Goal: Task Accomplishment & Management: Use online tool/utility

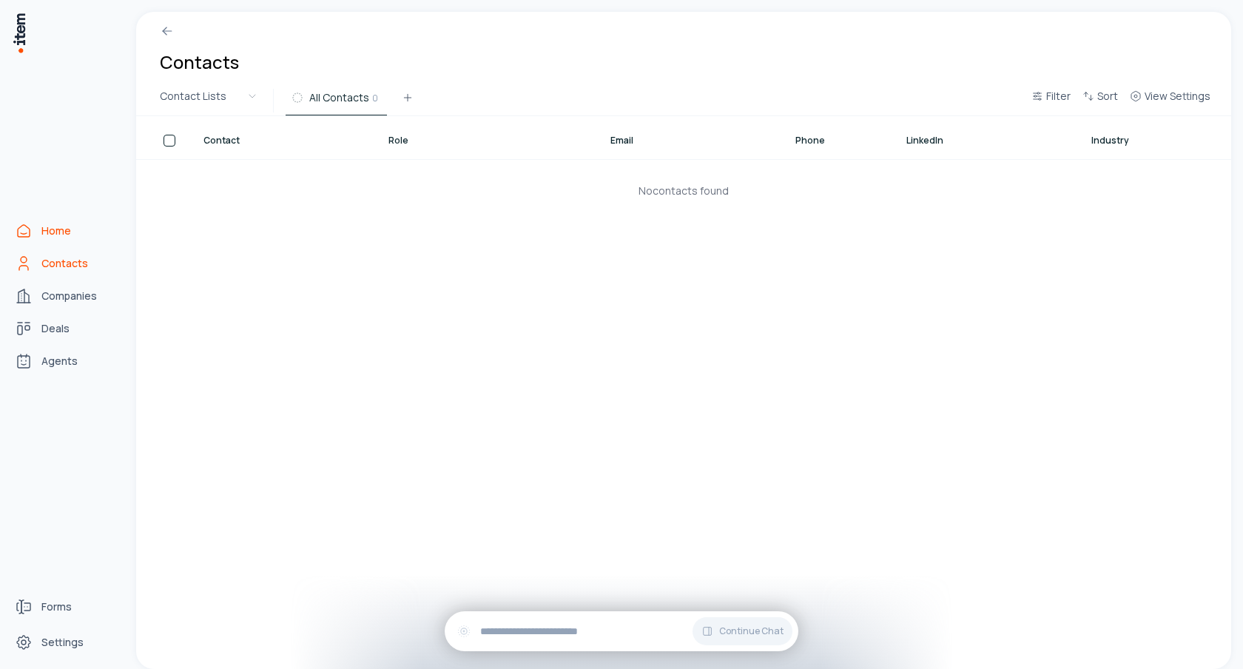
click at [53, 225] on span "Home" at bounding box center [56, 230] width 30 height 15
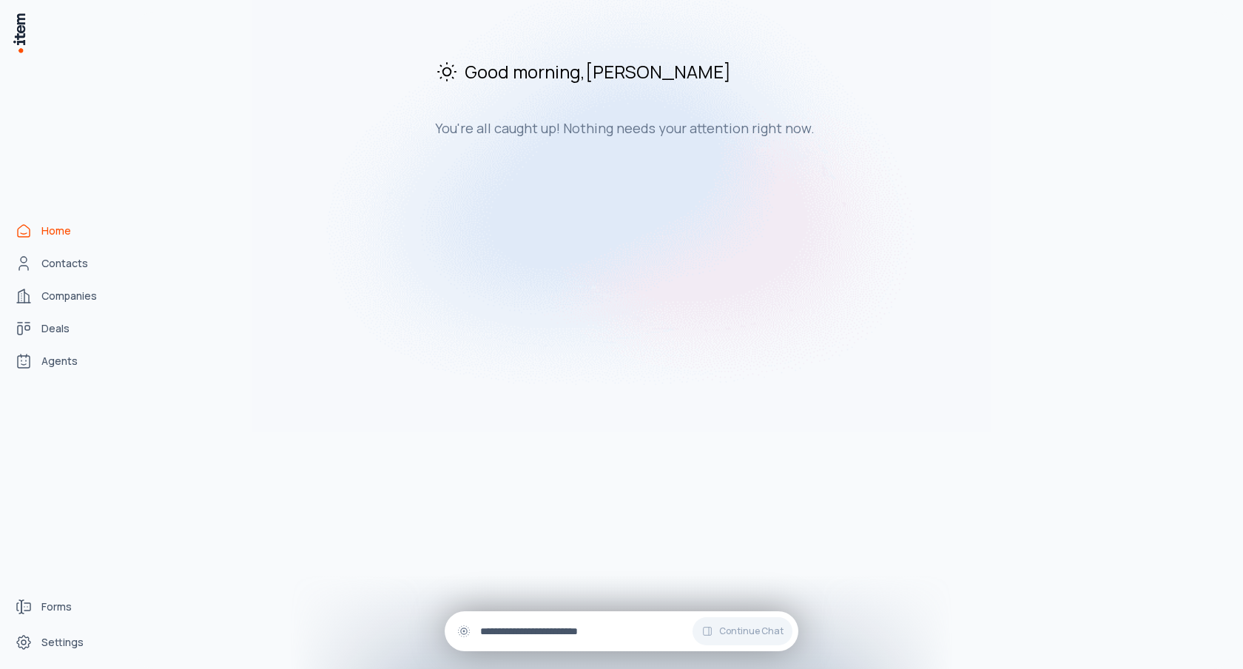
click at [541, 620] on div "Continue Chat" at bounding box center [622, 631] width 354 height 40
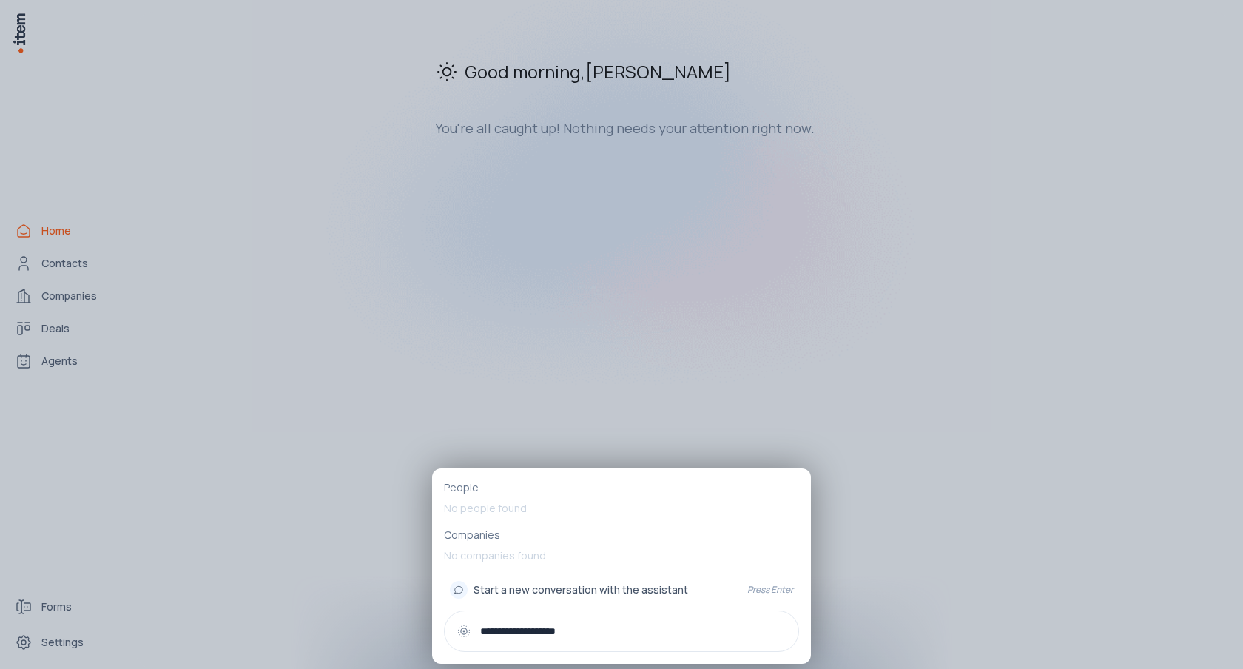
type input "**********"
click at [576, 590] on span "Start a new conversation with the assistant" at bounding box center [580, 589] width 215 height 15
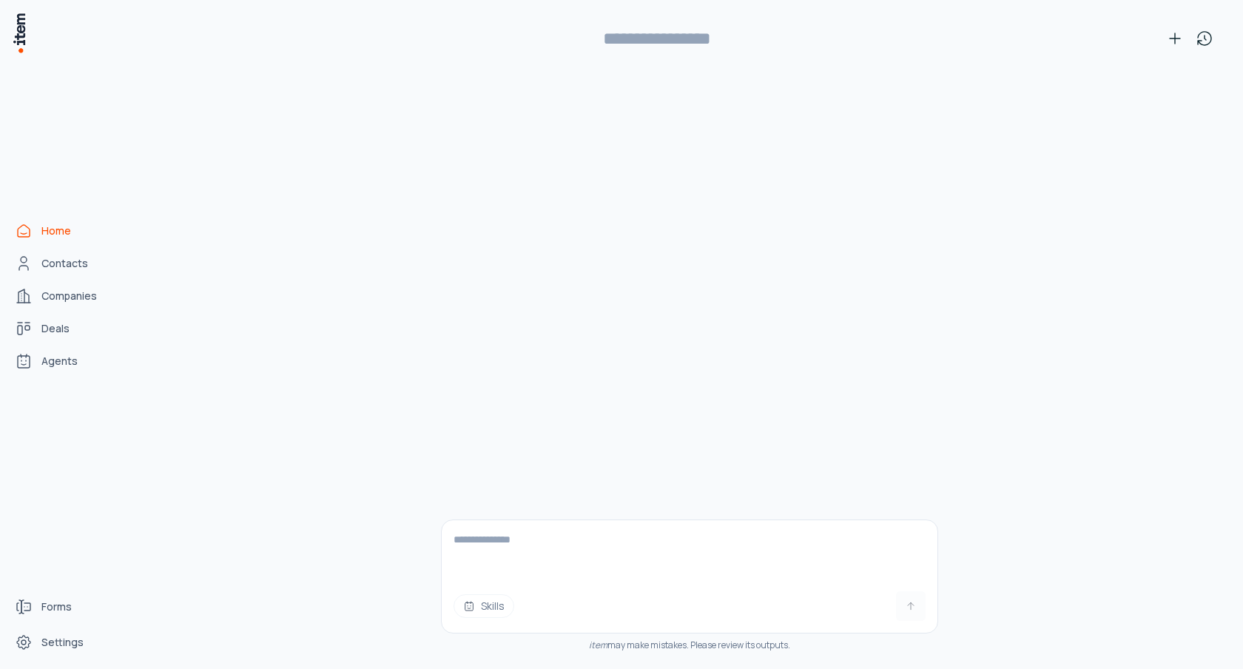
click at [592, 558] on textarea at bounding box center [690, 549] width 496 height 59
type textarea "**********"
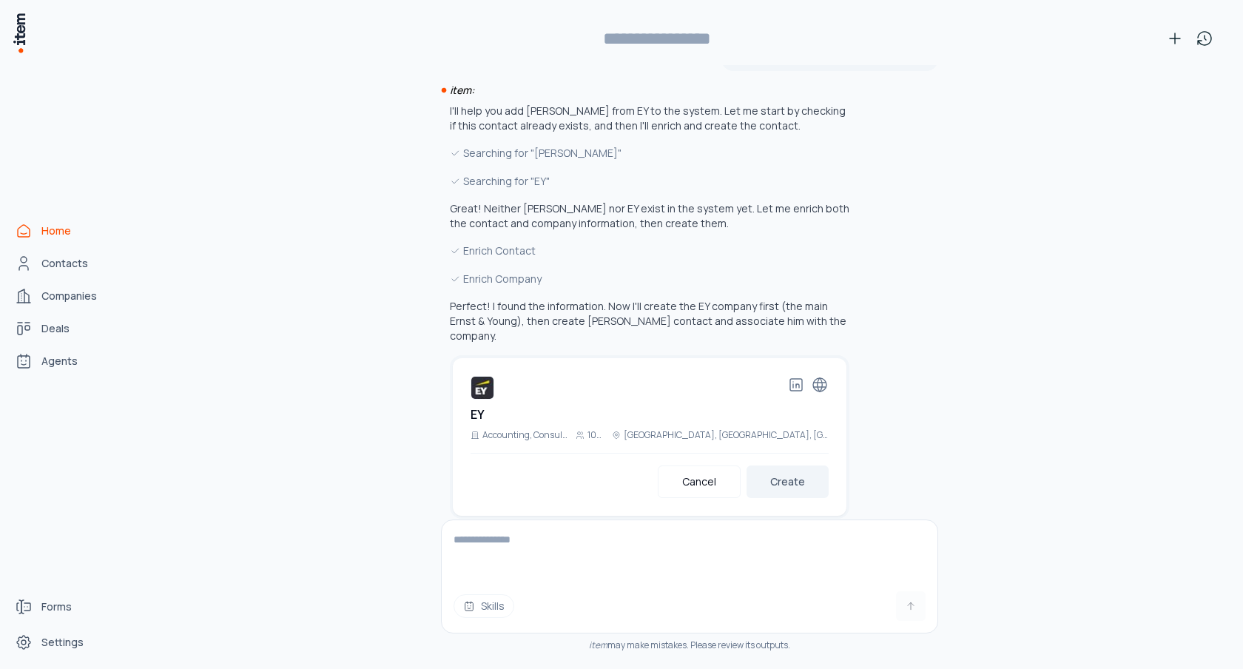
scroll to position [64, 0]
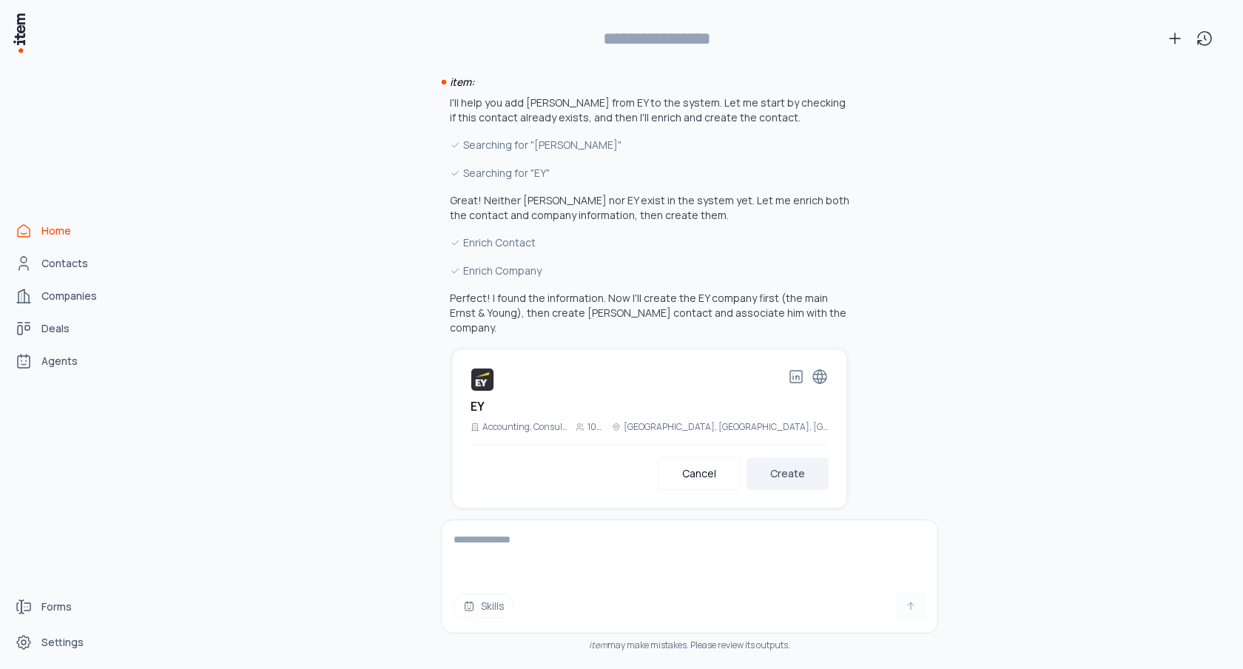
type input "**********"
click at [774, 459] on button "Create" at bounding box center [787, 473] width 82 height 33
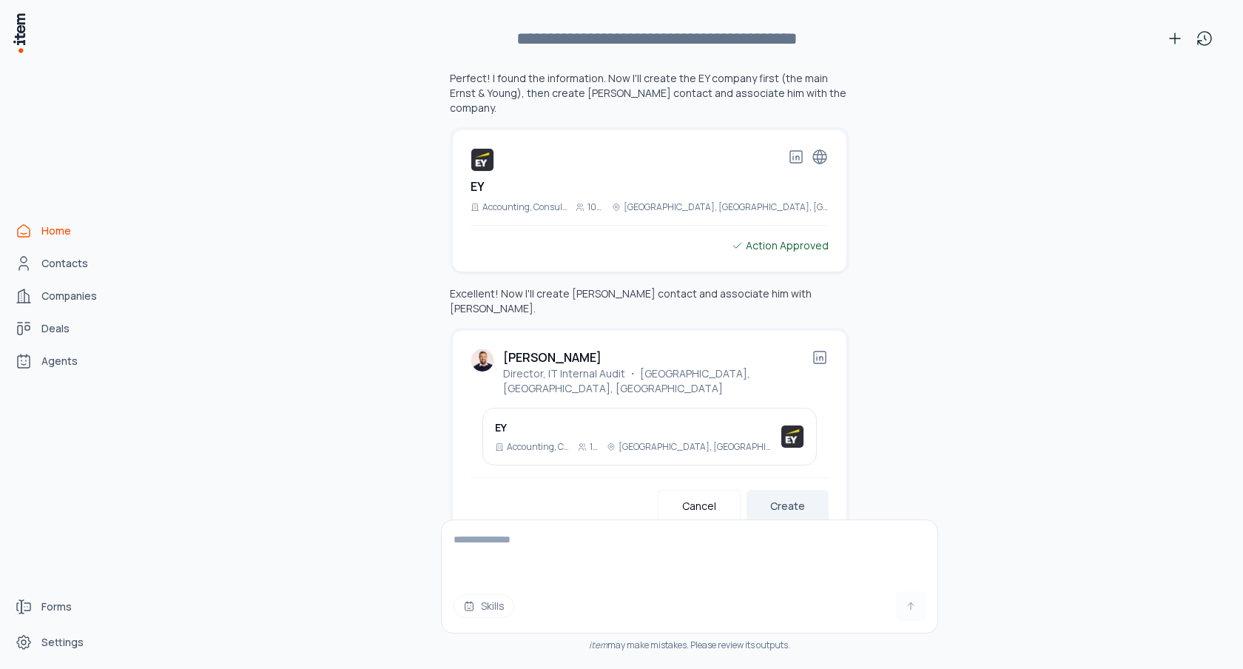
scroll to position [287, 0]
click at [797, 487] on button "Create" at bounding box center [787, 503] width 82 height 33
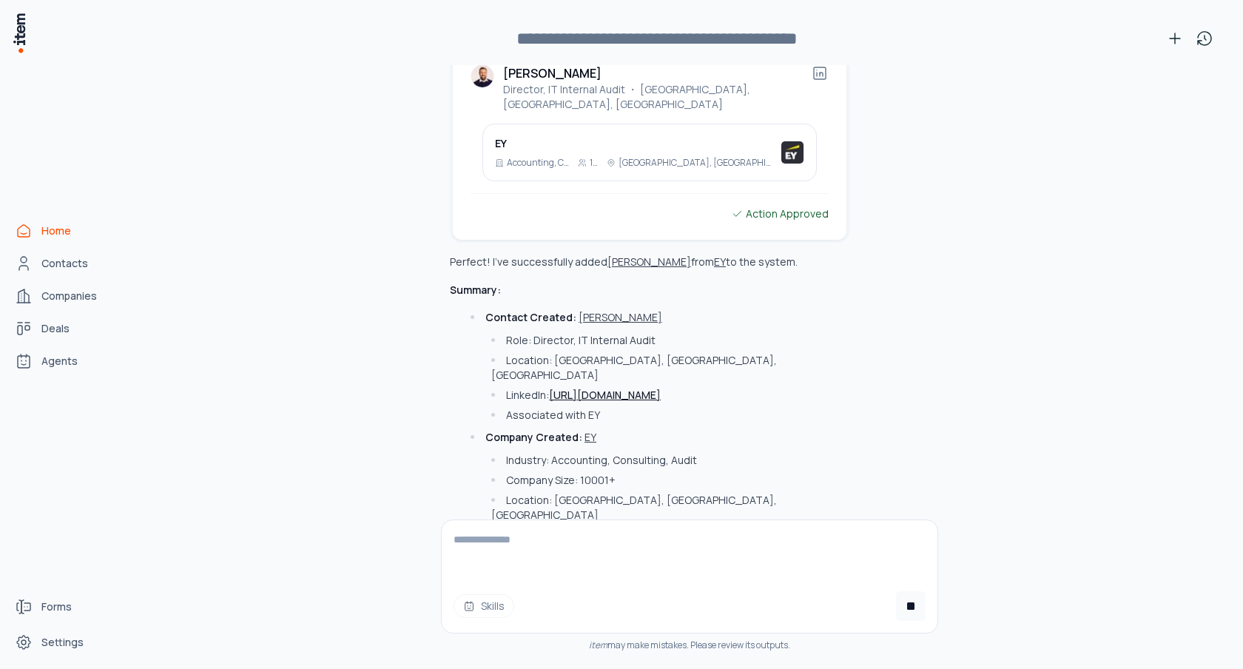
scroll to position [583, 0]
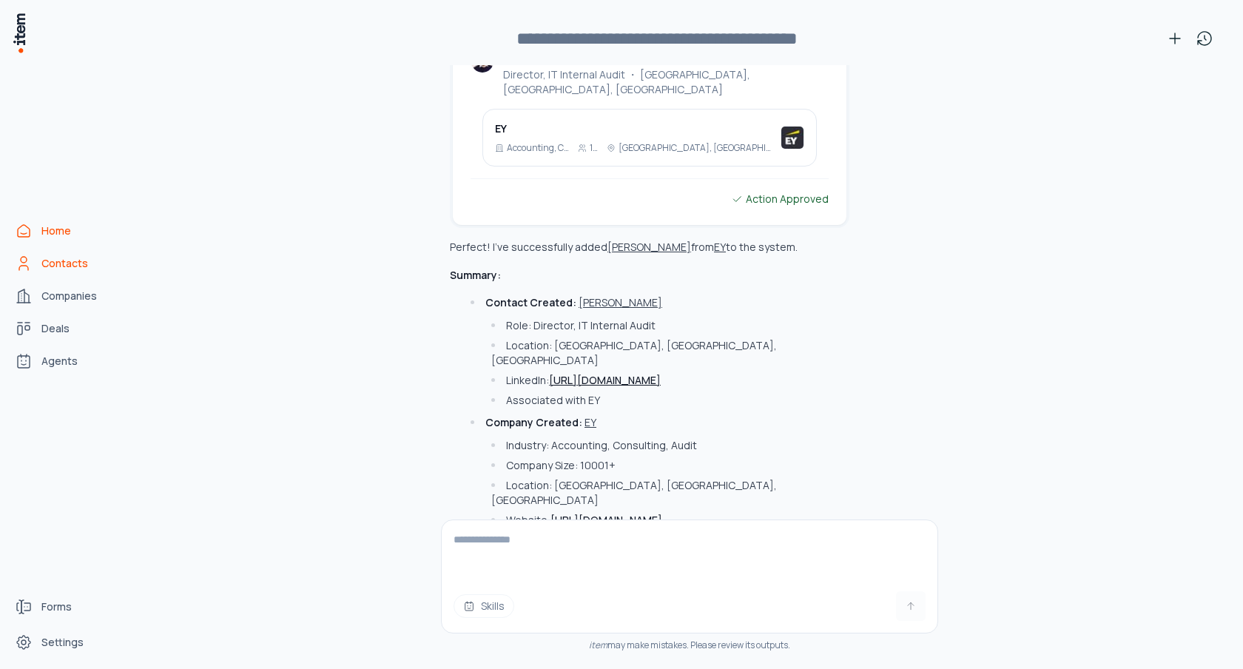
click at [69, 265] on span "Contacts" at bounding box center [64, 263] width 47 height 15
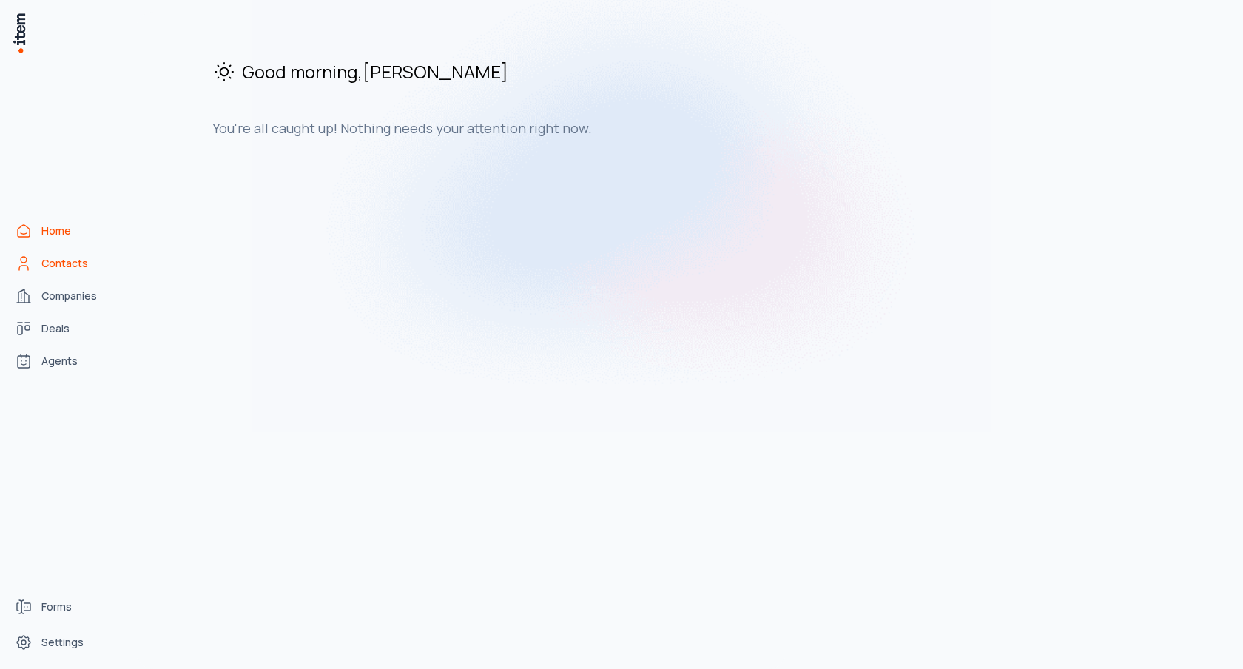
scroll to position [0, 0]
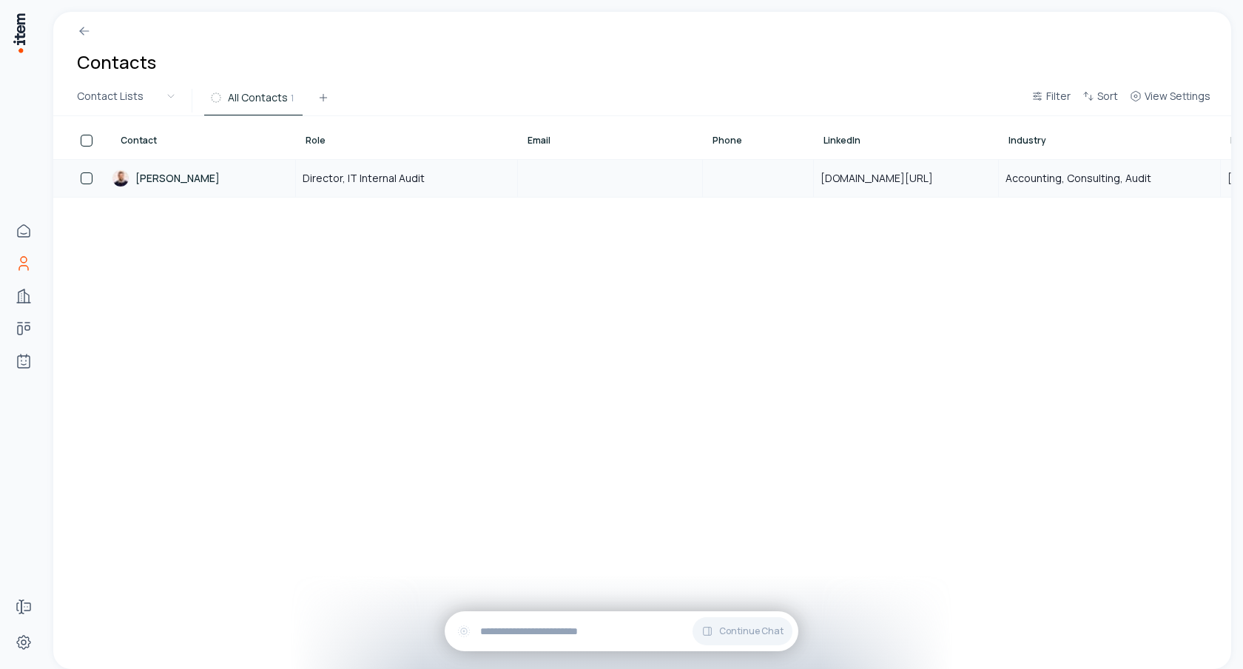
click at [177, 177] on link "[PERSON_NAME]" at bounding box center [203, 178] width 183 height 36
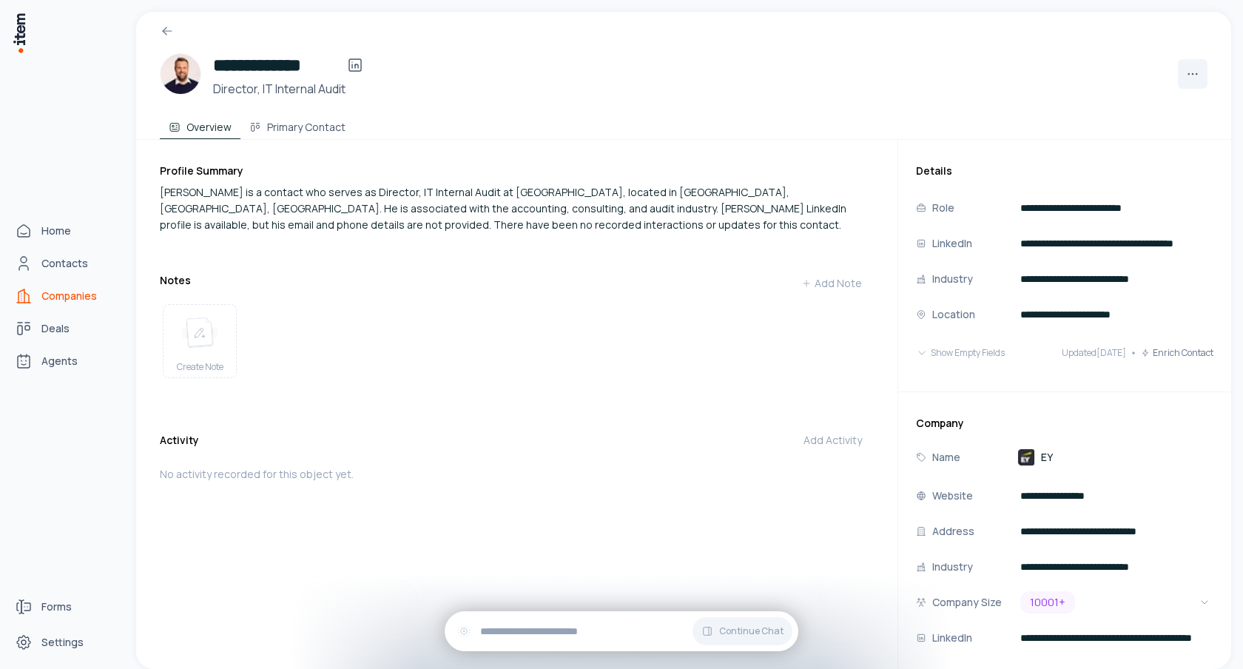
click at [41, 297] on span "Companies" at bounding box center [68, 295] width 55 height 15
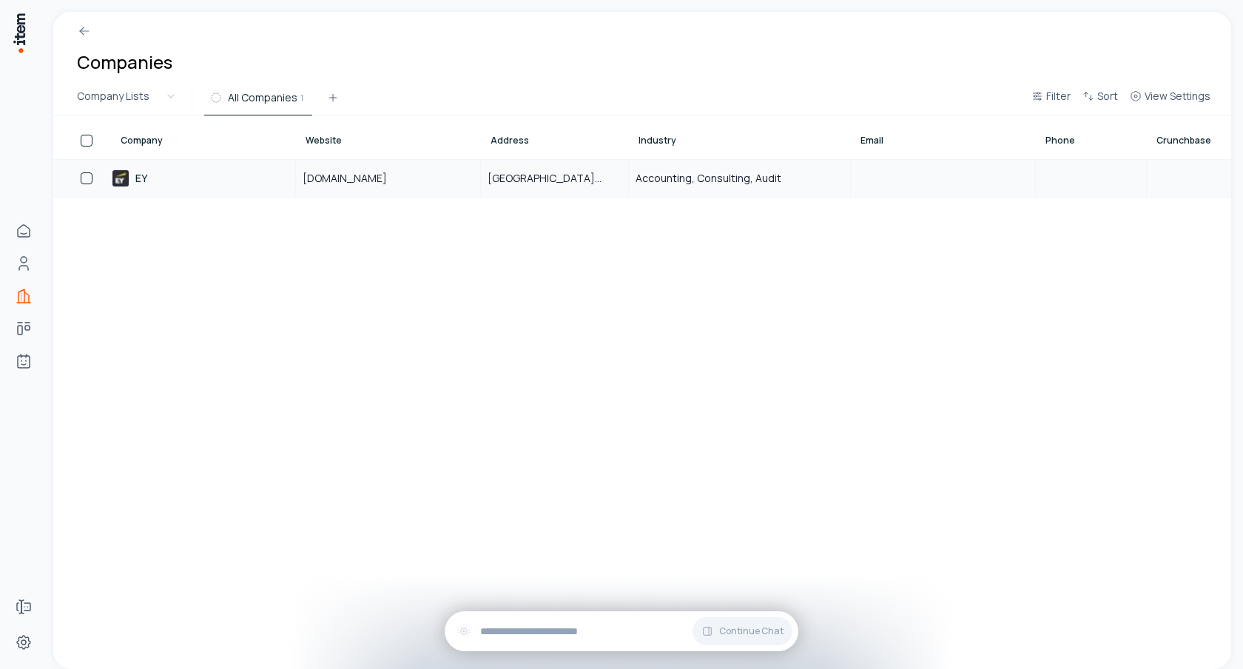
click at [124, 180] on img at bounding box center [121, 178] width 18 height 18
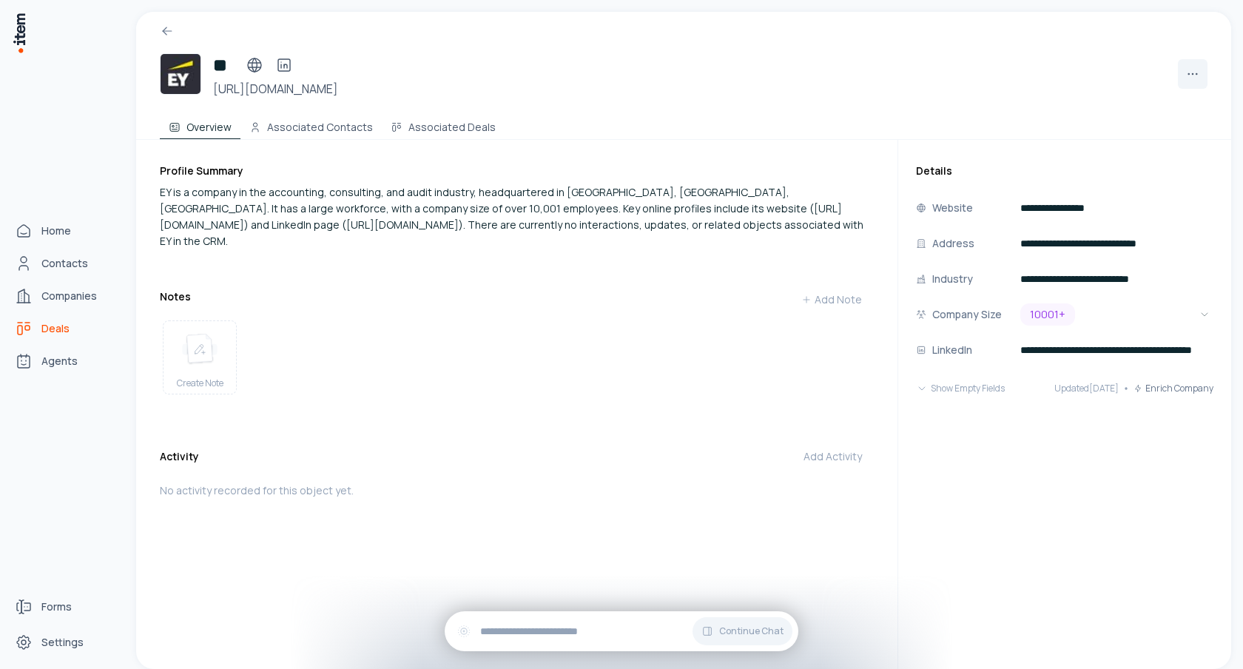
click at [50, 330] on span "Deals" at bounding box center [55, 328] width 28 height 15
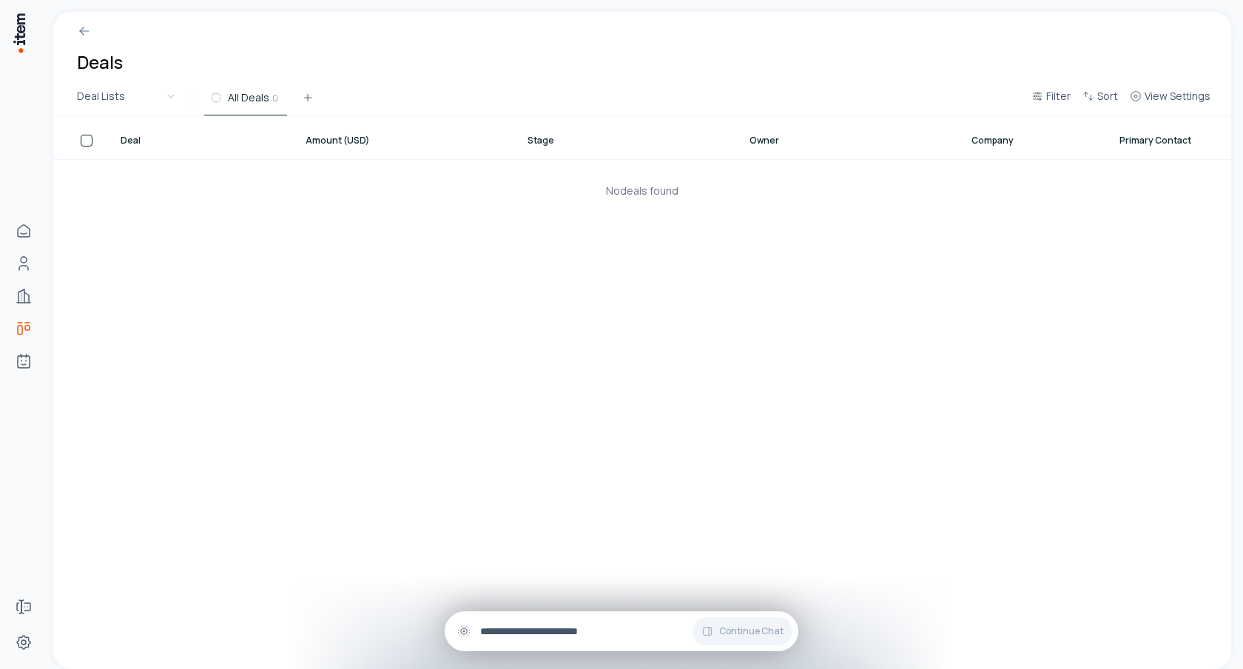
click at [576, 627] on input "text" at bounding box center [633, 631] width 306 height 16
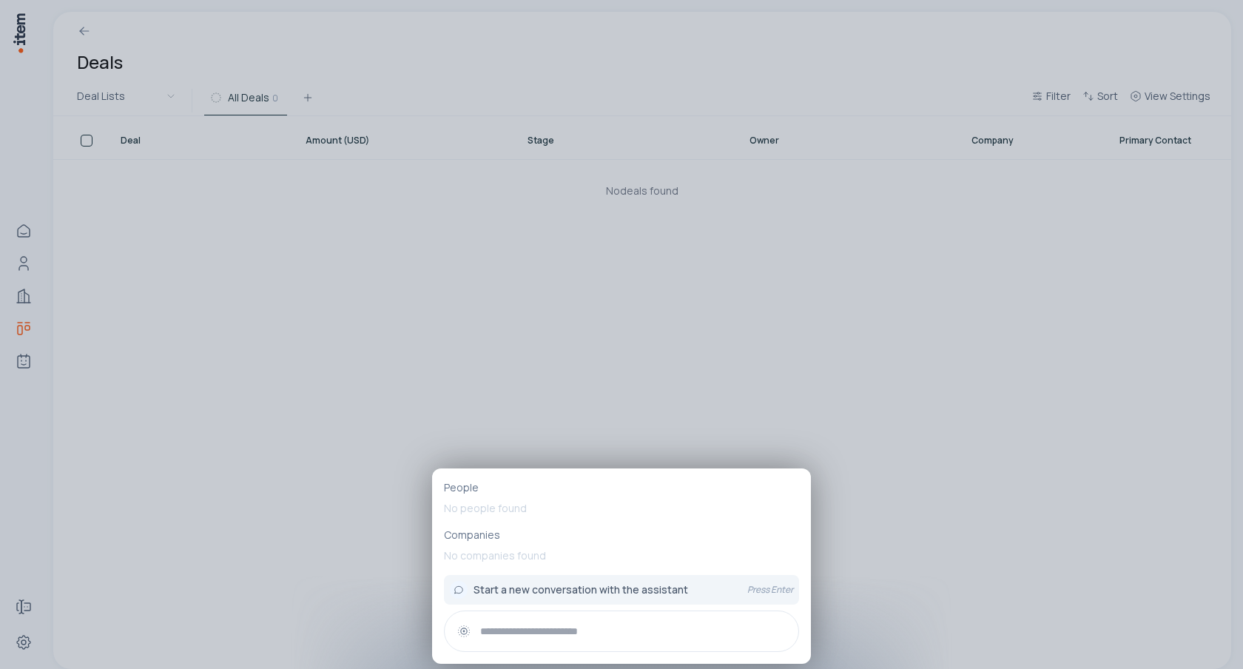
click at [627, 636] on input "text" at bounding box center [633, 631] width 306 height 16
click at [640, 590] on span "Start a new conversation with the assistant" at bounding box center [580, 589] width 215 height 15
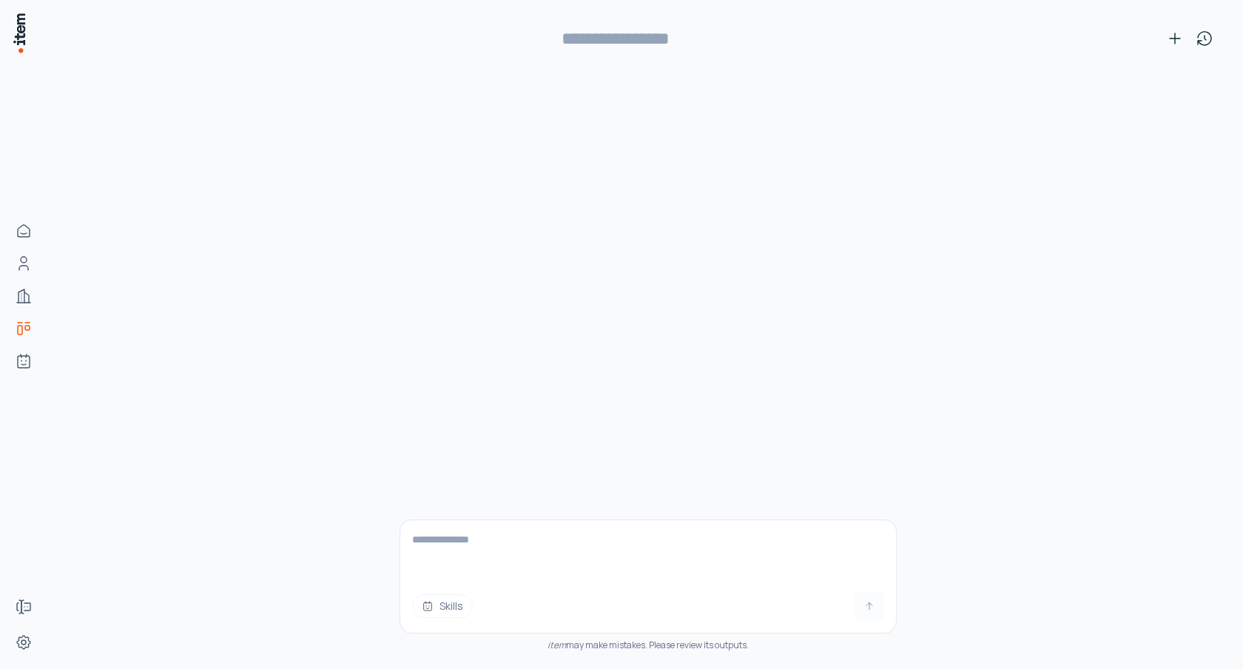
click at [637, 562] on textarea at bounding box center [648, 549] width 496 height 59
type textarea "**********"
click at [871, 607] on icon at bounding box center [869, 606] width 12 height 12
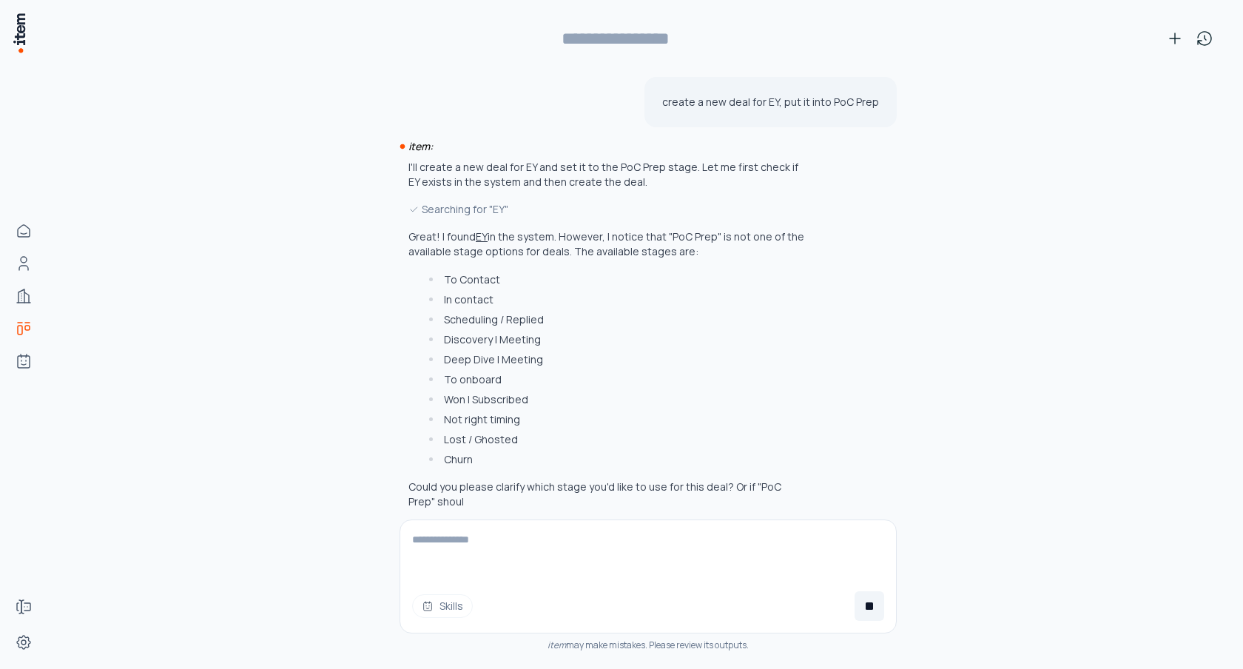
scroll to position [13, 0]
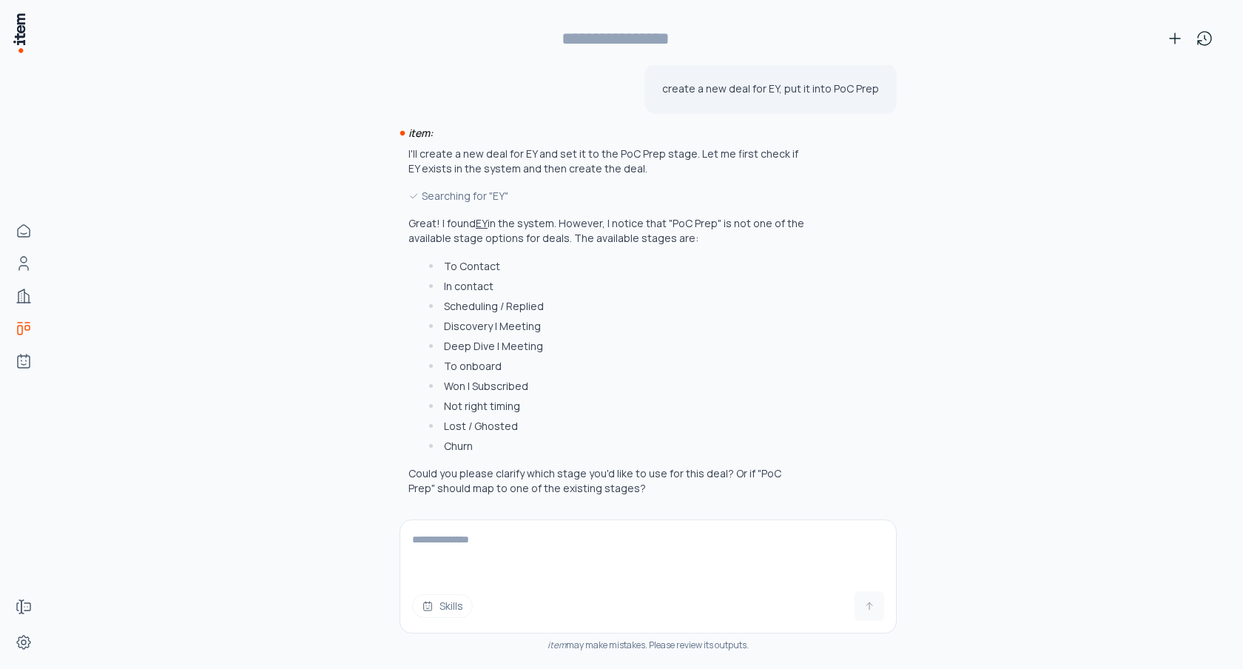
type input "**********"
type textarea "**********"
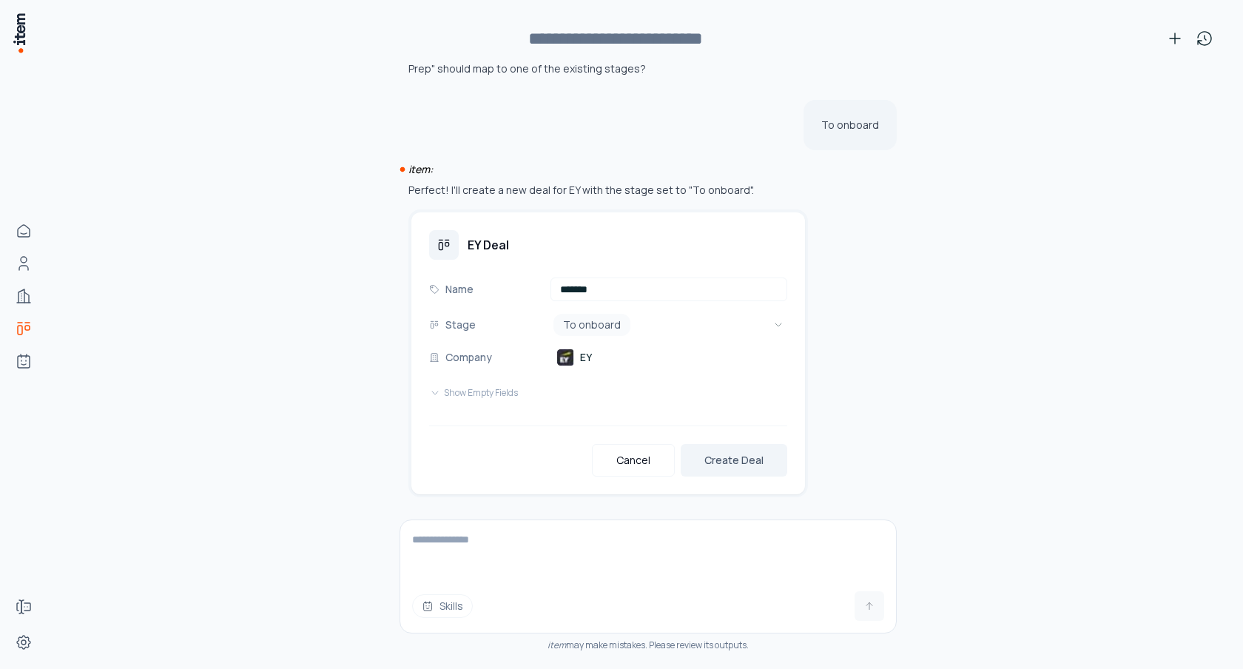
scroll to position [434, 0]
click at [463, 391] on button "Show Empty Fields" at bounding box center [473, 392] width 89 height 30
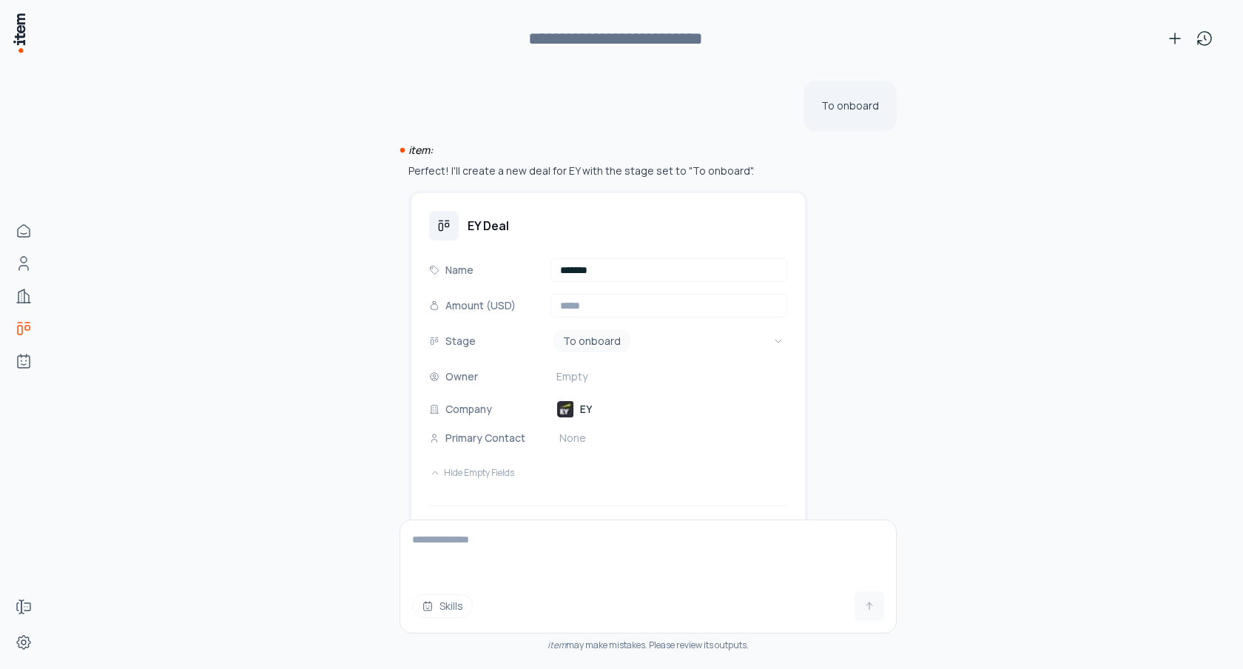
scroll to position [465, 0]
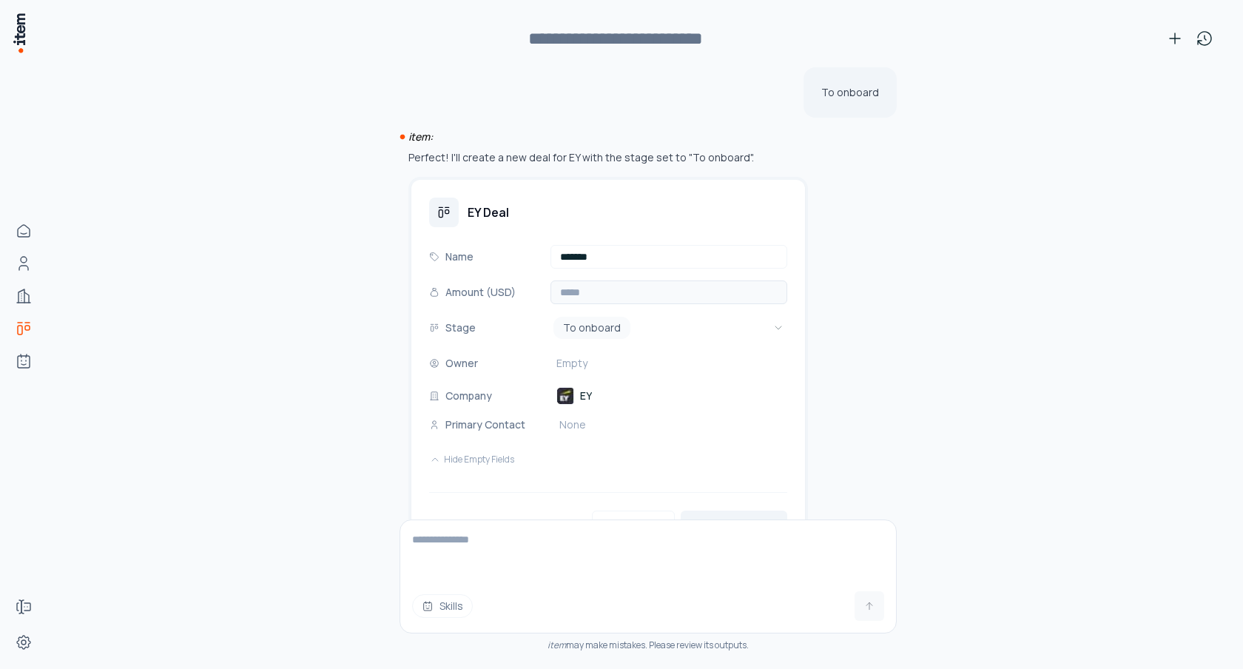
click at [589, 294] on input "number" at bounding box center [668, 292] width 237 height 24
type input "*****"
click at [383, 456] on div "create a new deal for EY, put it into PoC Prep item: I'll create a new deal for…" at bounding box center [648, 367] width 1142 height 604
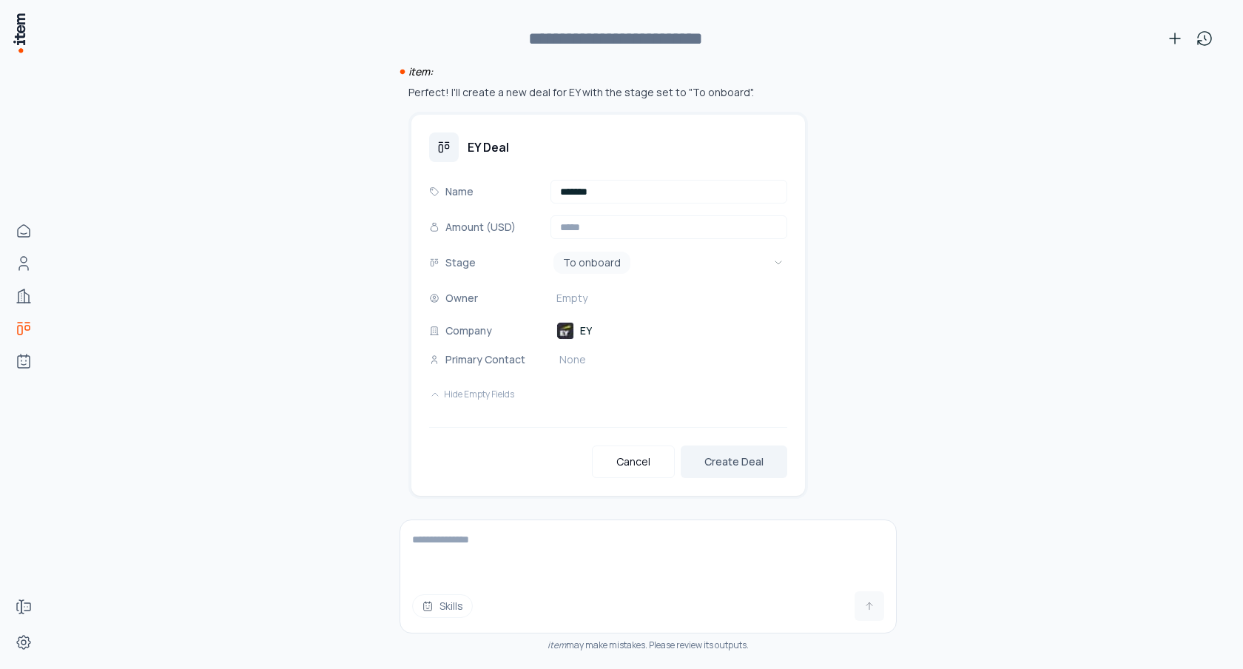
scroll to position [532, 0]
click at [564, 298] on span "Empty" at bounding box center [571, 296] width 31 height 15
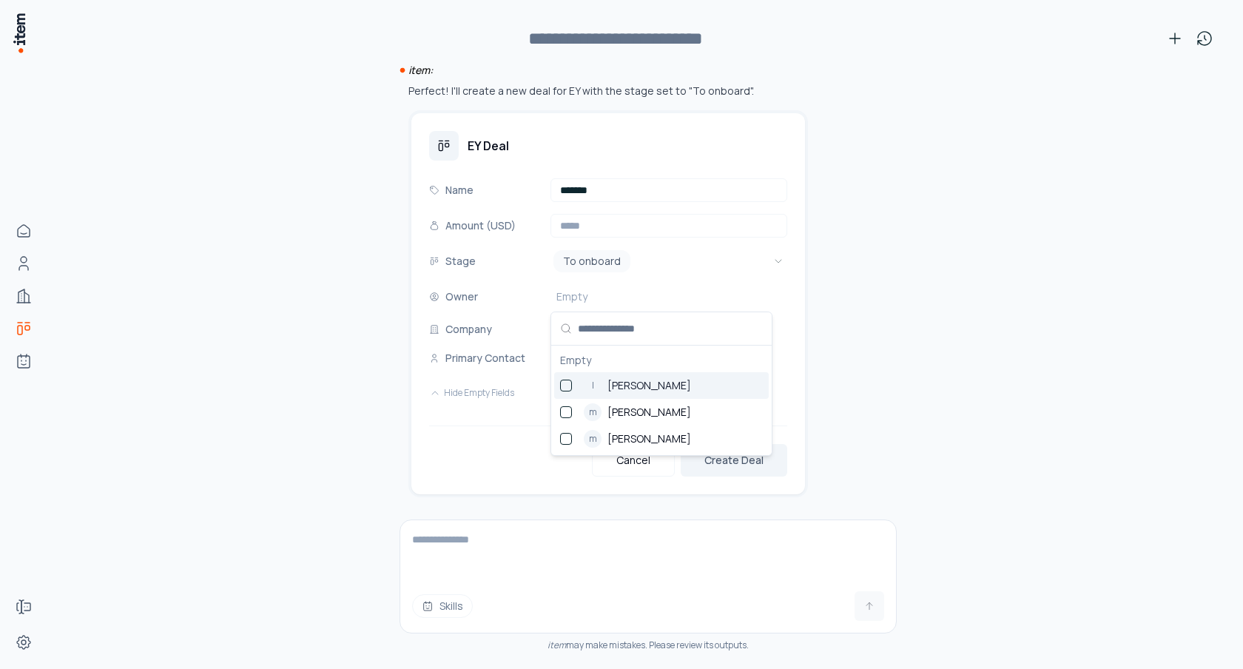
click at [581, 380] on div "l [PERSON_NAME]" at bounding box center [661, 385] width 215 height 27
click at [451, 458] on div "Cancel Create Deal" at bounding box center [608, 450] width 358 height 51
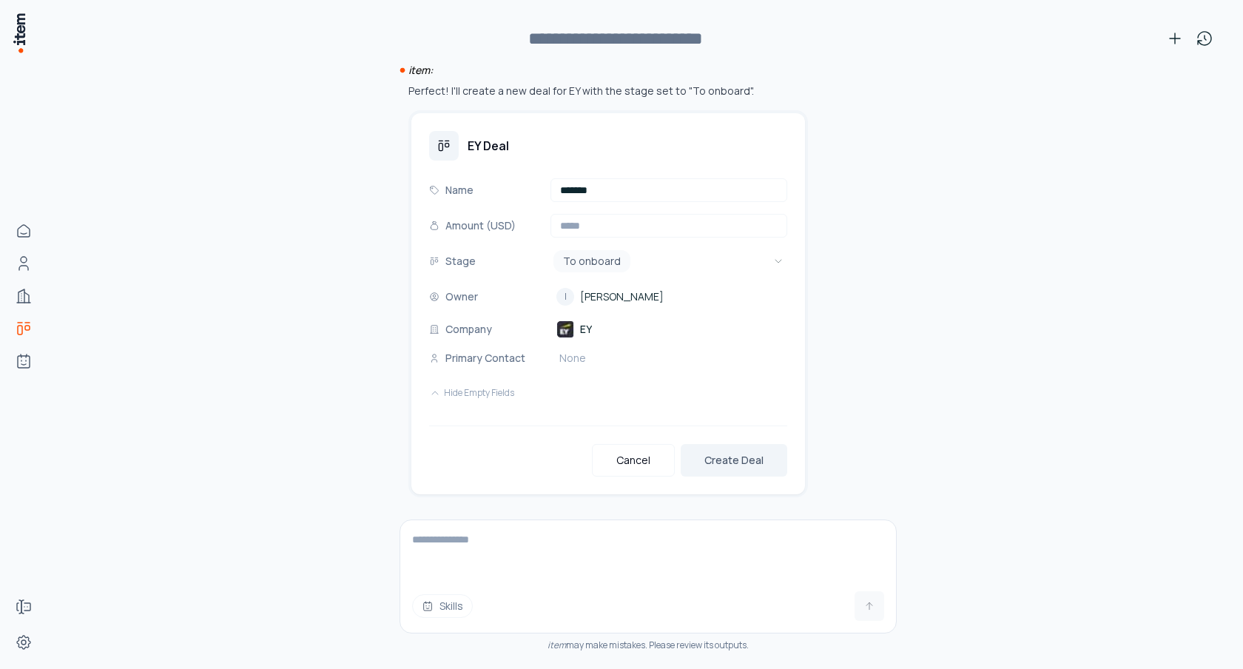
scroll to position [533, 0]
click at [728, 445] on button "Create Deal" at bounding box center [734, 458] width 107 height 33
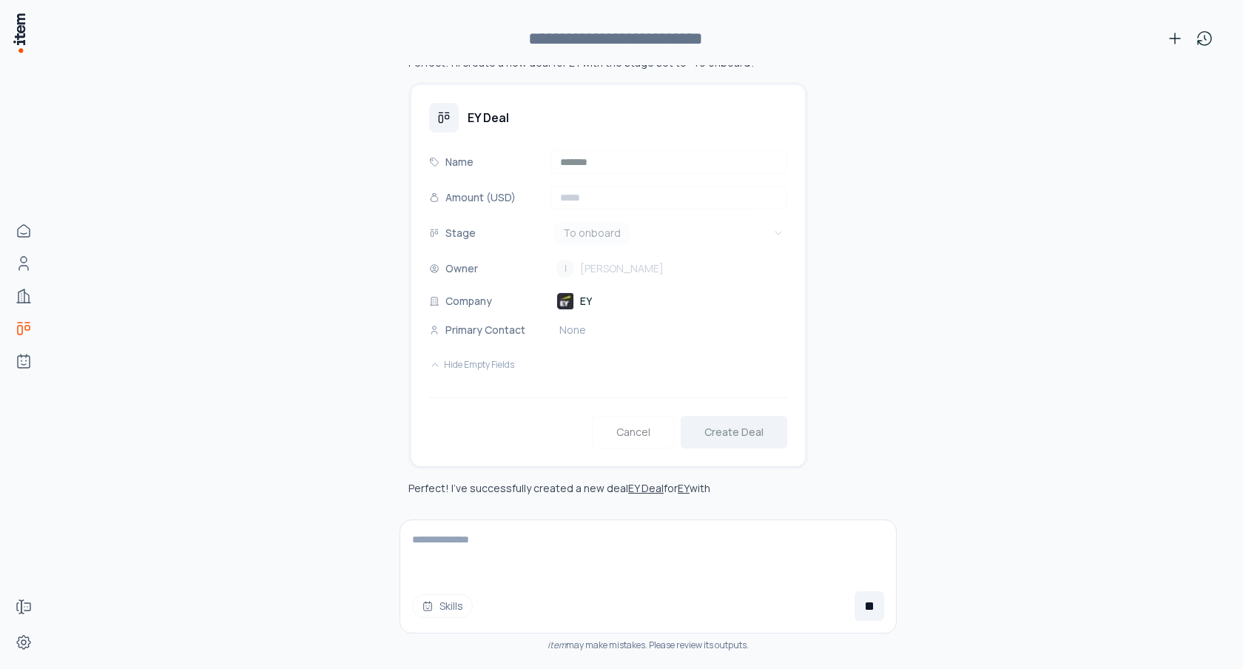
scroll to position [575, 0]
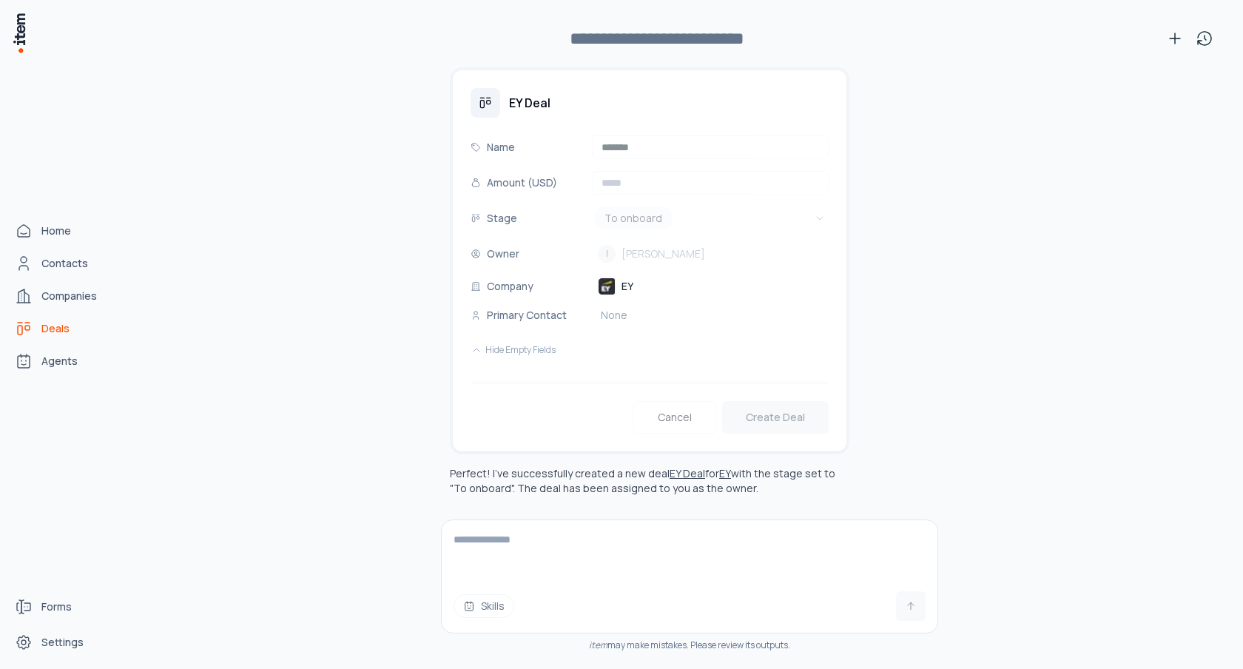
click at [46, 329] on span "Deals" at bounding box center [55, 328] width 28 height 15
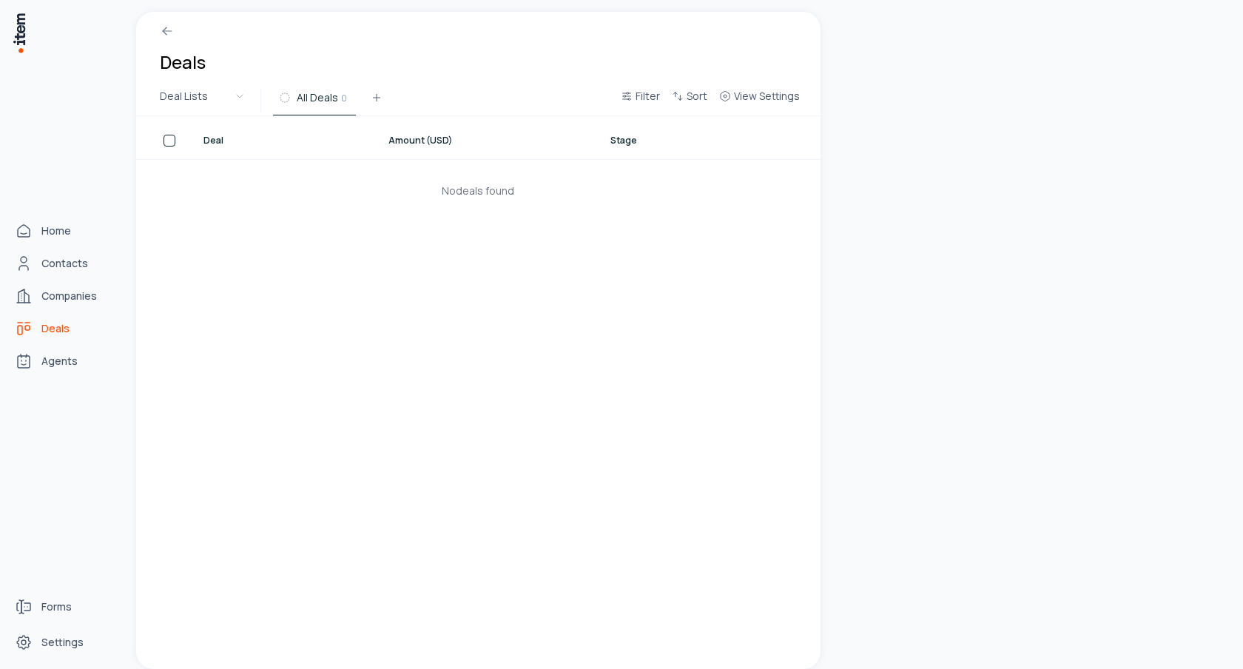
scroll to position [0, 0]
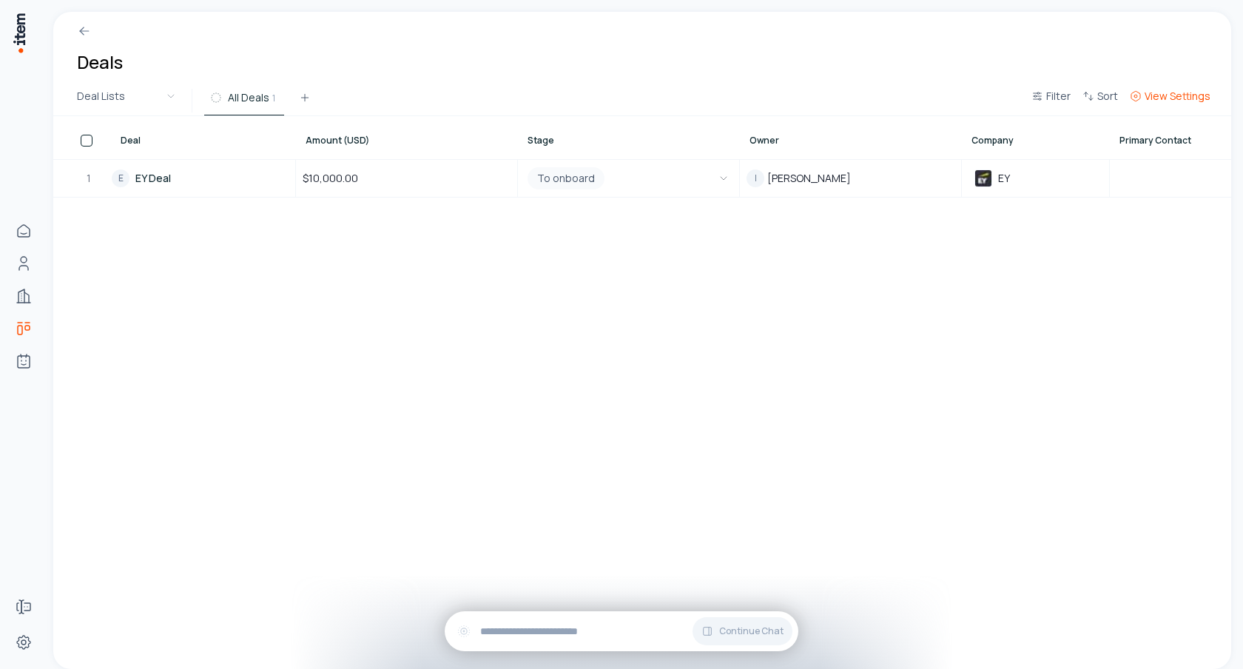
click at [1155, 101] on span "View Settings" at bounding box center [1177, 96] width 66 height 15
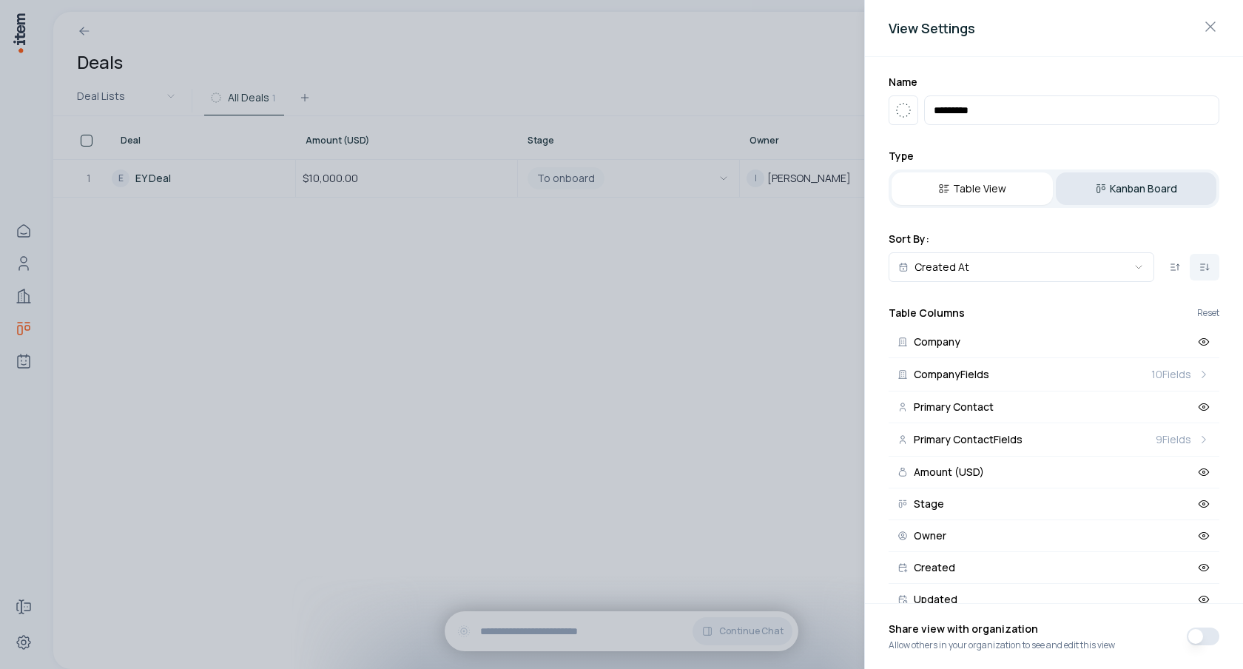
click at [1126, 189] on button "Kanban Board" at bounding box center [1136, 188] width 161 height 33
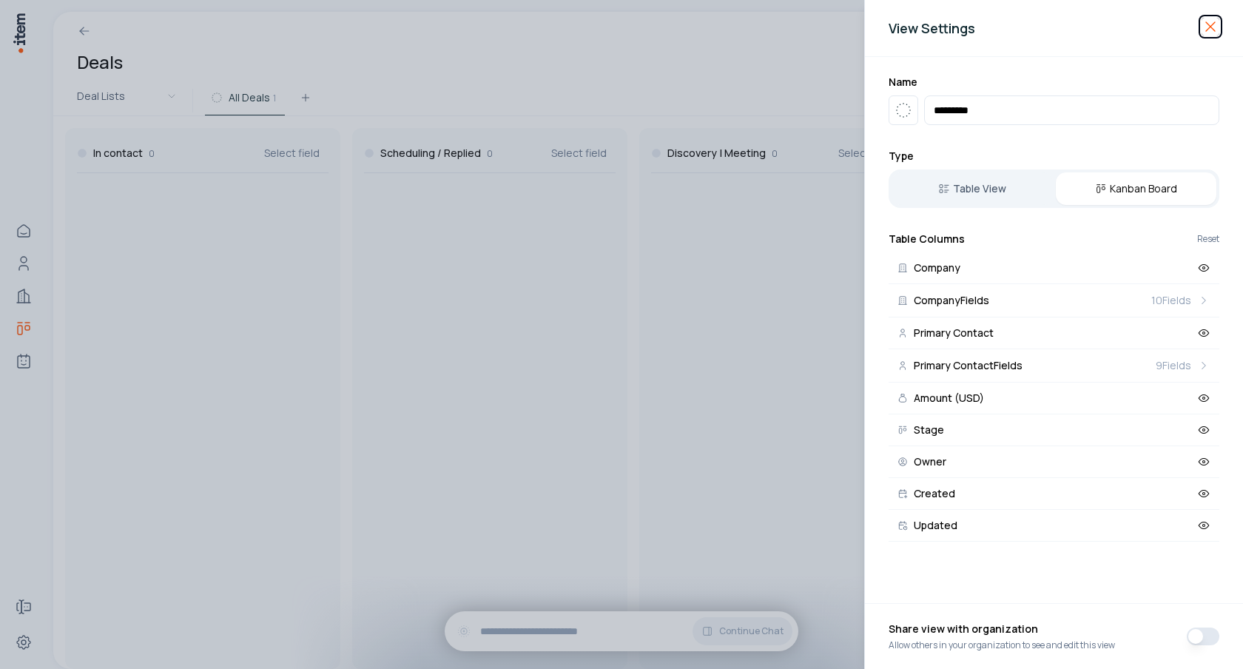
click at [1205, 30] on icon "button" at bounding box center [1210, 27] width 18 height 18
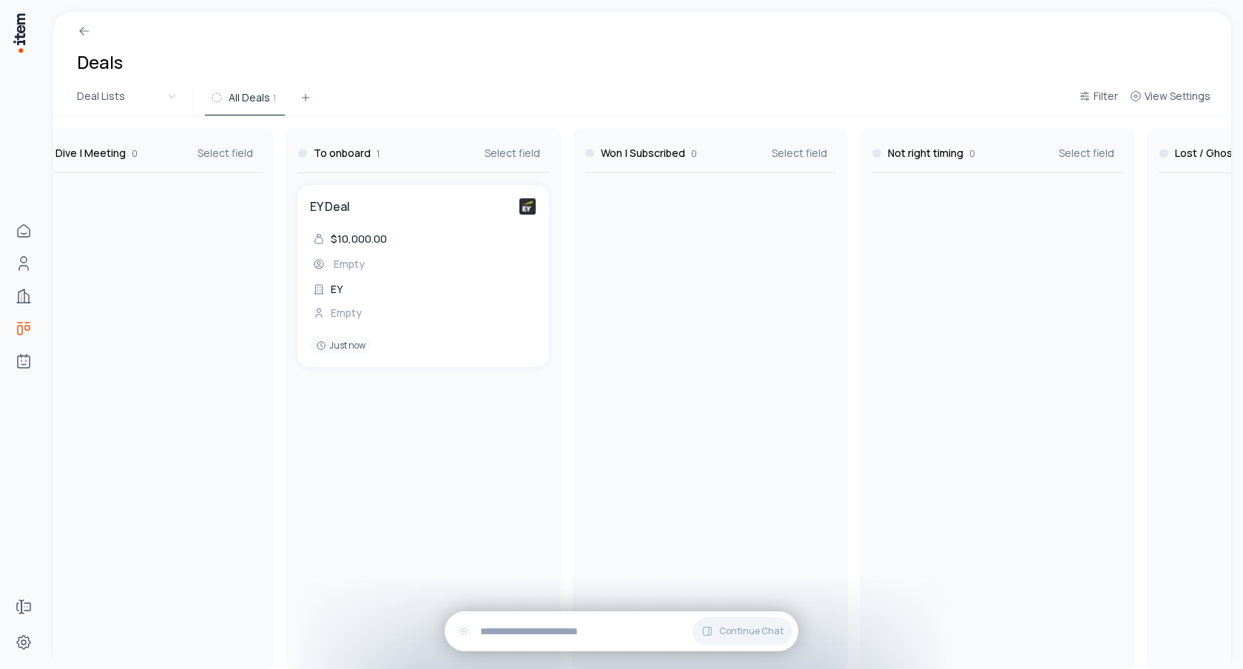
scroll to position [0, 925]
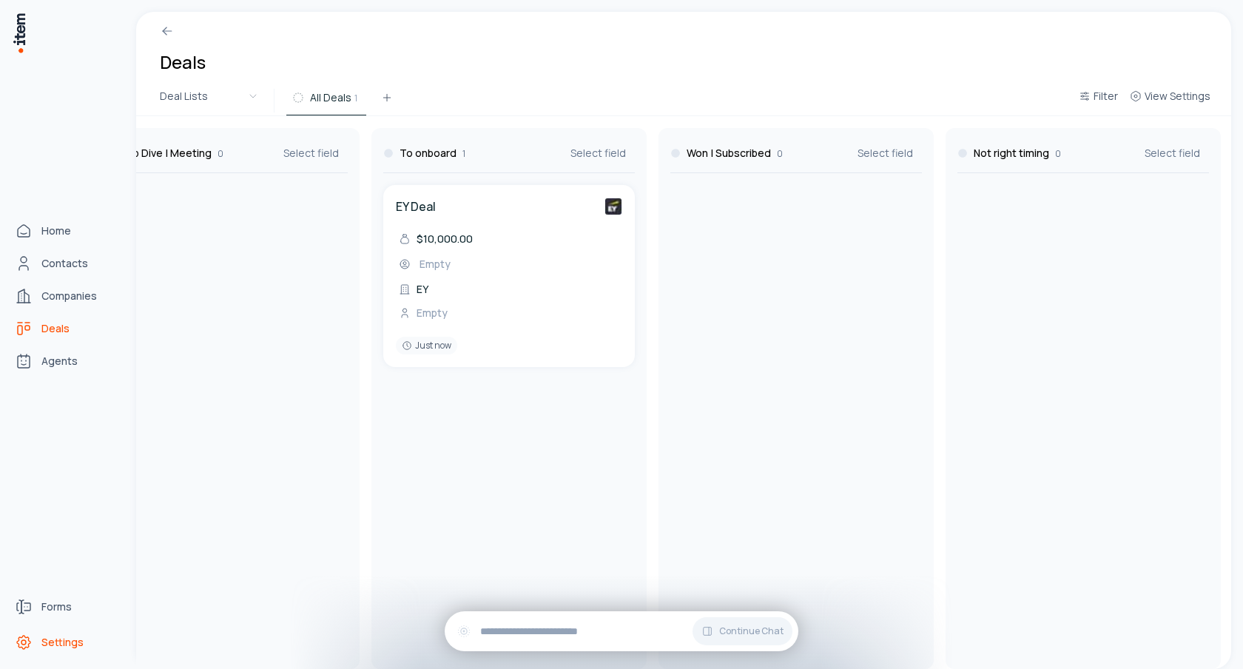
click at [27, 641] on icon "Settings" at bounding box center [24, 642] width 18 height 18
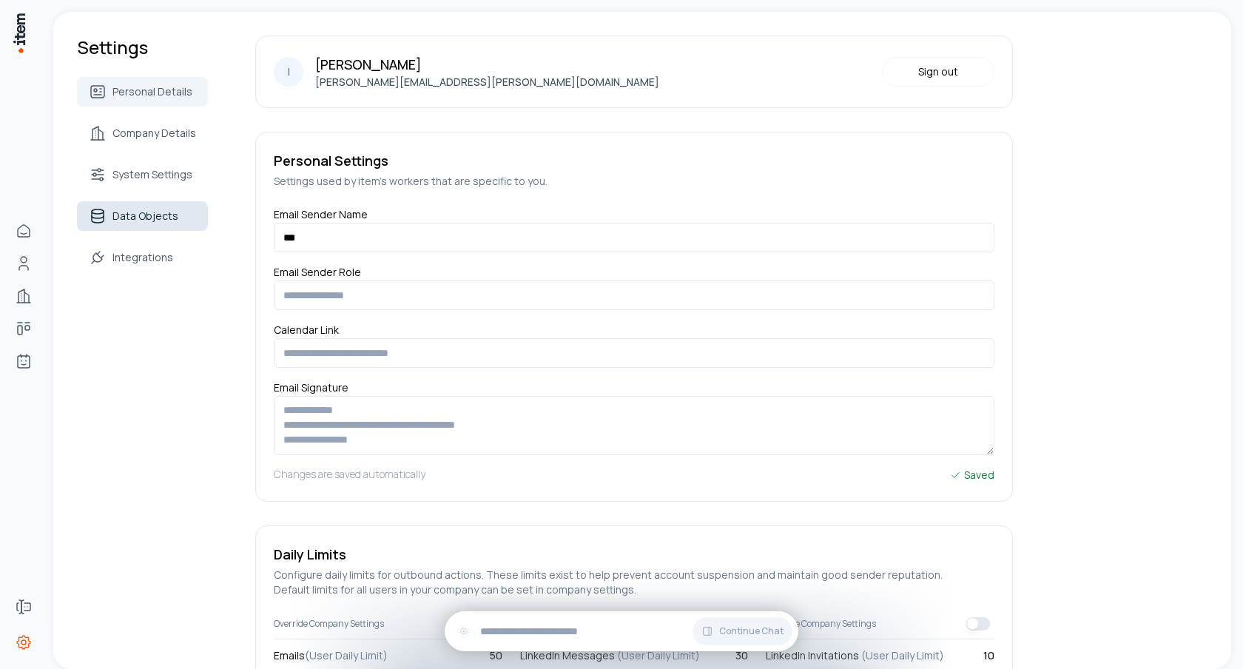
click at [161, 217] on span "Data Objects" at bounding box center [145, 216] width 66 height 15
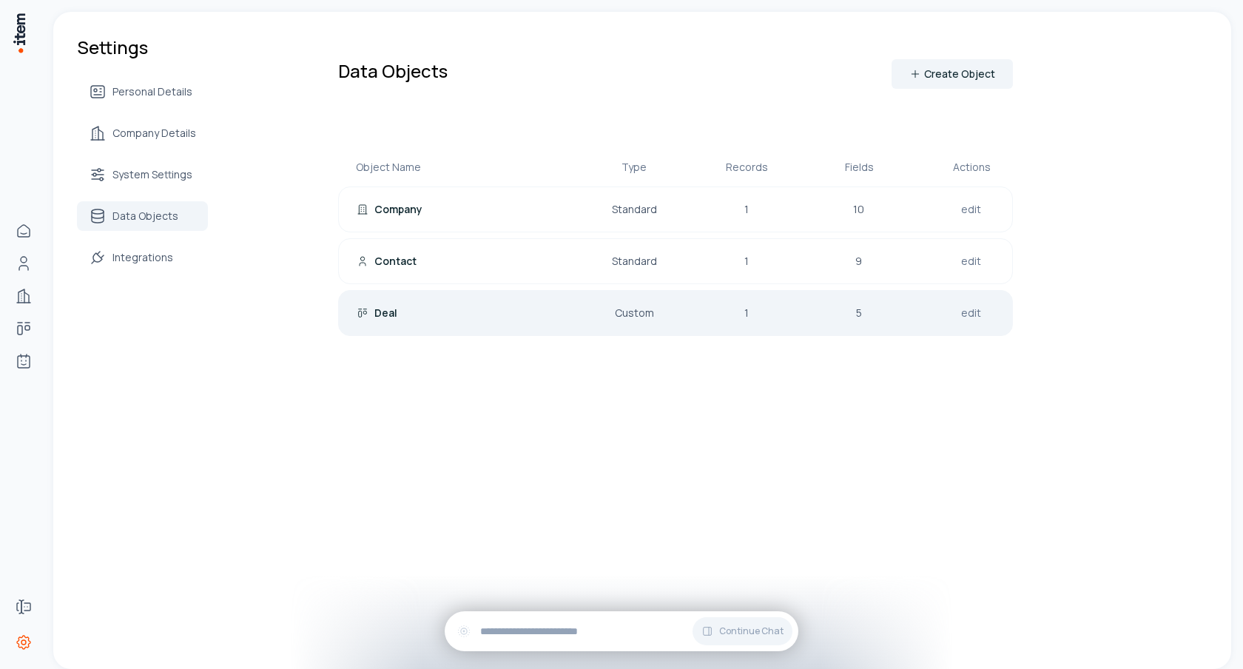
click at [405, 312] on div "Deal" at bounding box center [451, 312] width 189 height 15
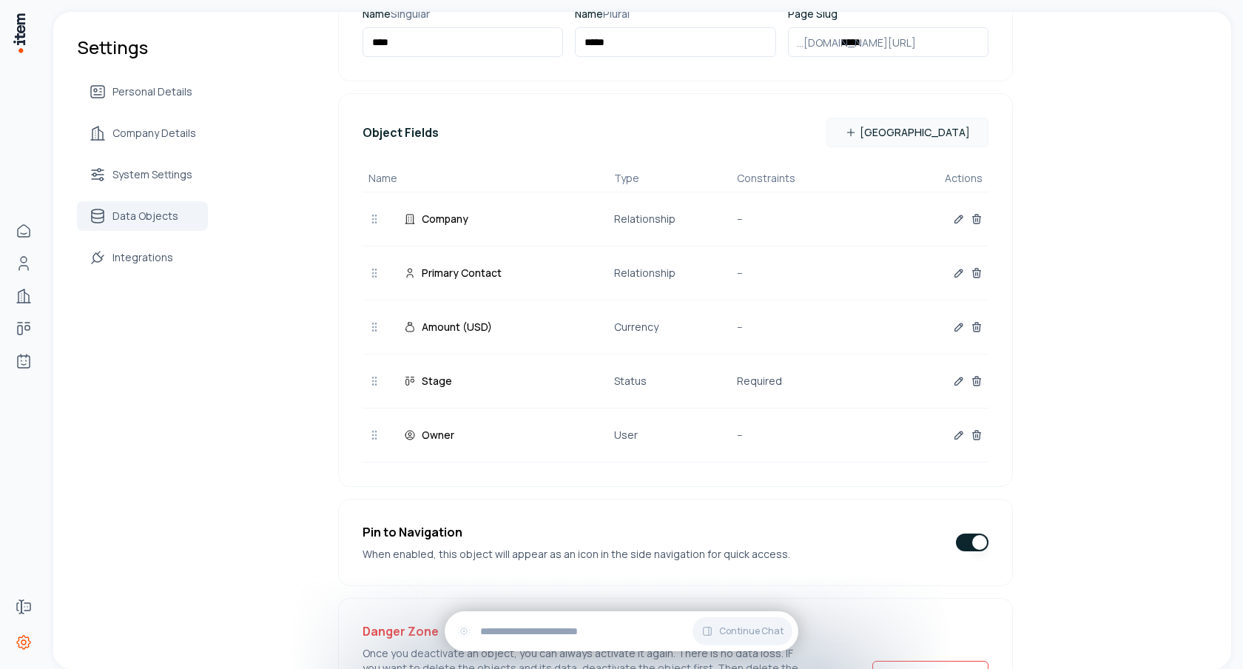
scroll to position [235, 0]
click at [955, 382] on icon "button" at bounding box center [958, 382] width 7 height 7
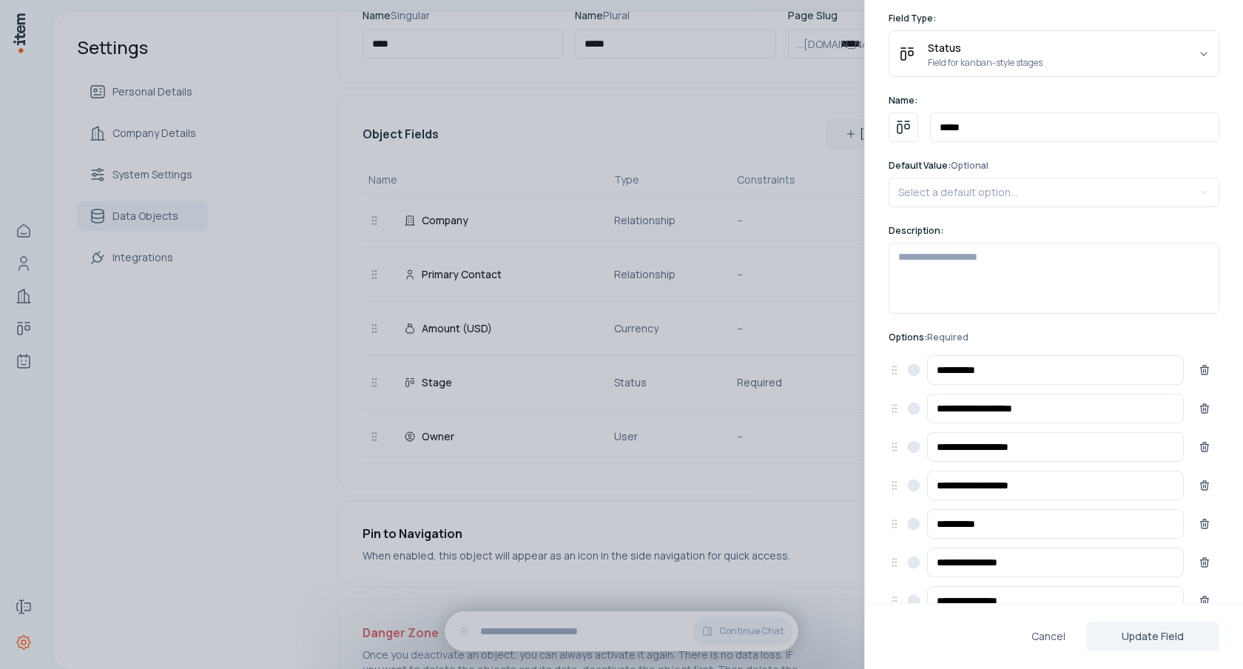
scroll to position [0, 0]
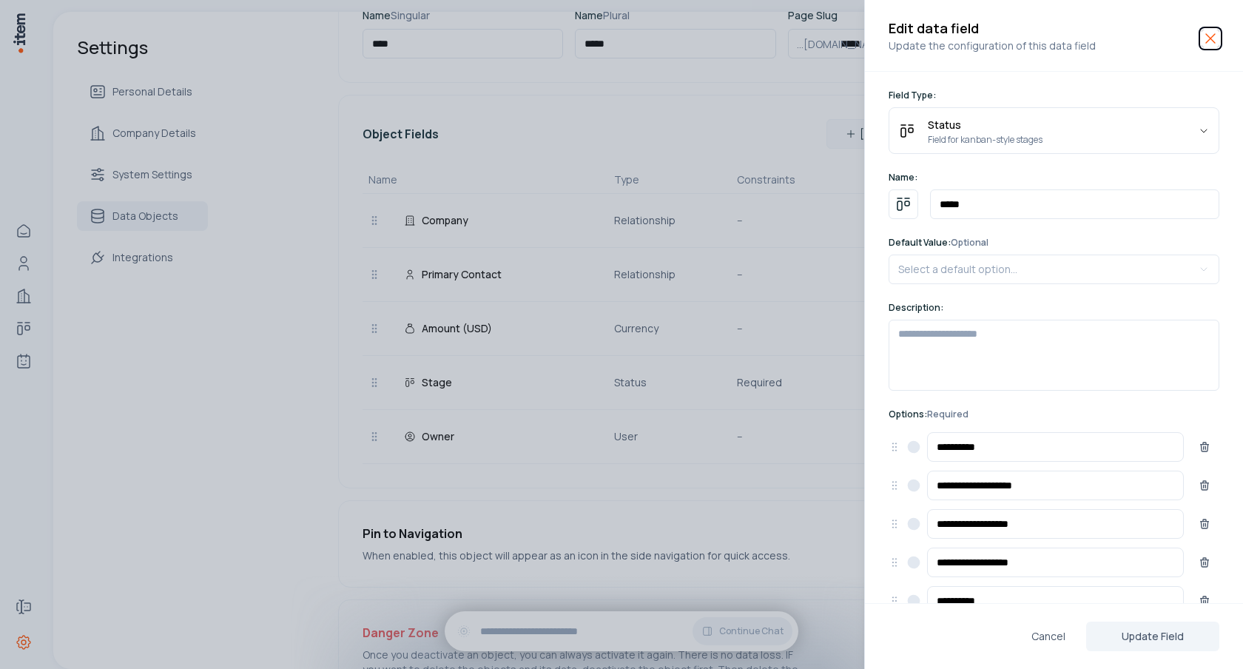
click at [1207, 30] on icon "button" at bounding box center [1210, 39] width 18 height 18
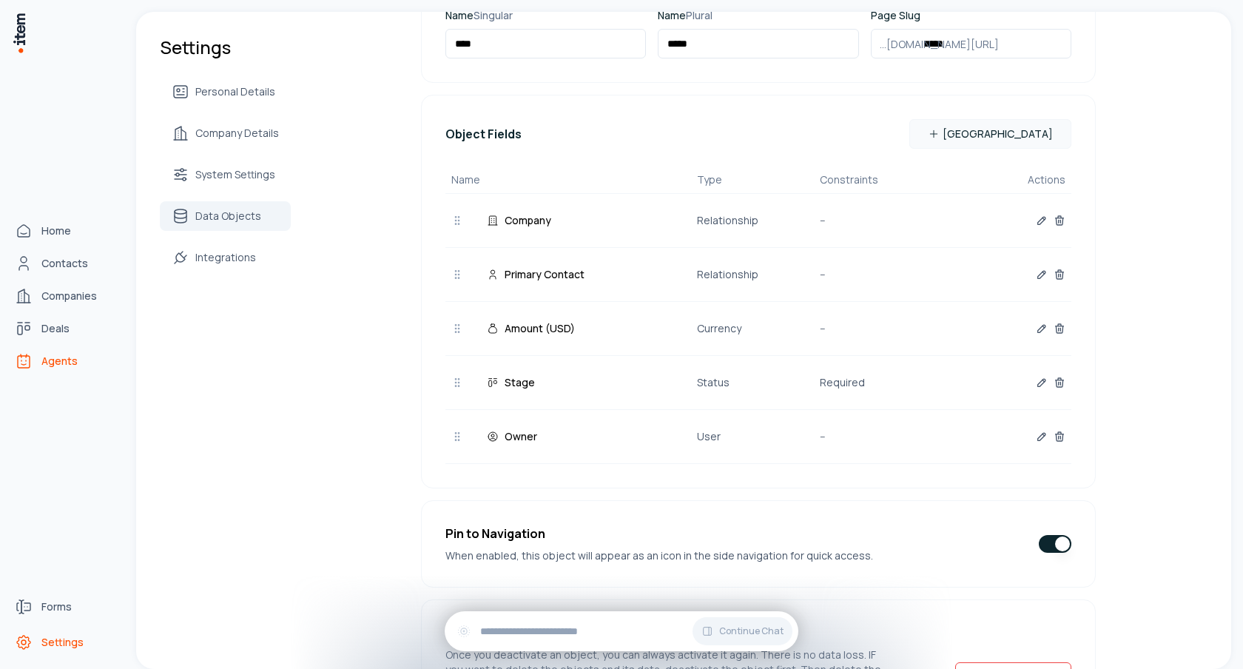
click at [30, 359] on icon "Agents" at bounding box center [24, 362] width 12 height 12
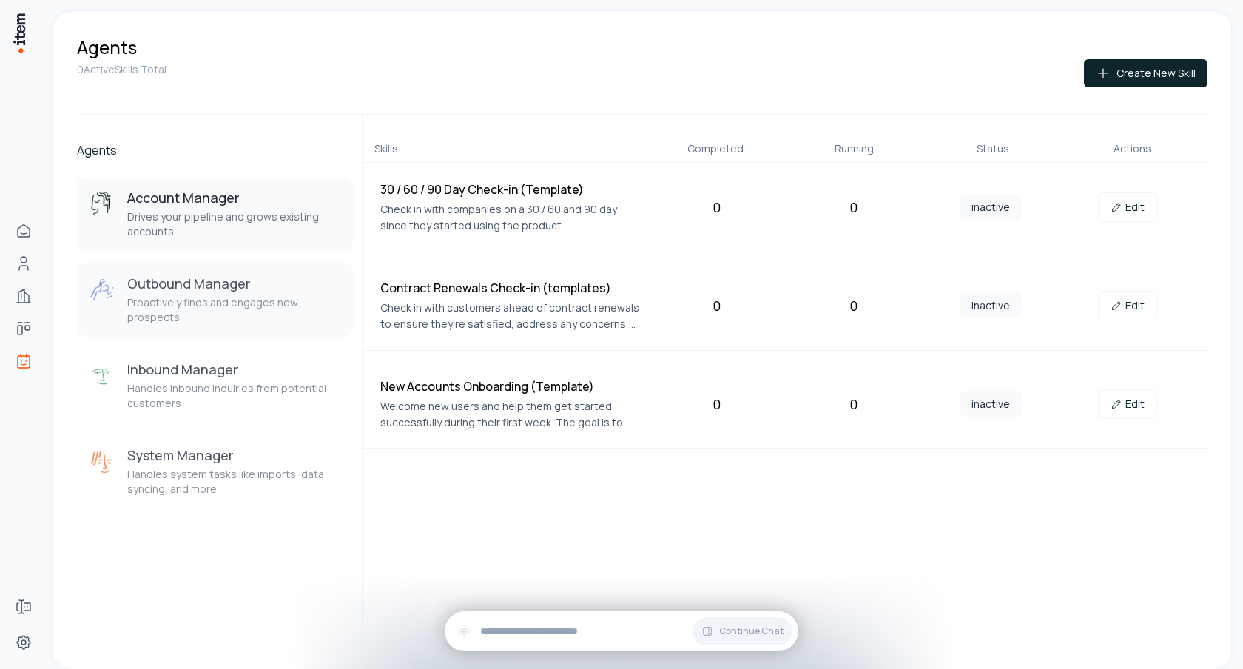
click at [236, 317] on p "Proactively finds and engages new prospects" at bounding box center [234, 310] width 214 height 30
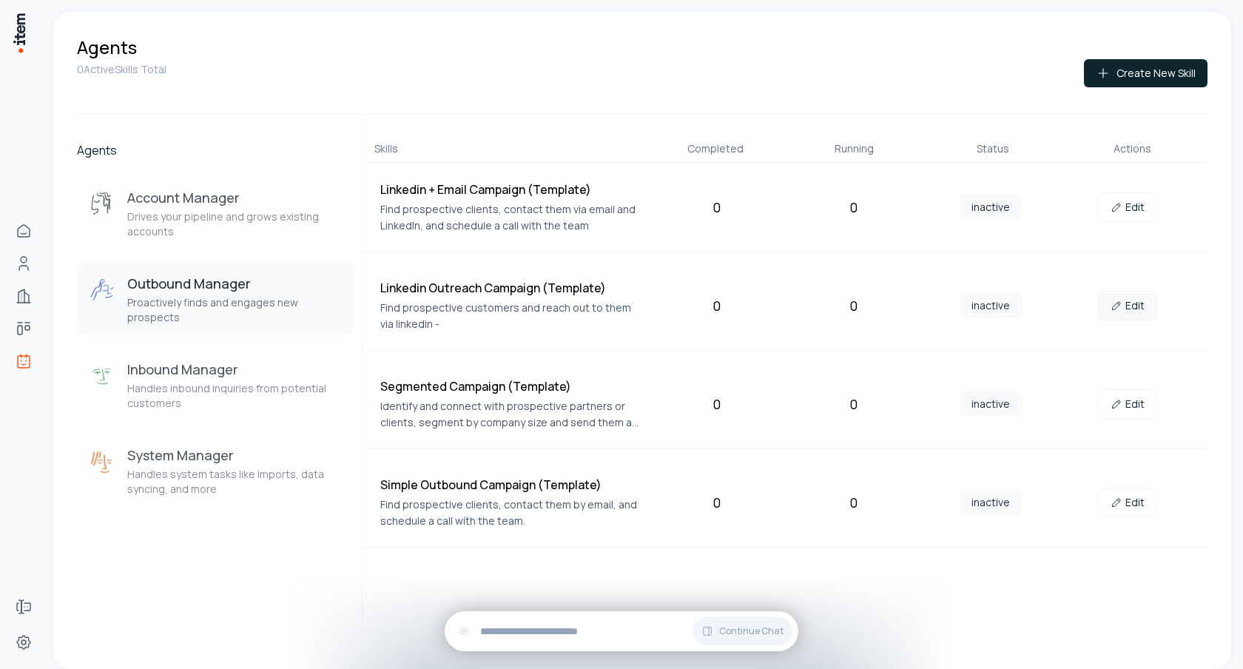
click at [1124, 303] on link "Edit" at bounding box center [1127, 306] width 59 height 30
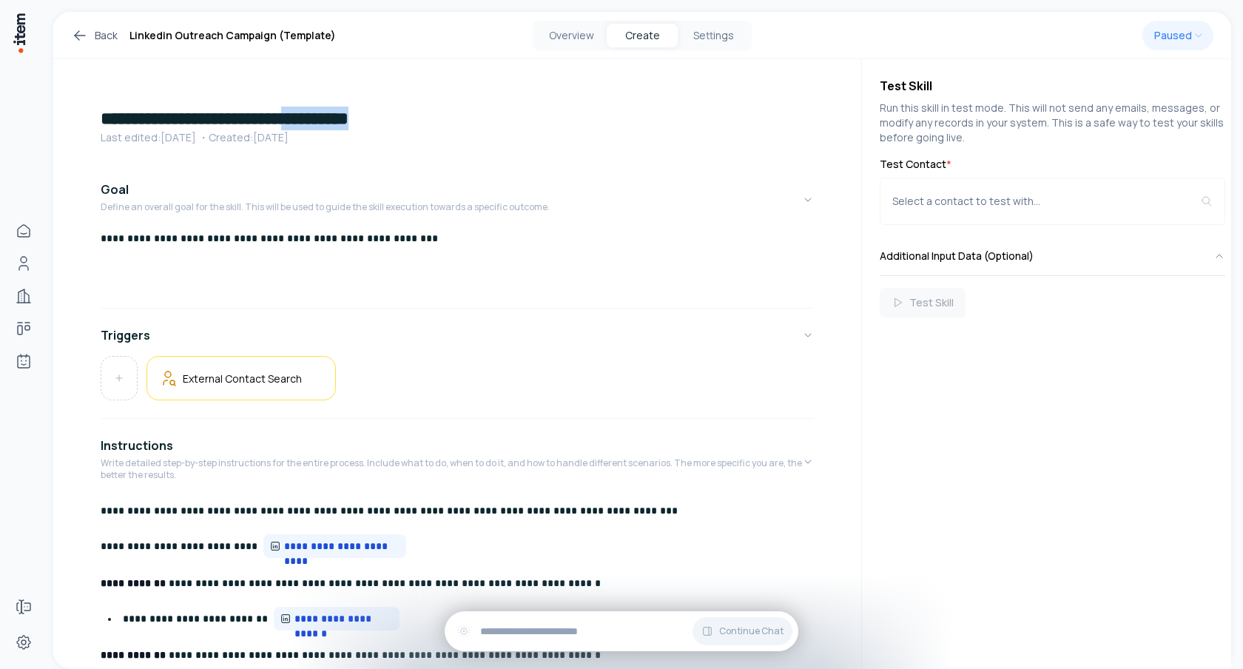
drag, startPoint x: 351, startPoint y: 120, endPoint x: 473, endPoint y: 119, distance: 122.1
click at [473, 119] on h1 "**********" at bounding box center [457, 119] width 713 height 24
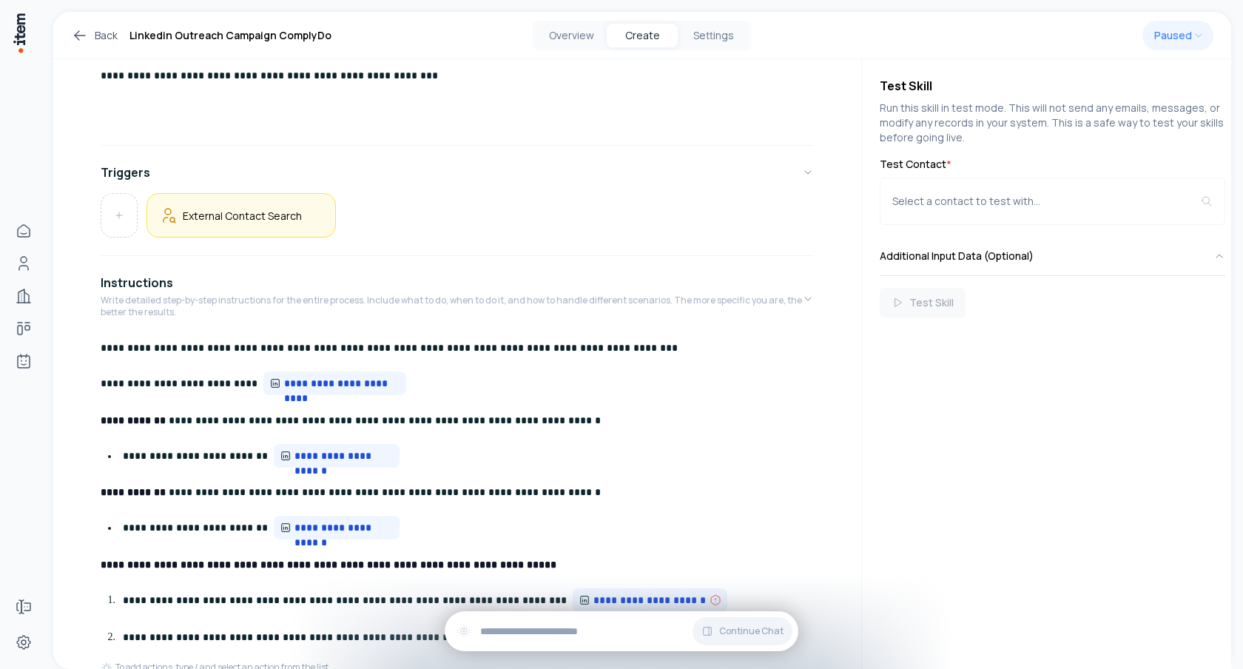
scroll to position [164, 0]
click at [215, 216] on h5 "External Contact Search" at bounding box center [242, 214] width 119 height 14
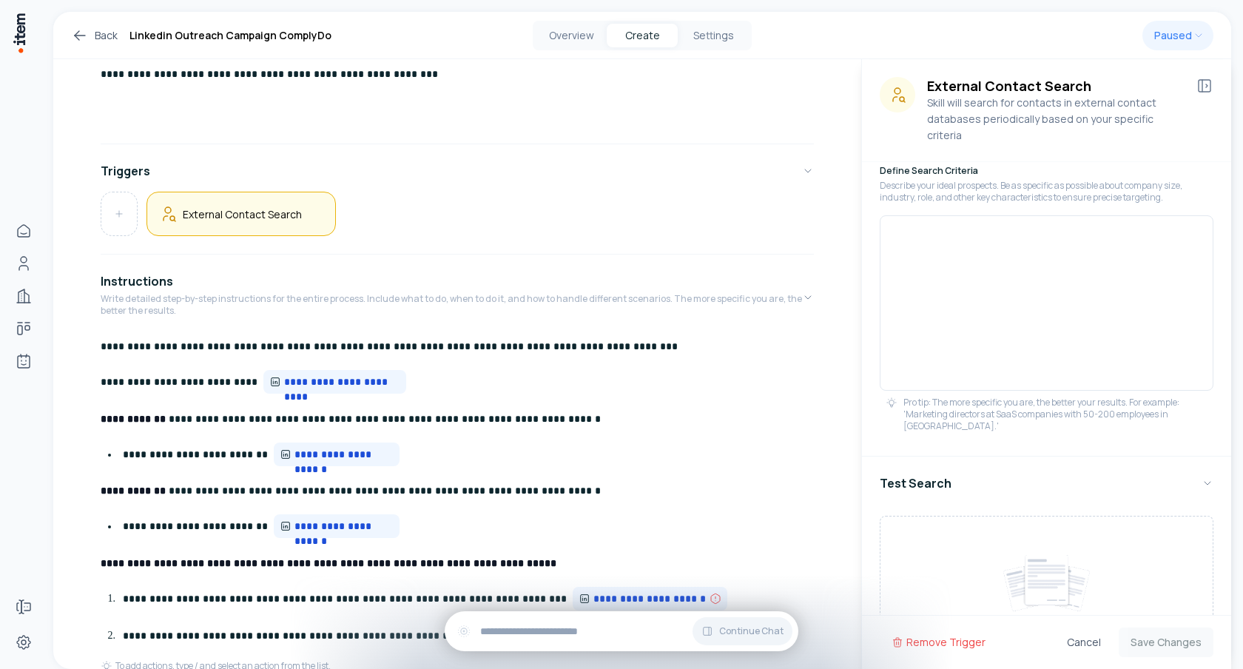
scroll to position [140, 0]
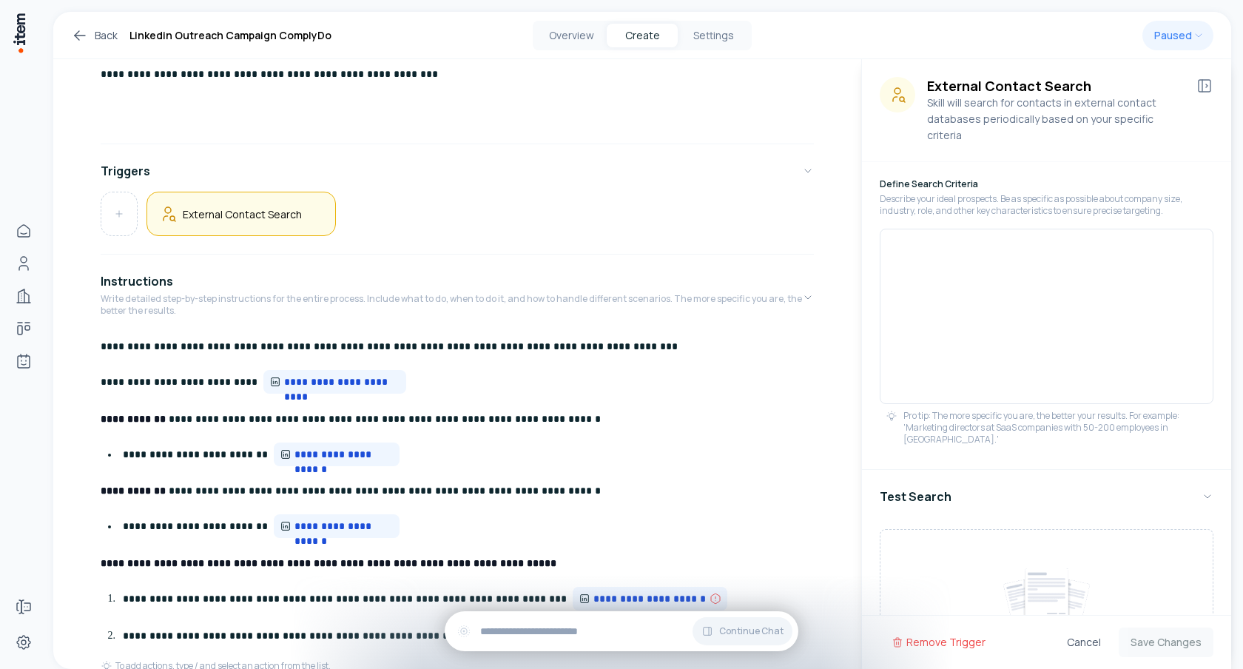
click at [939, 240] on div at bounding box center [1046, 316] width 334 height 175
click at [949, 241] on p "**********" at bounding box center [1046, 248] width 308 height 15
click at [959, 241] on p "**********" at bounding box center [1046, 248] width 308 height 15
click at [1039, 241] on p "**********" at bounding box center [1046, 248] width 308 height 15
click at [1175, 241] on p "**********" at bounding box center [1046, 248] width 308 height 15
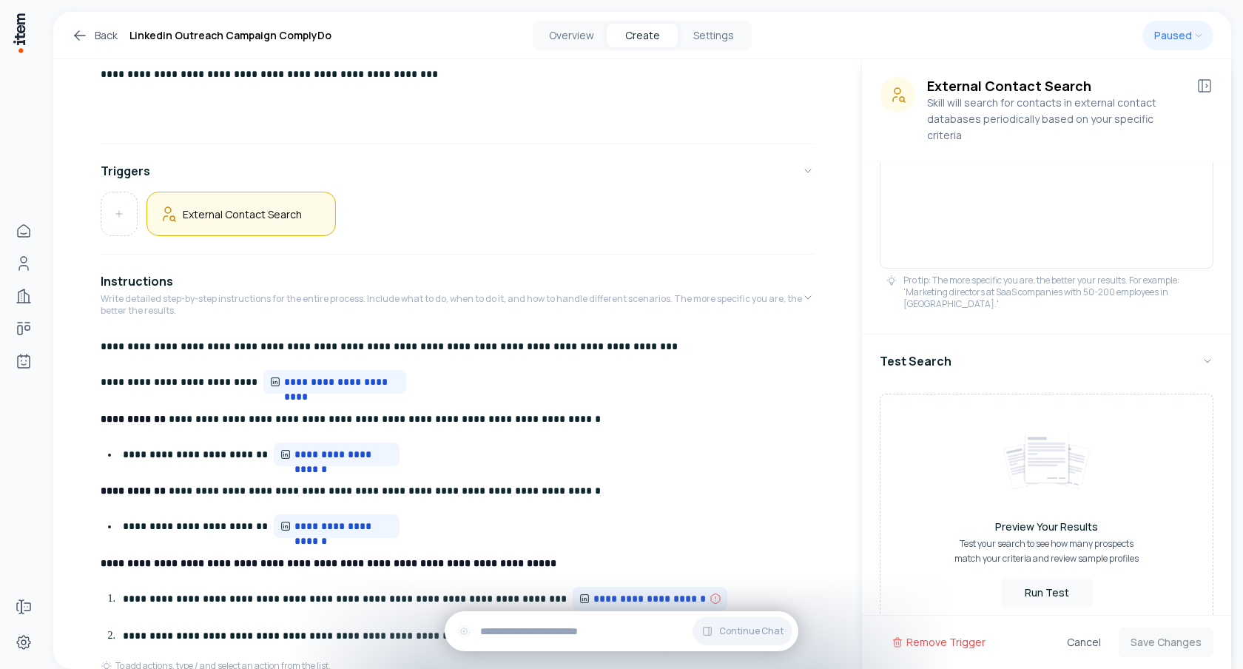
scroll to position [292, 0]
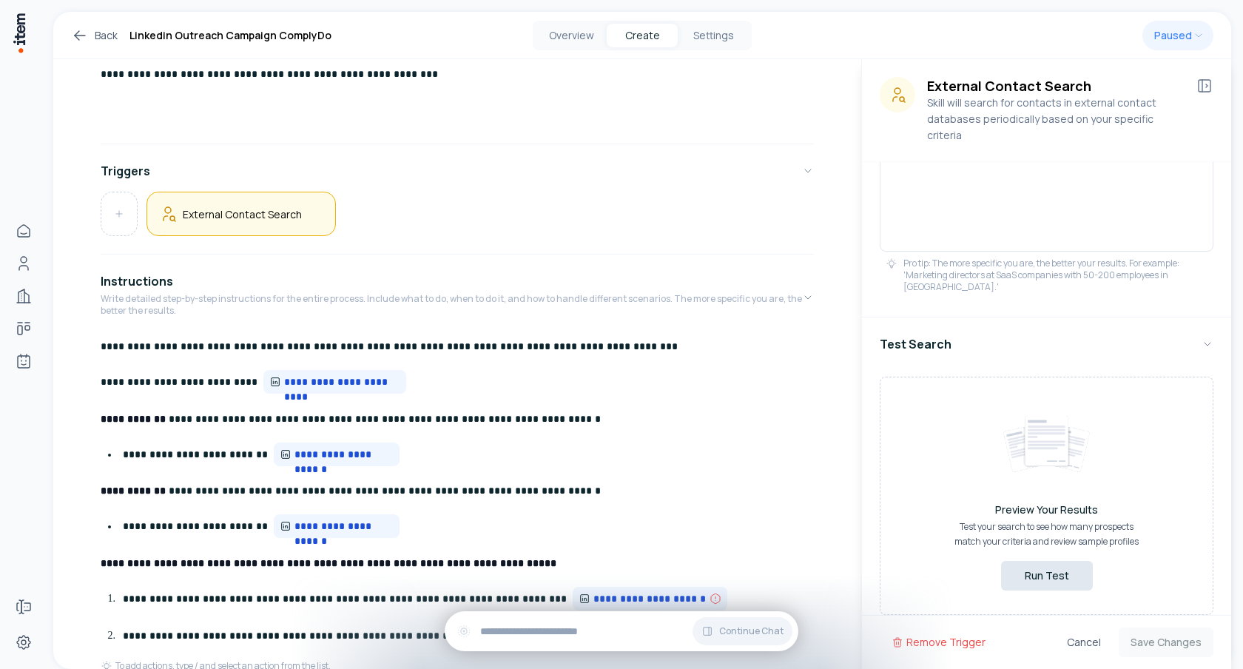
click at [1056, 561] on button "Run Test" at bounding box center [1047, 576] width 92 height 30
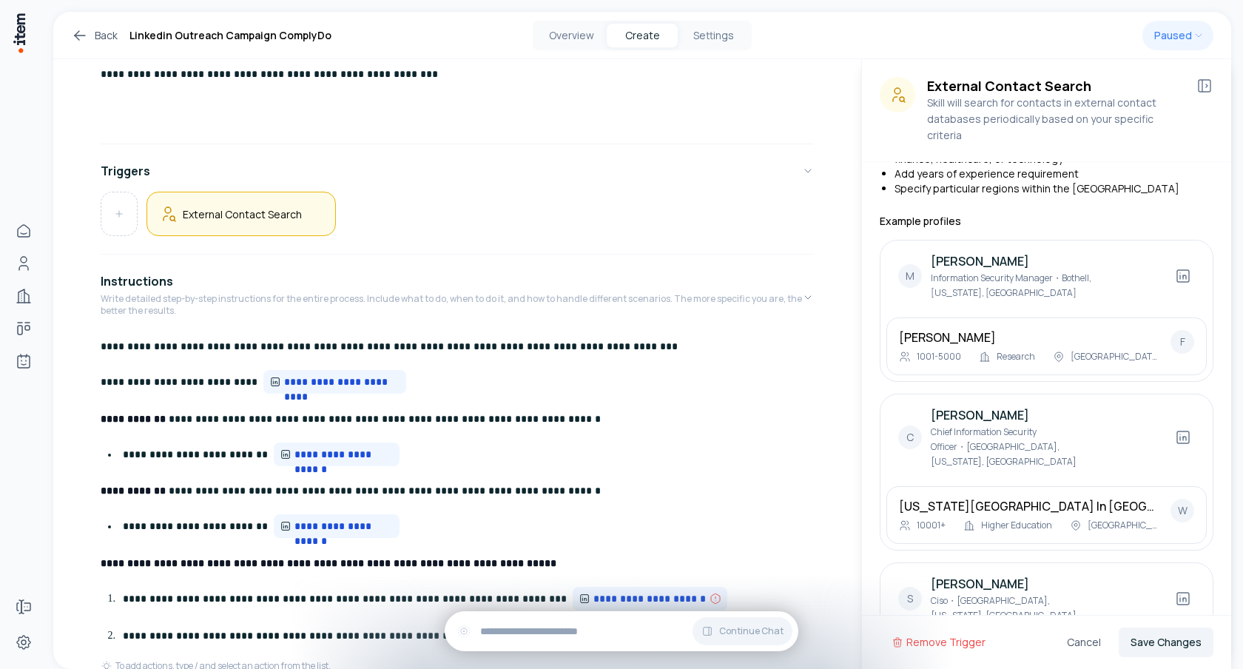
scroll to position [678, 0]
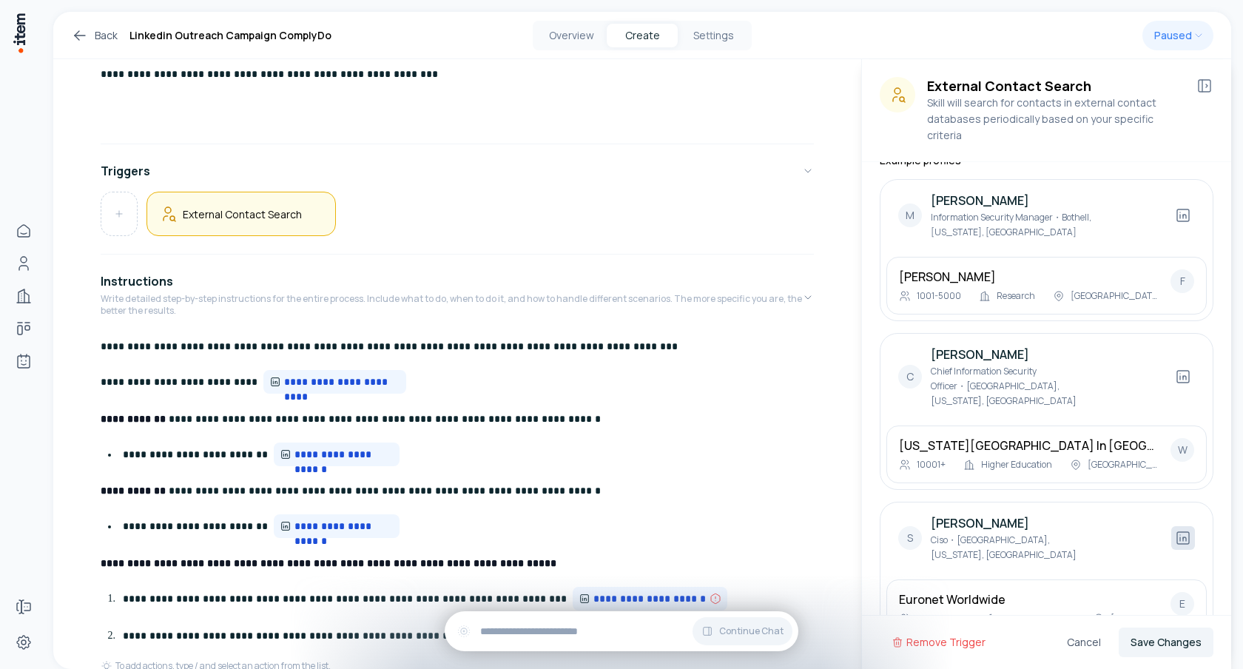
click at [1184, 532] on icon at bounding box center [1183, 538] width 12 height 12
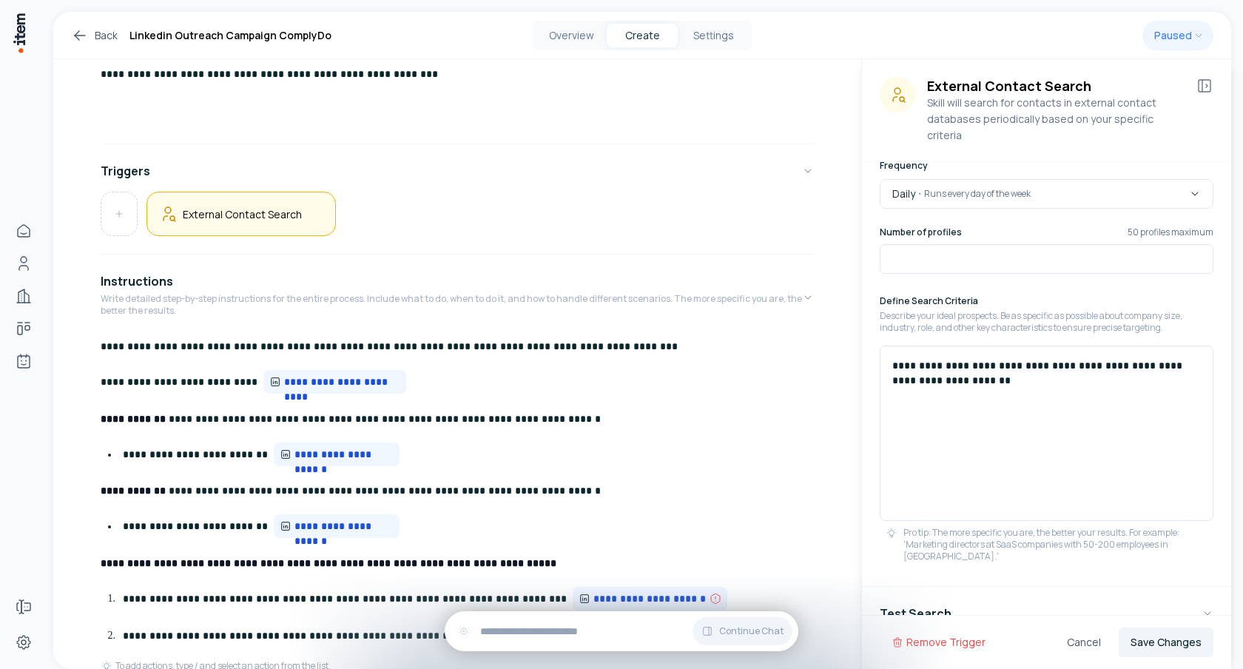
scroll to position [0, 0]
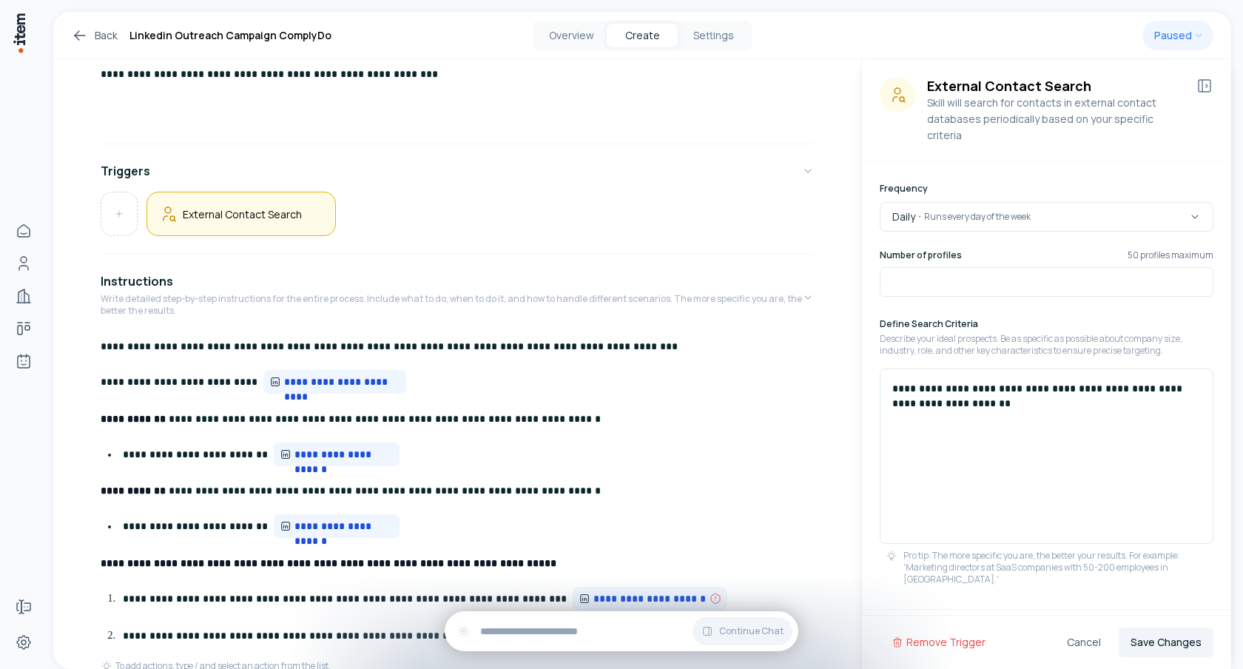
click at [1078, 381] on p "**********" at bounding box center [1046, 396] width 308 height 30
click at [1158, 641] on button "Save Changes" at bounding box center [1165, 642] width 95 height 30
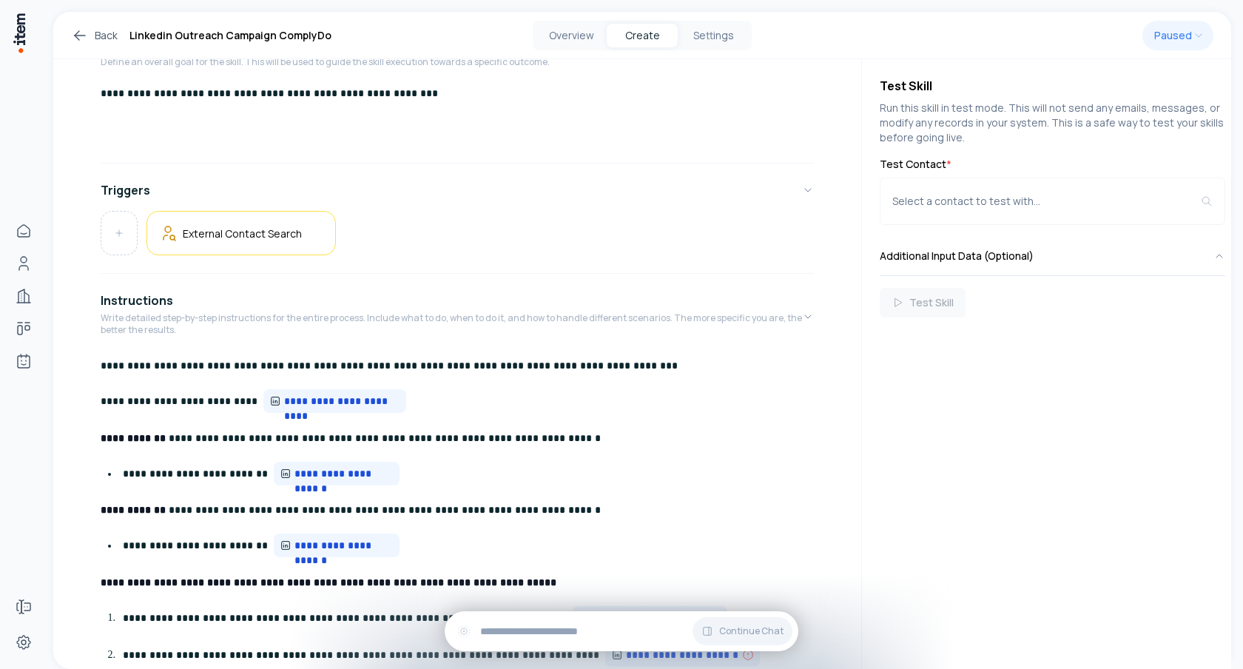
scroll to position [143, 0]
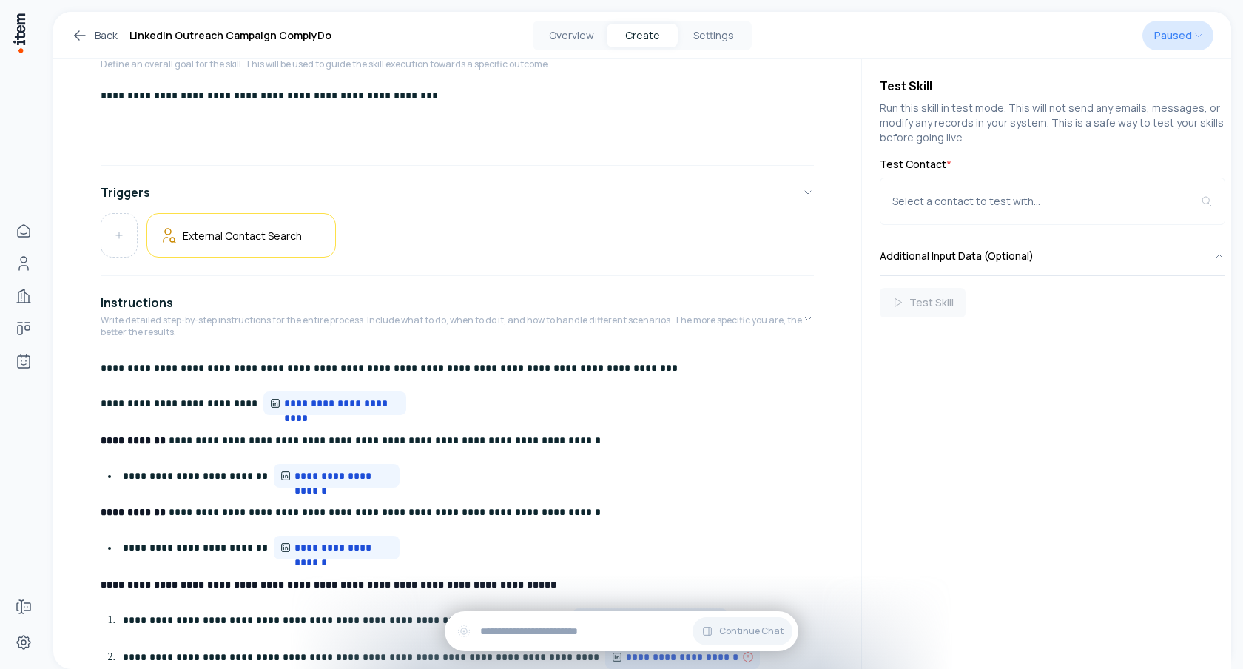
click at [1197, 36] on html "**********" at bounding box center [621, 334] width 1243 height 669
click at [1084, 43] on html "**********" at bounding box center [621, 334] width 1243 height 669
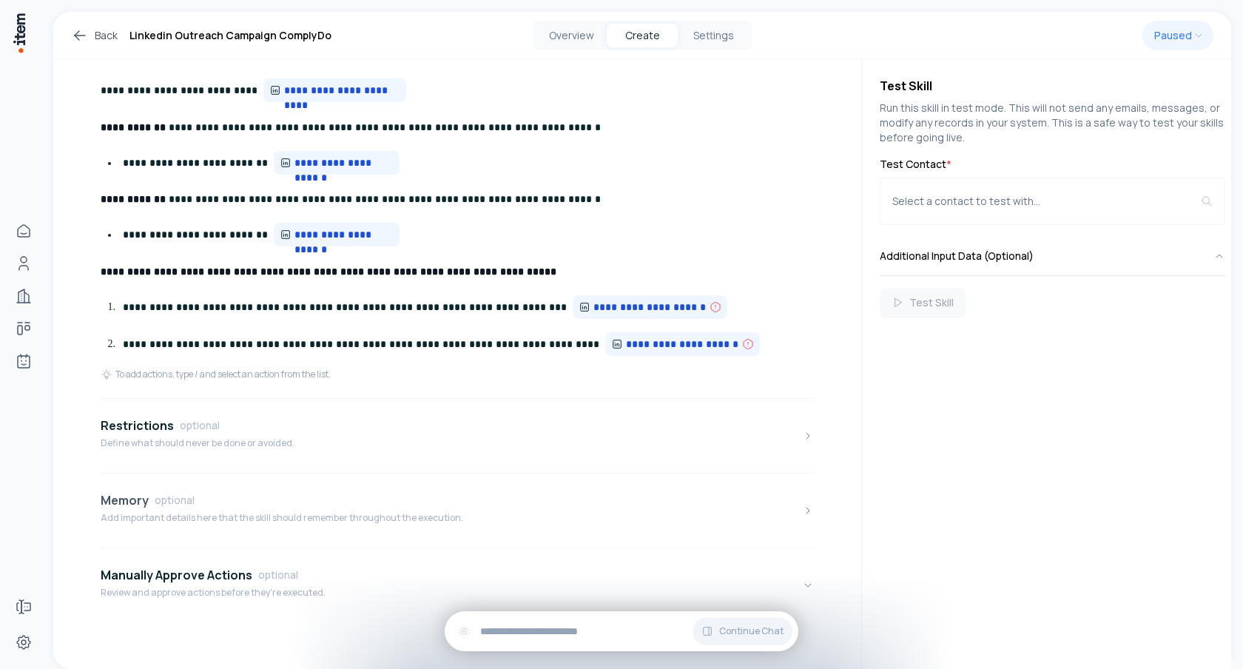
scroll to position [462, 0]
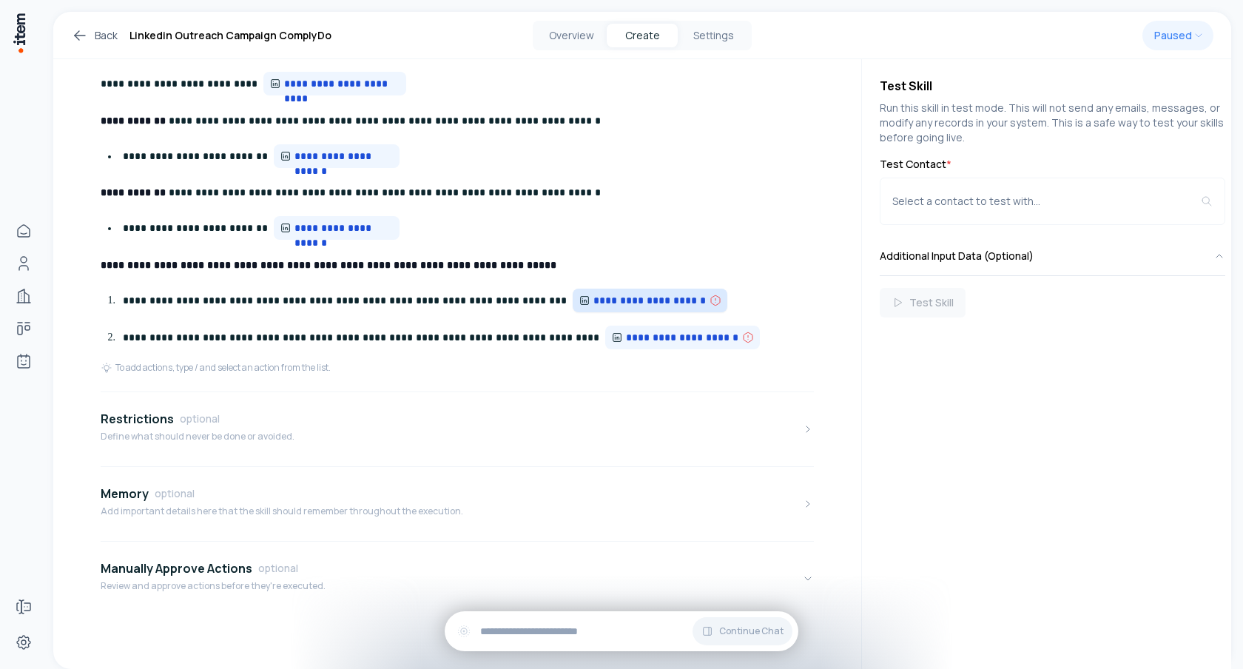
click at [709, 301] on icon at bounding box center [715, 300] width 12 height 12
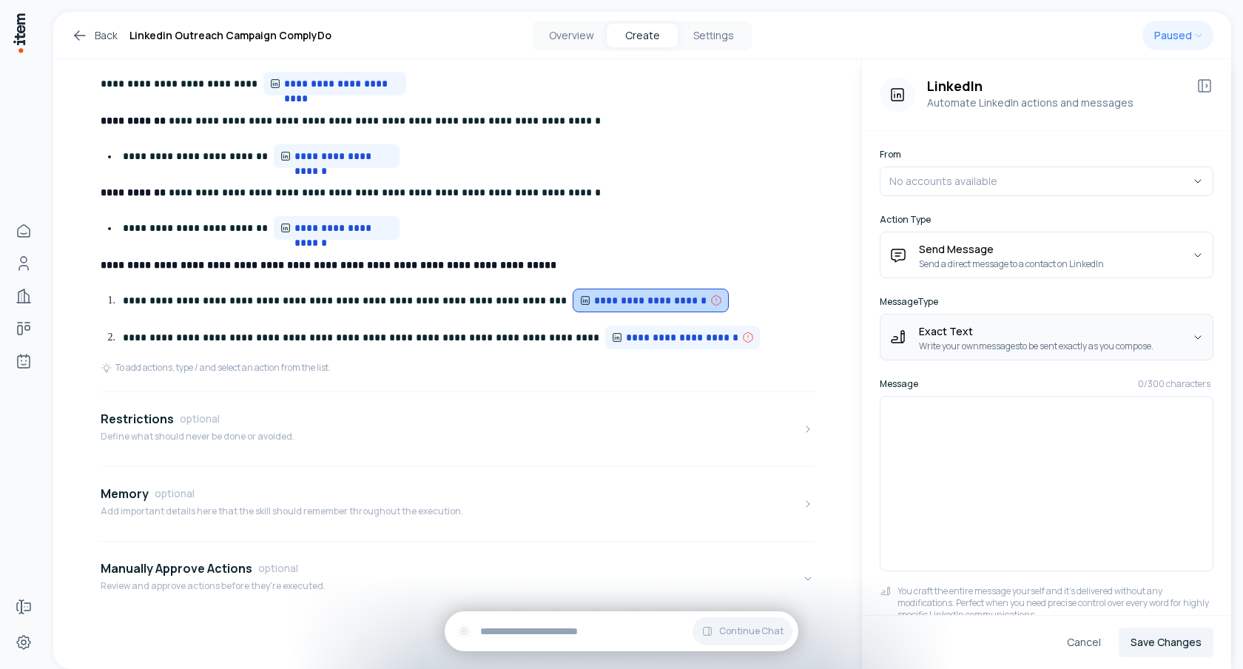
click at [1048, 328] on html "**********" at bounding box center [621, 334] width 1243 height 669
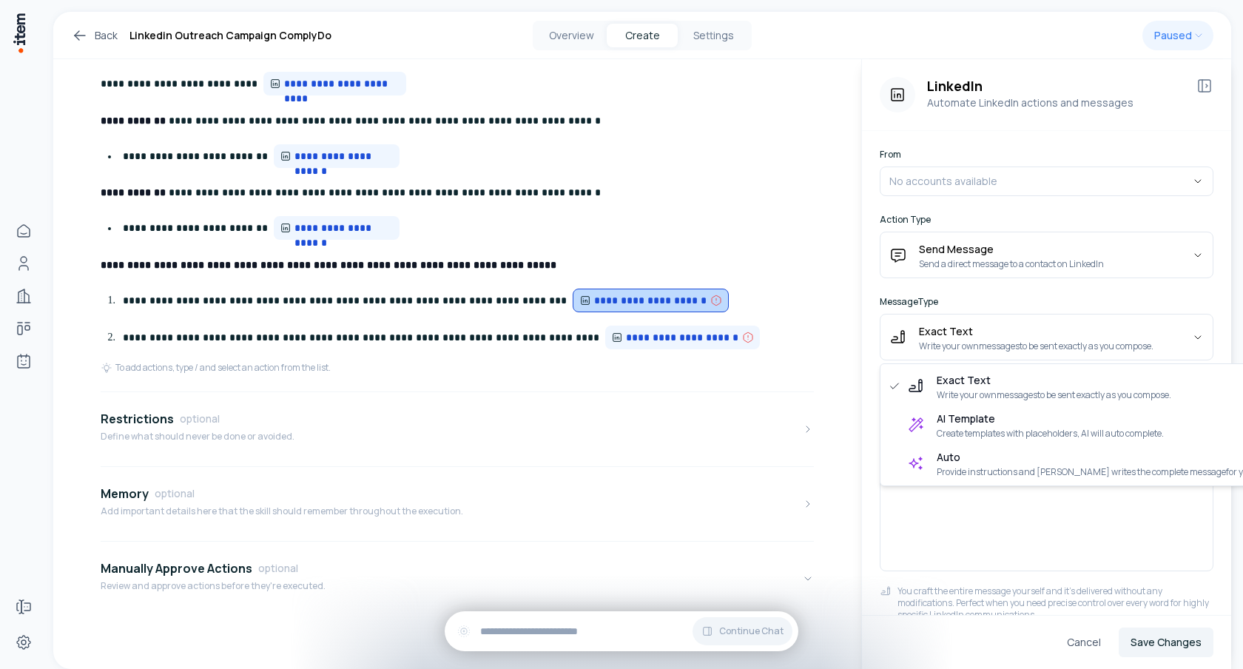
click at [1024, 536] on html "**********" at bounding box center [621, 334] width 1243 height 669
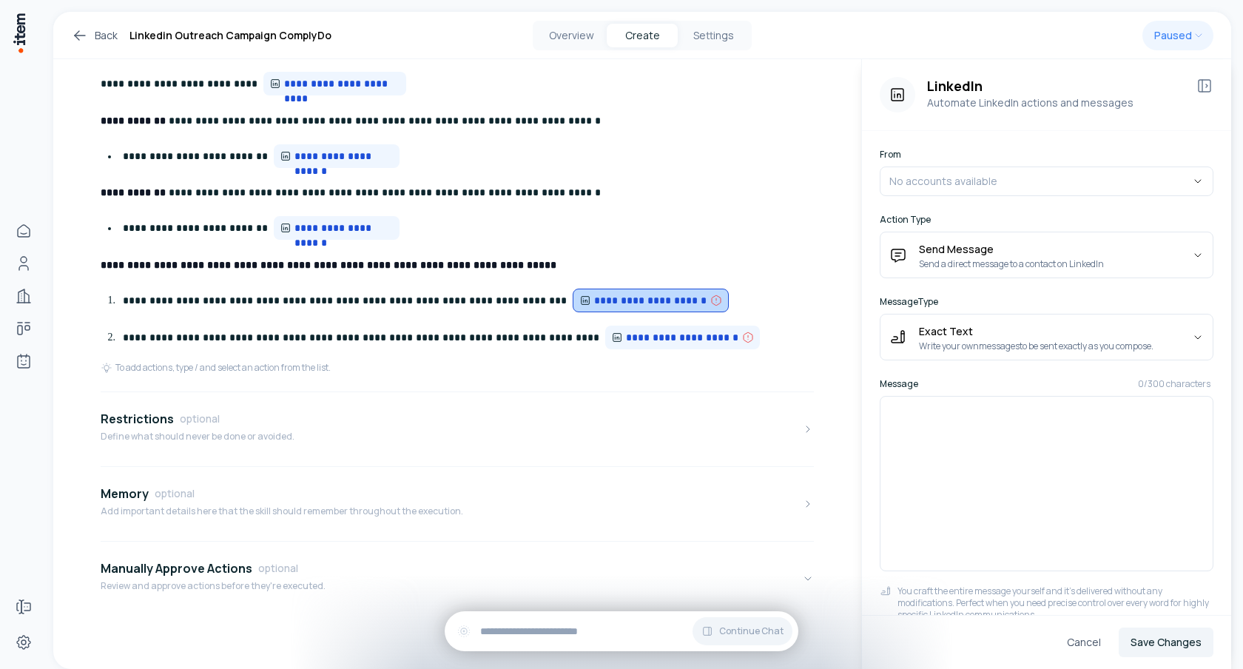
click at [1033, 472] on div at bounding box center [1046, 483] width 334 height 175
click at [1069, 351] on html "**********" at bounding box center [621, 334] width 1243 height 669
click at [993, 425] on div at bounding box center [1046, 483] width 334 height 175
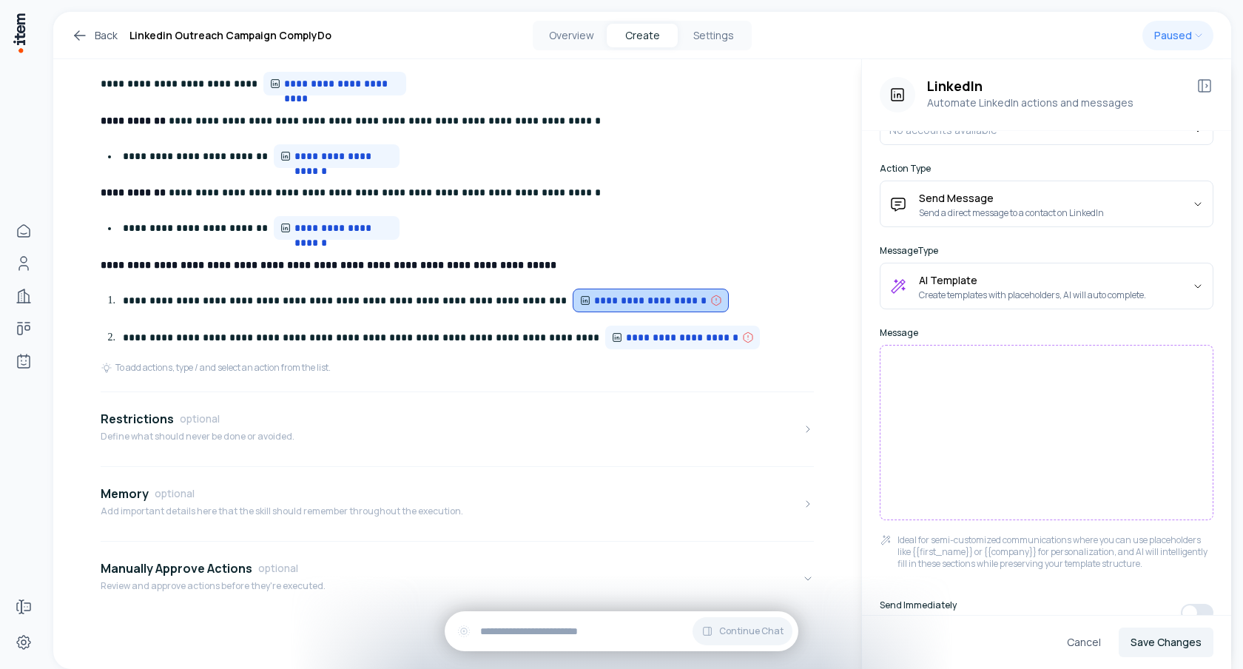
scroll to position [50, 0]
drag, startPoint x: 985, startPoint y: 554, endPoint x: 1037, endPoint y: 556, distance: 51.8
click at [1037, 556] on p "Ideal for semi-customized communications where you can use placeholders like {{…" at bounding box center [1055, 554] width 316 height 36
click at [1062, 287] on html "**********" at bounding box center [621, 334] width 1243 height 669
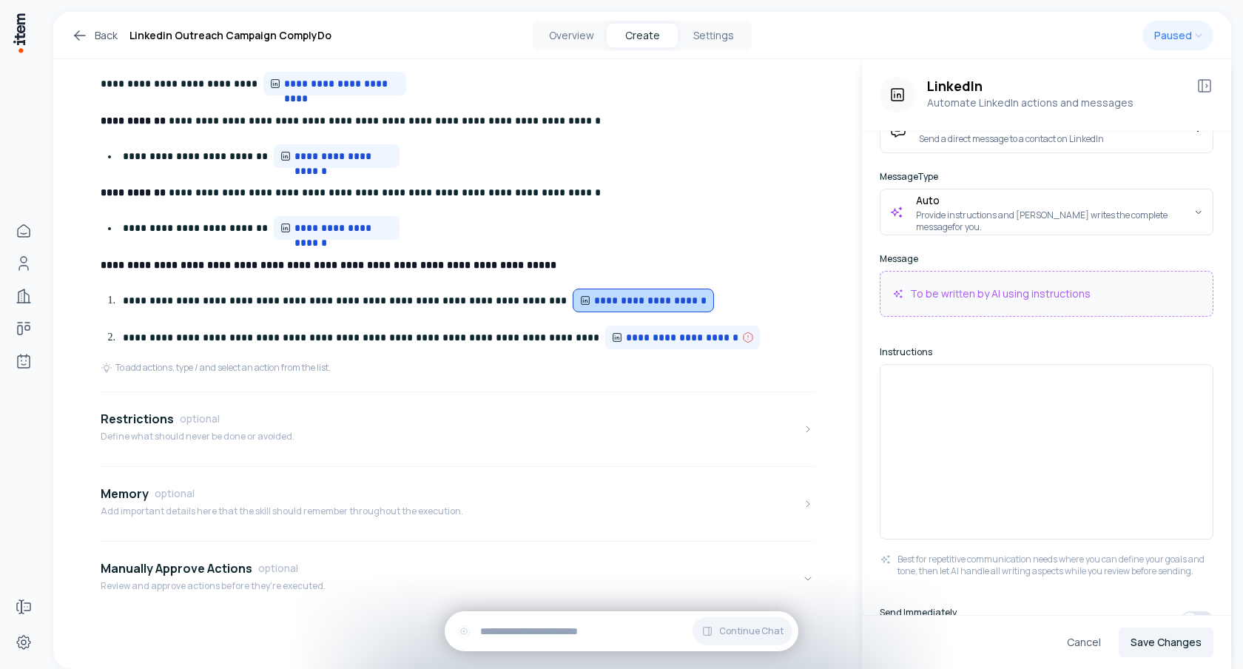
scroll to position [129, 0]
click at [965, 416] on div at bounding box center [1046, 446] width 334 height 175
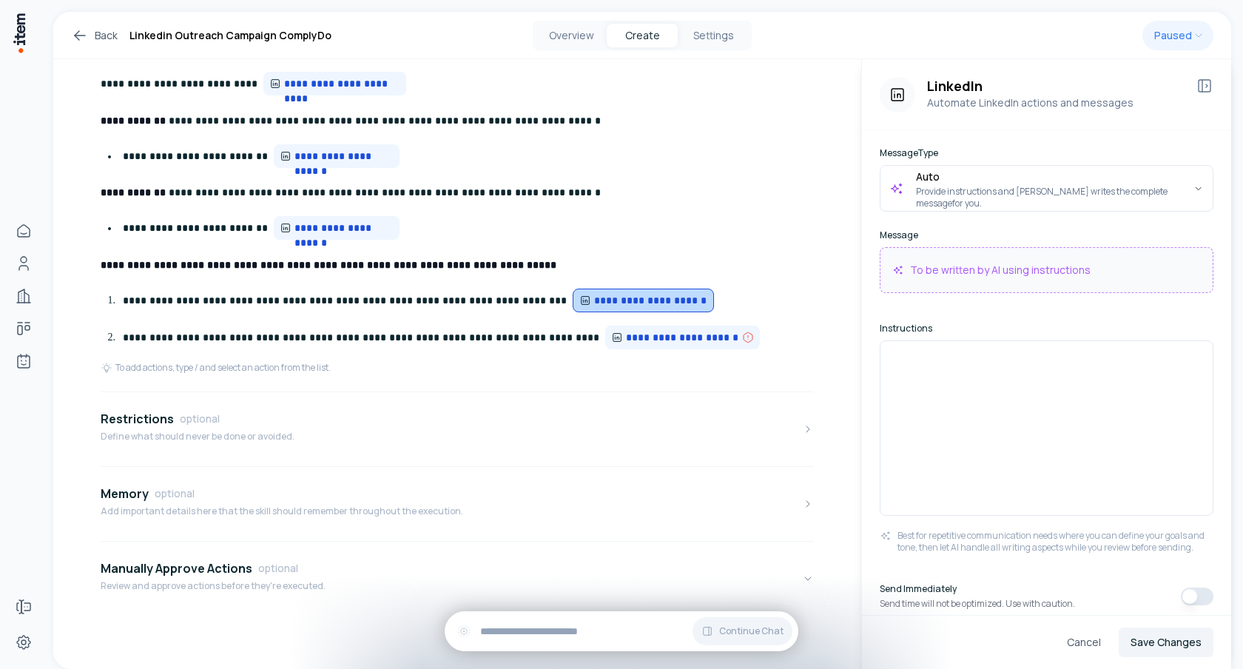
scroll to position [158, 0]
click at [355, 573] on button "Manually Approve Actions optional Review and approve actions before they're exe…" at bounding box center [457, 578] width 713 height 62
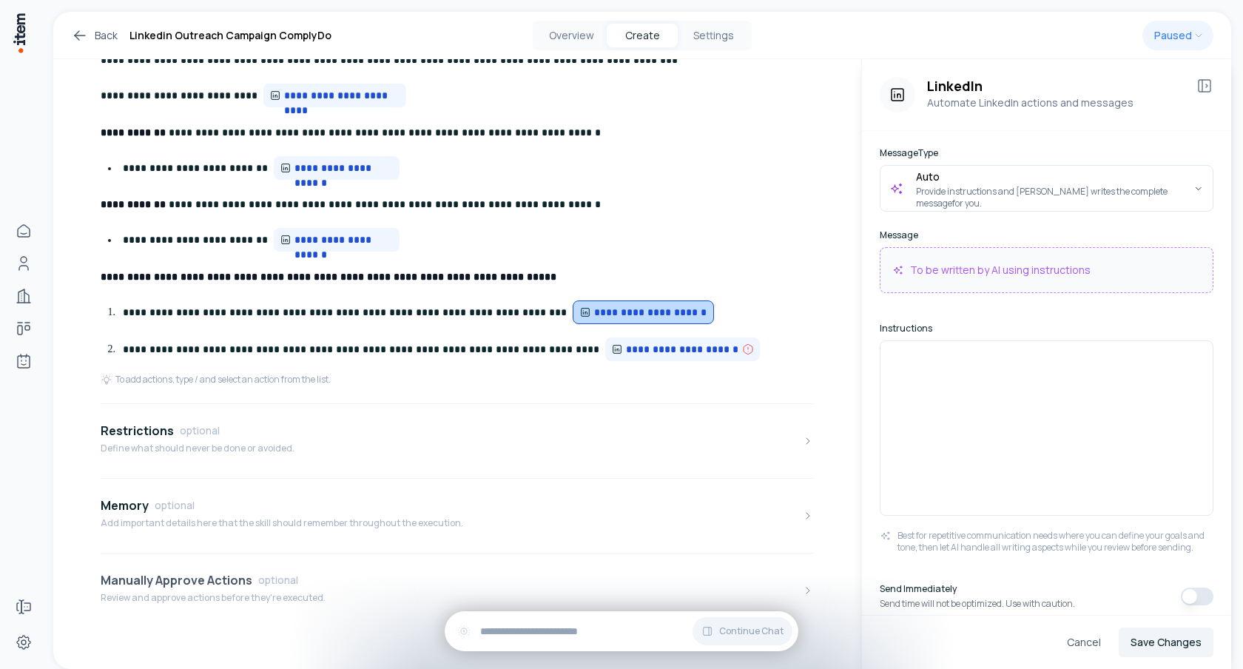
scroll to position [450, 0]
click at [745, 561] on button "Manually Approve Actions optional Review and approve actions before they're exe…" at bounding box center [457, 590] width 713 height 62
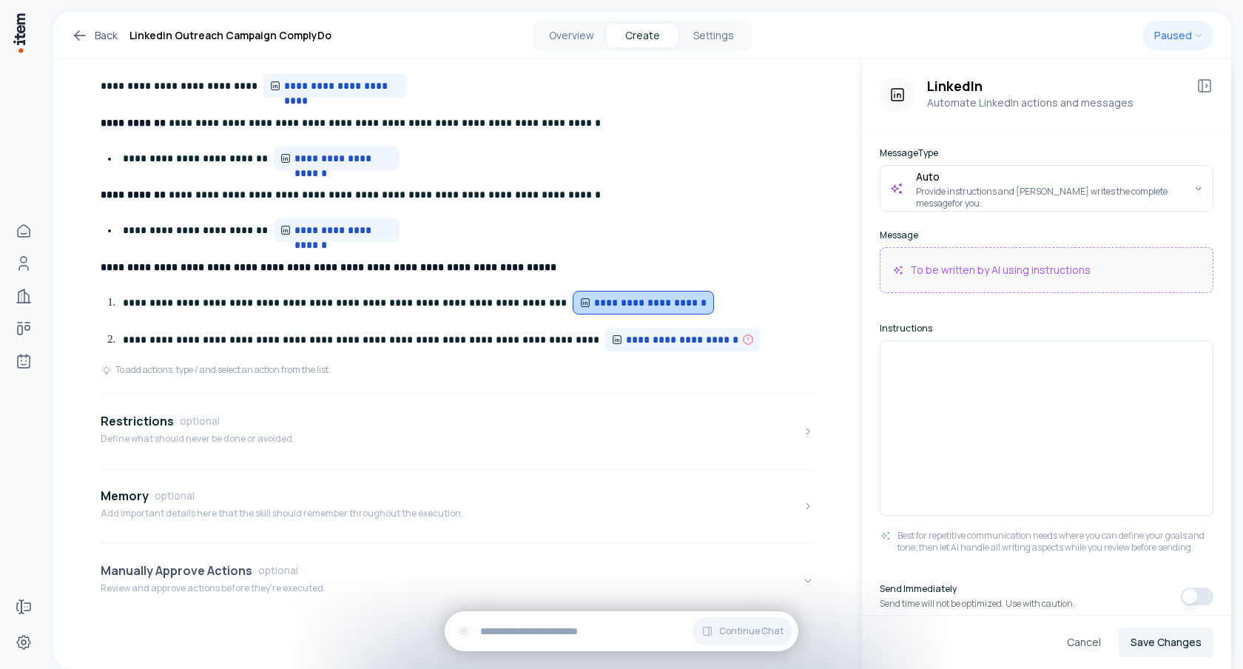
scroll to position [462, 0]
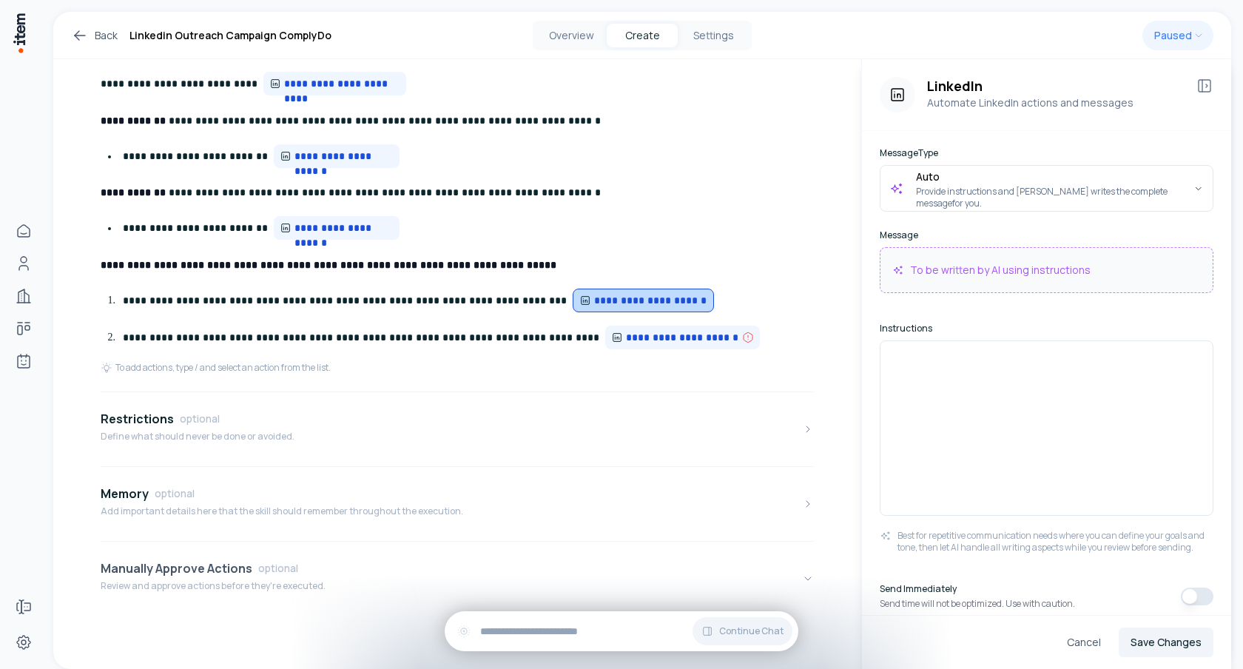
click at [221, 584] on p "Review and approve actions before they're executed." at bounding box center [213, 586] width 225 height 12
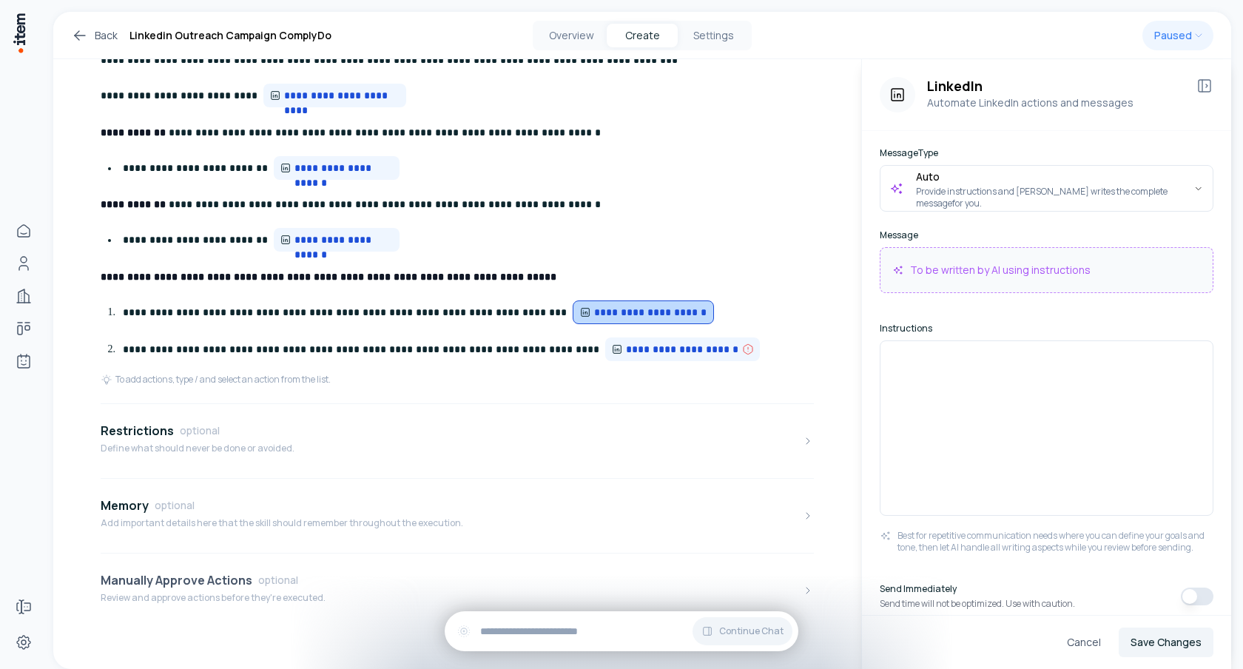
click at [220, 598] on p "Review and approve actions before they're executed." at bounding box center [213, 598] width 225 height 12
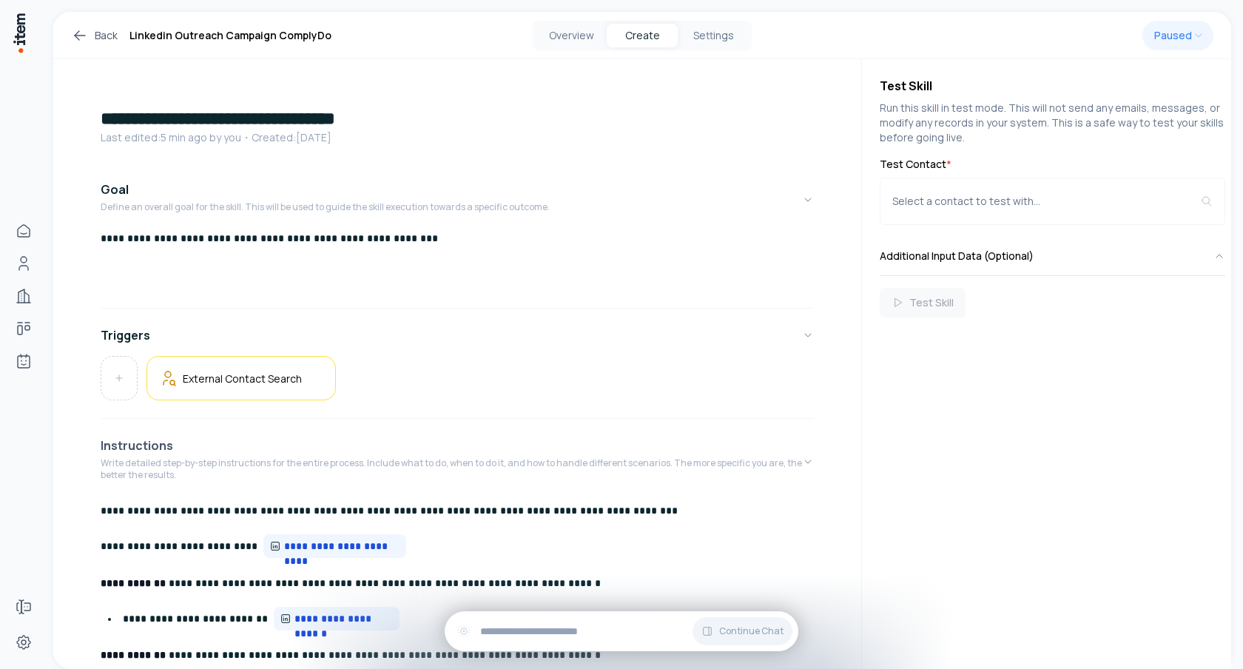
scroll to position [462, 0]
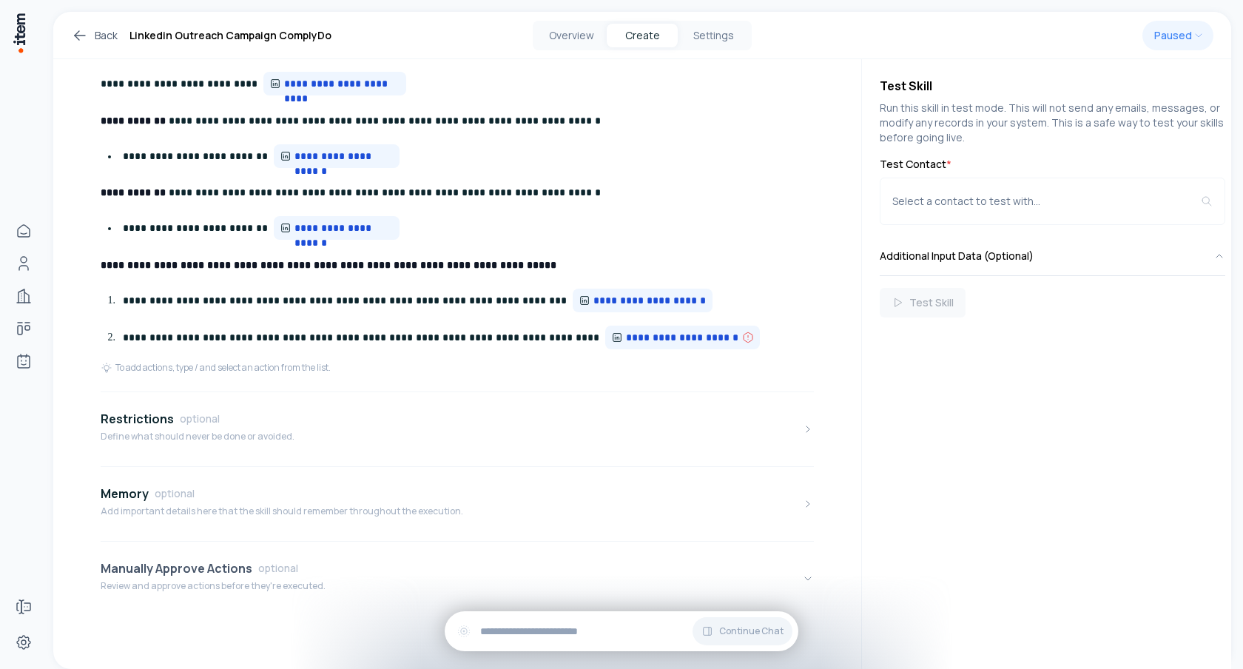
click at [260, 576] on div "Manually Approve Actions optional" at bounding box center [213, 568] width 225 height 18
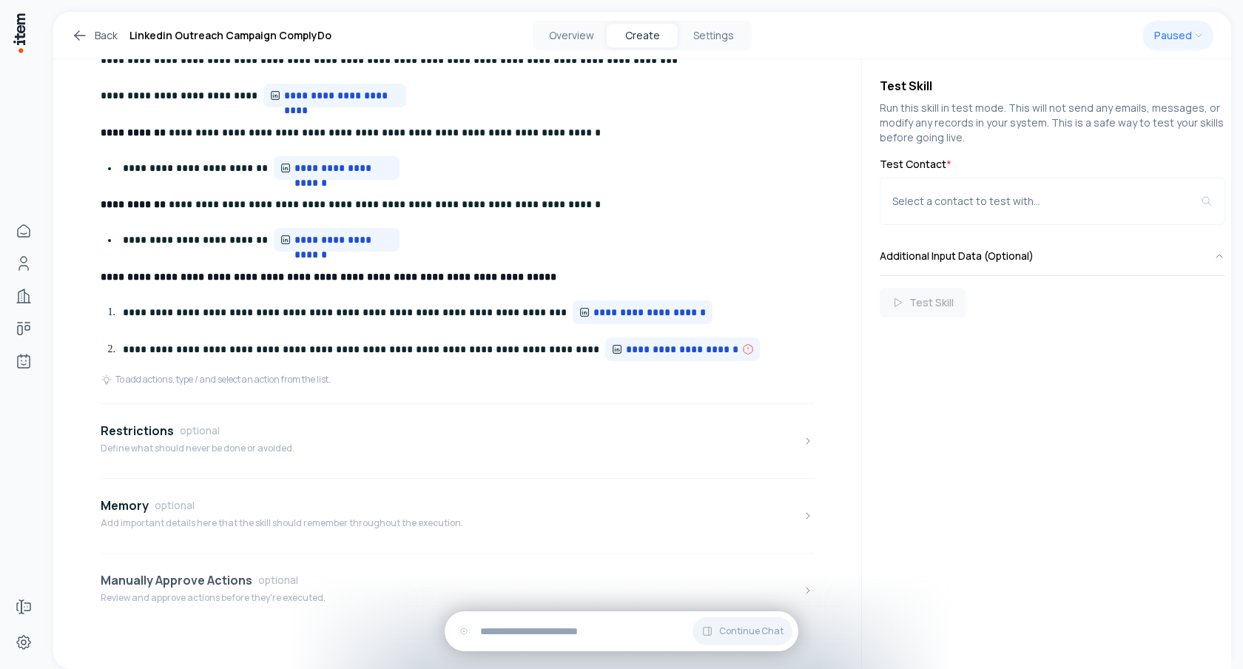
click at [382, 590] on button "Manually Approve Actions optional Review and approve actions before they're exe…" at bounding box center [457, 590] width 713 height 62
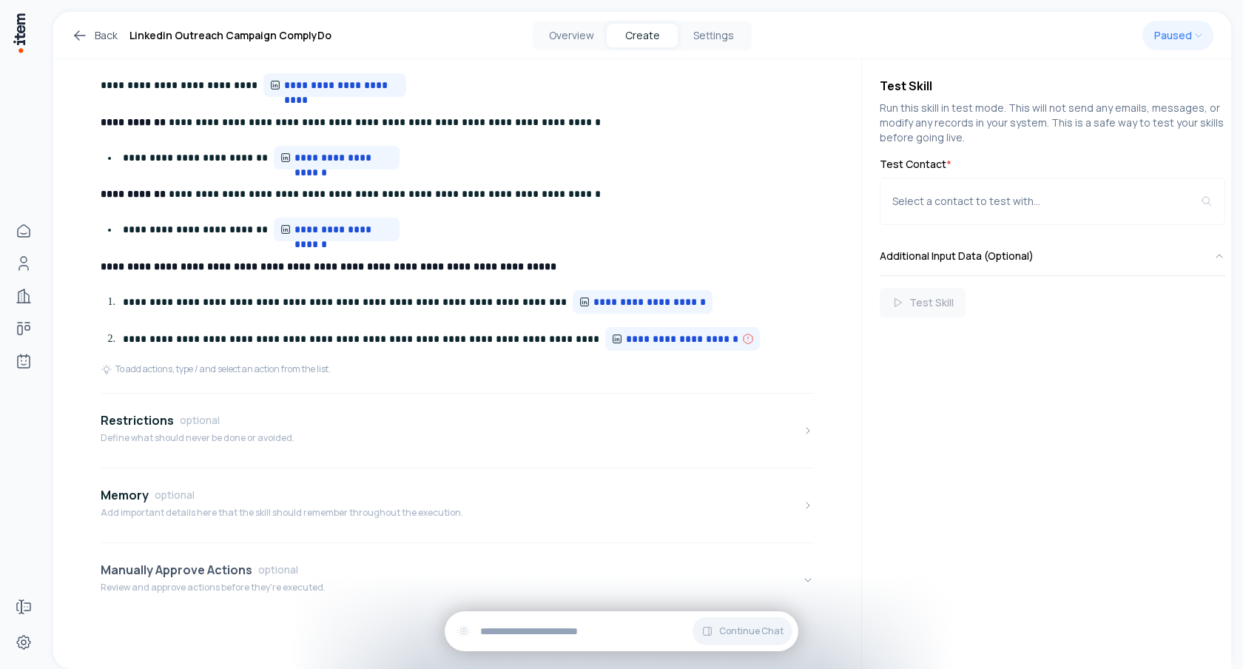
scroll to position [462, 0]
click at [752, 562] on button "Manually Approve Actions optional Review and approve actions before they're exe…" at bounding box center [457, 578] width 713 height 62
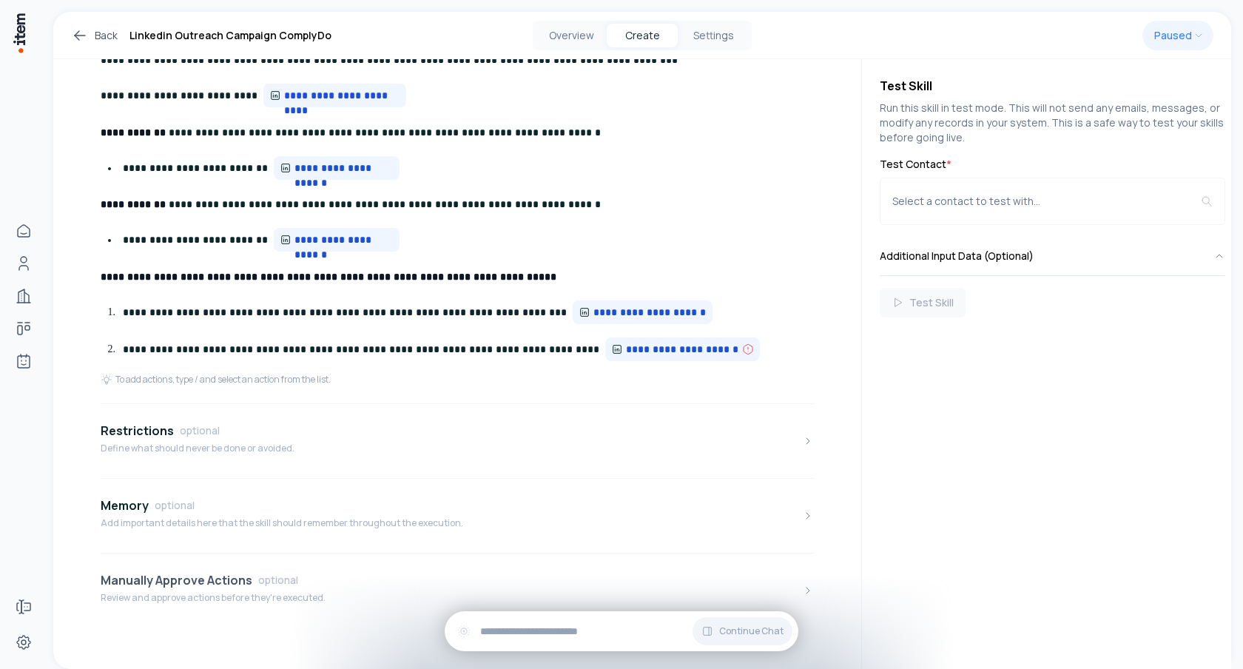
click at [747, 569] on button "Manually Approve Actions optional Review and approve actions before they're exe…" at bounding box center [457, 590] width 713 height 62
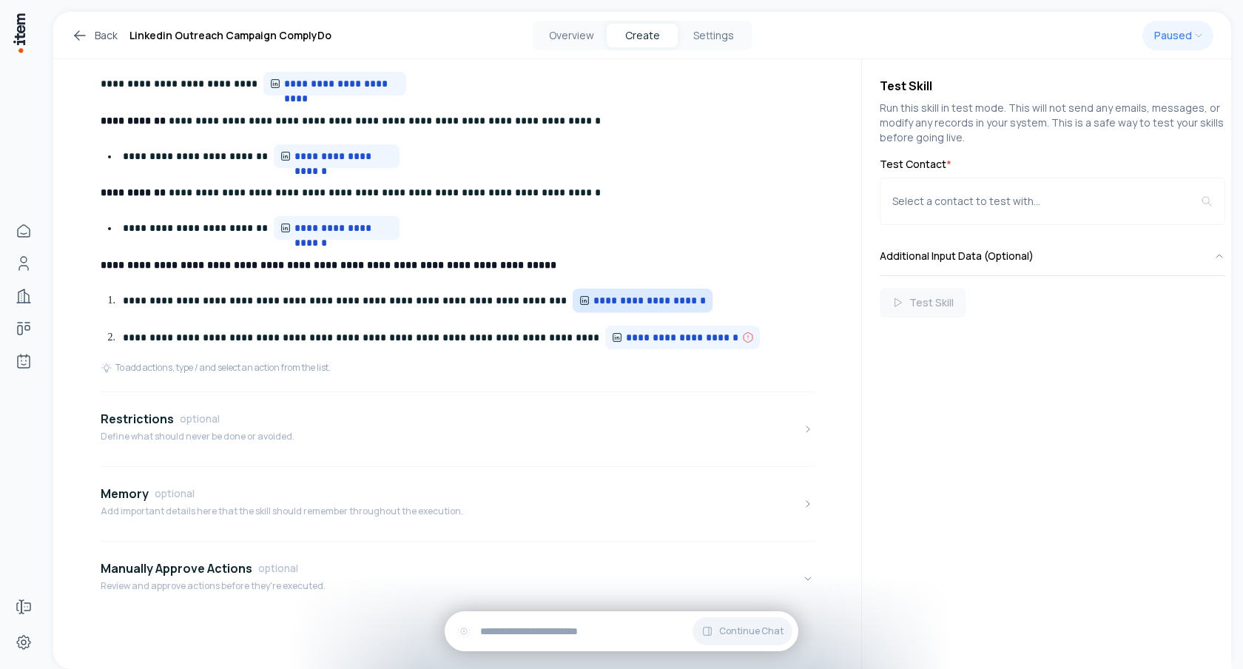
click at [644, 303] on span "**********" at bounding box center [650, 300] width 114 height 15
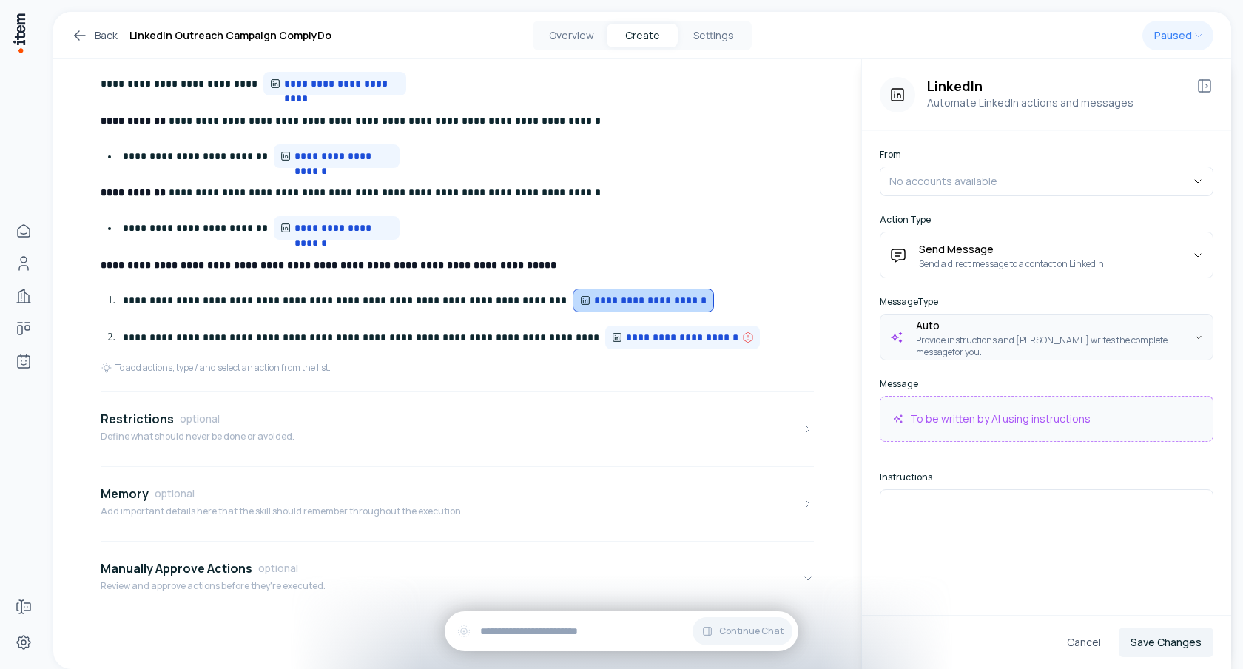
click at [1089, 350] on html "**********" at bounding box center [621, 334] width 1243 height 669
click at [751, 442] on html "**********" at bounding box center [621, 334] width 1243 height 669
click at [692, 299] on p "**********" at bounding box center [468, 300] width 691 height 25
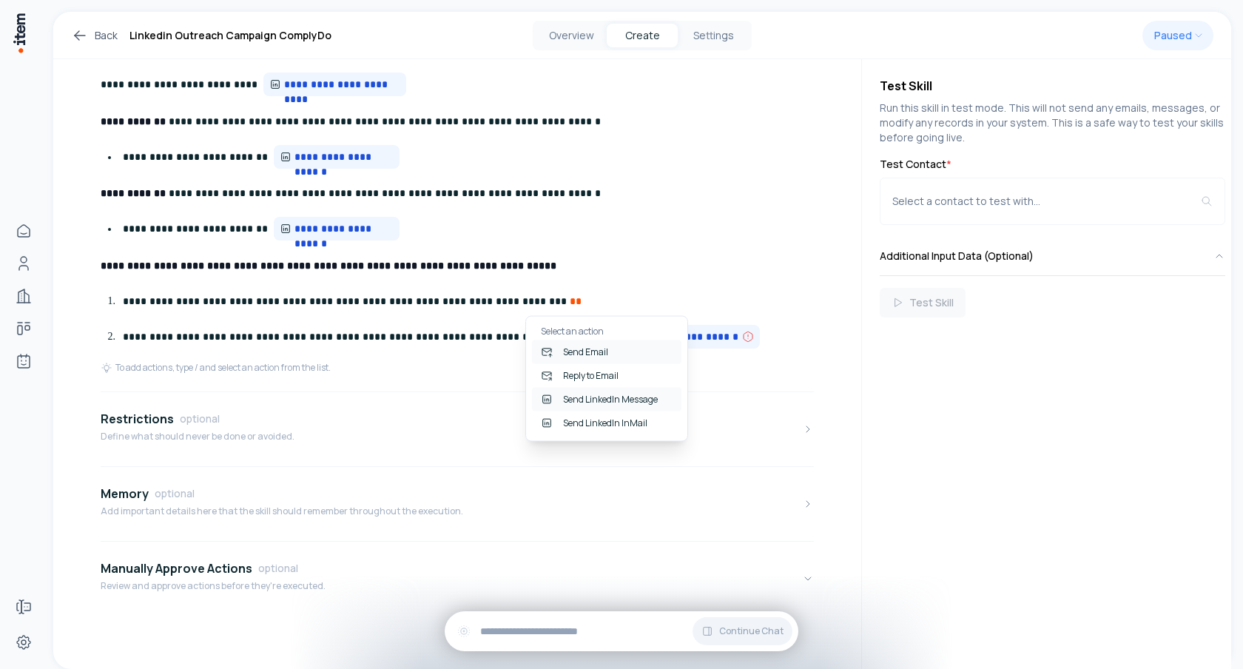
click at [589, 399] on div "Send LinkedIn Message" at bounding box center [606, 400] width 149 height 24
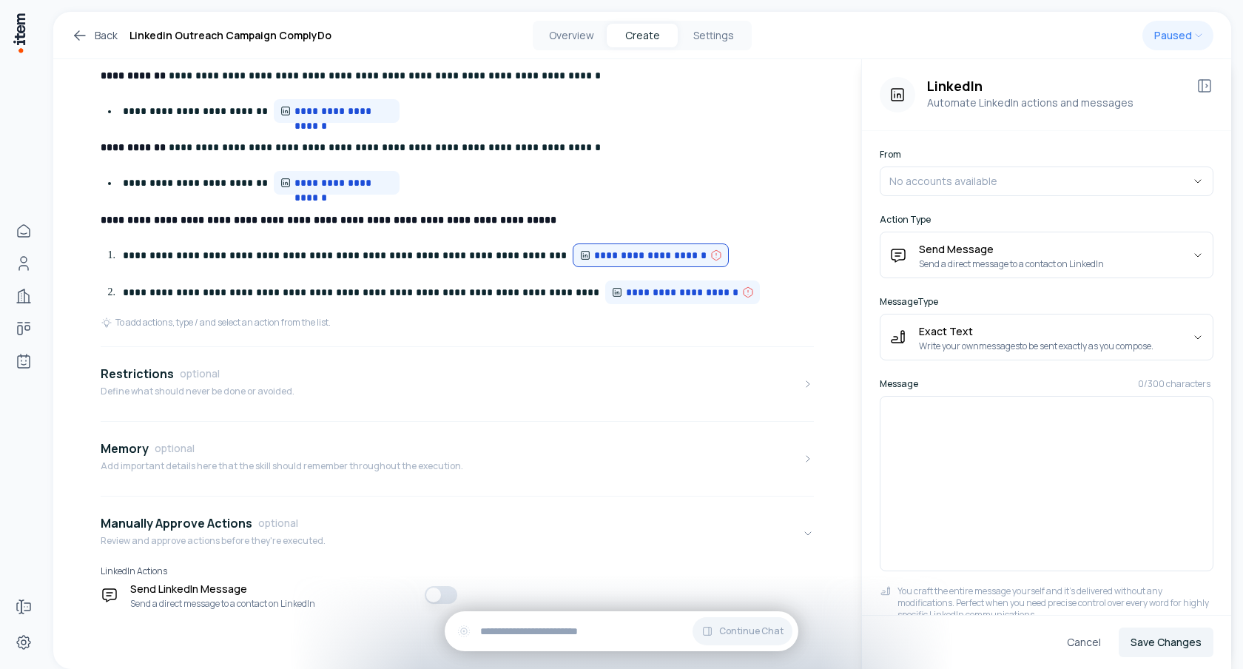
scroll to position [505, 0]
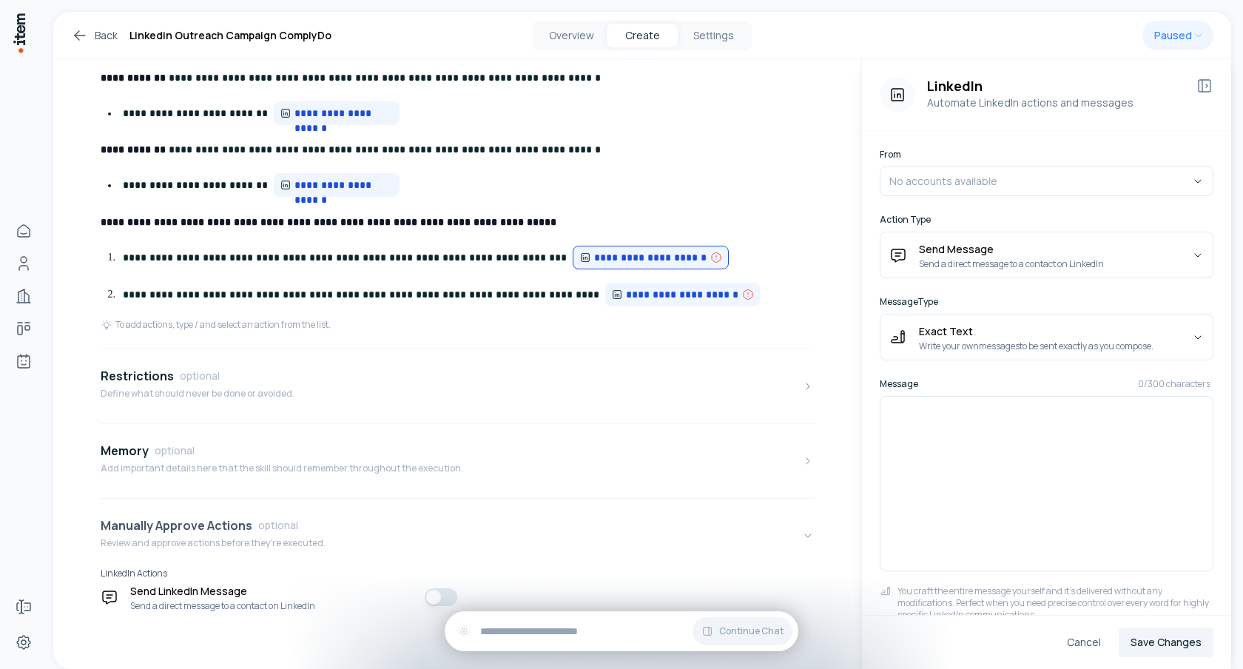
click at [395, 540] on button "Manually Approve Actions optional Review and approve actions before they're exe…" at bounding box center [457, 535] width 713 height 62
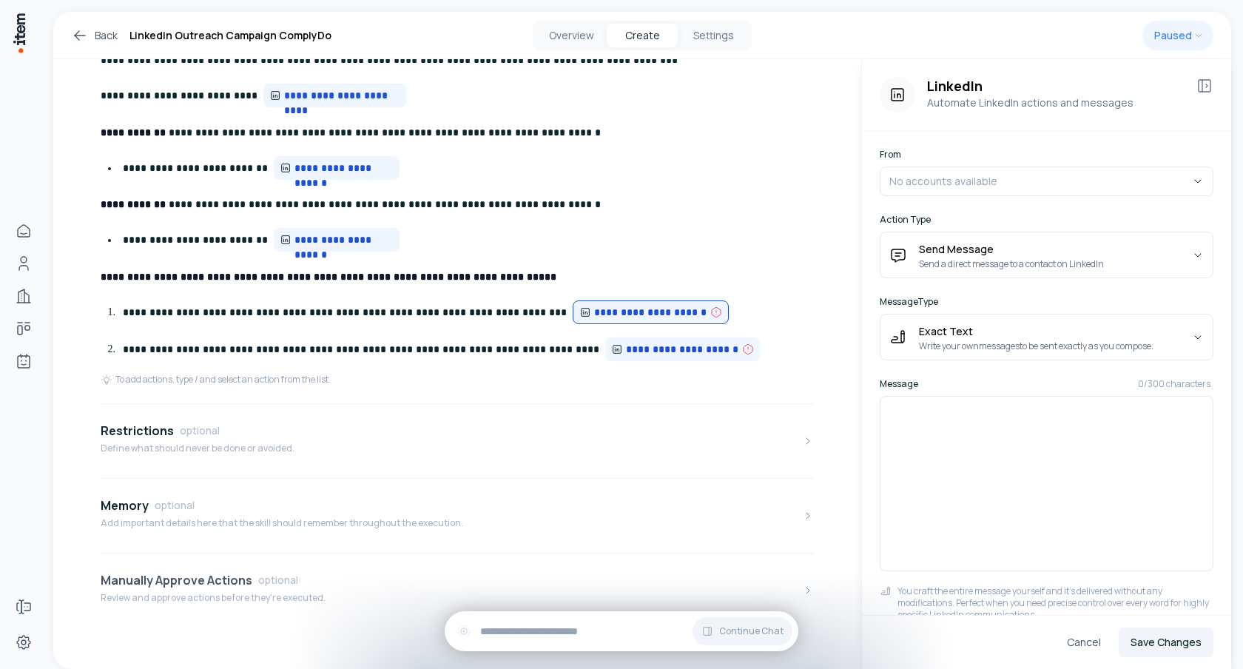
click at [374, 566] on button "Manually Approve Actions optional Review and approve actions before they're exe…" at bounding box center [457, 590] width 713 height 62
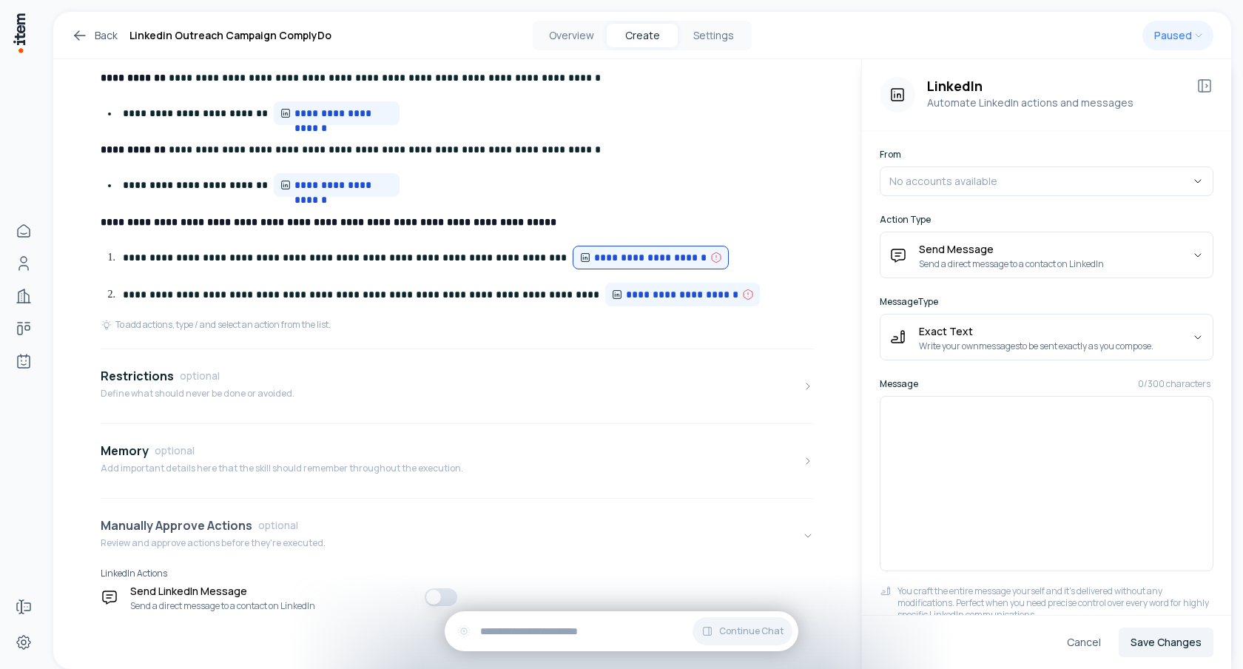
scroll to position [507, 0]
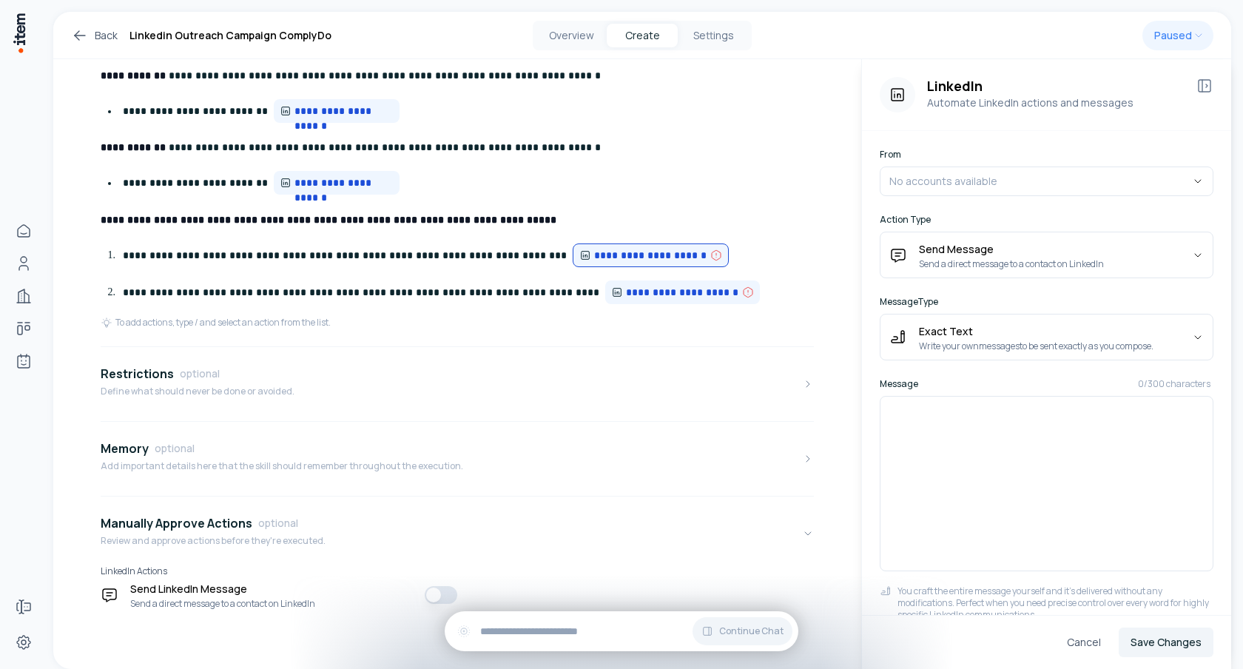
click at [431, 595] on button "button" at bounding box center [441, 595] width 33 height 18
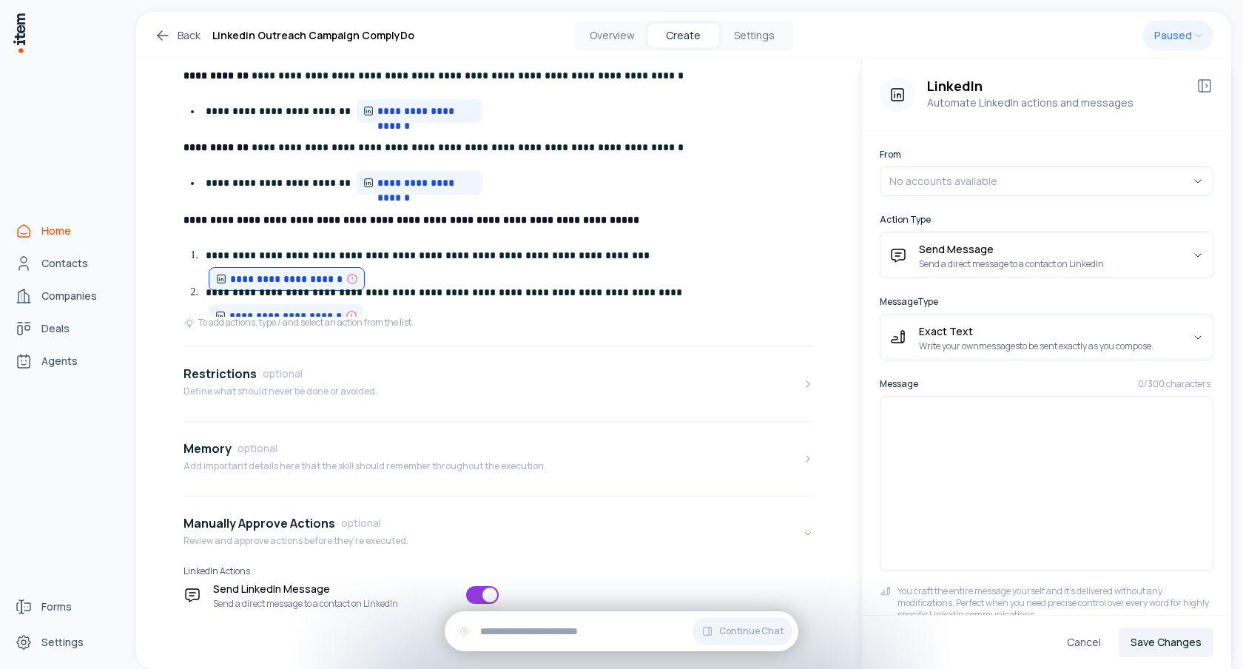
click at [41, 234] on span "Home" at bounding box center [56, 230] width 30 height 15
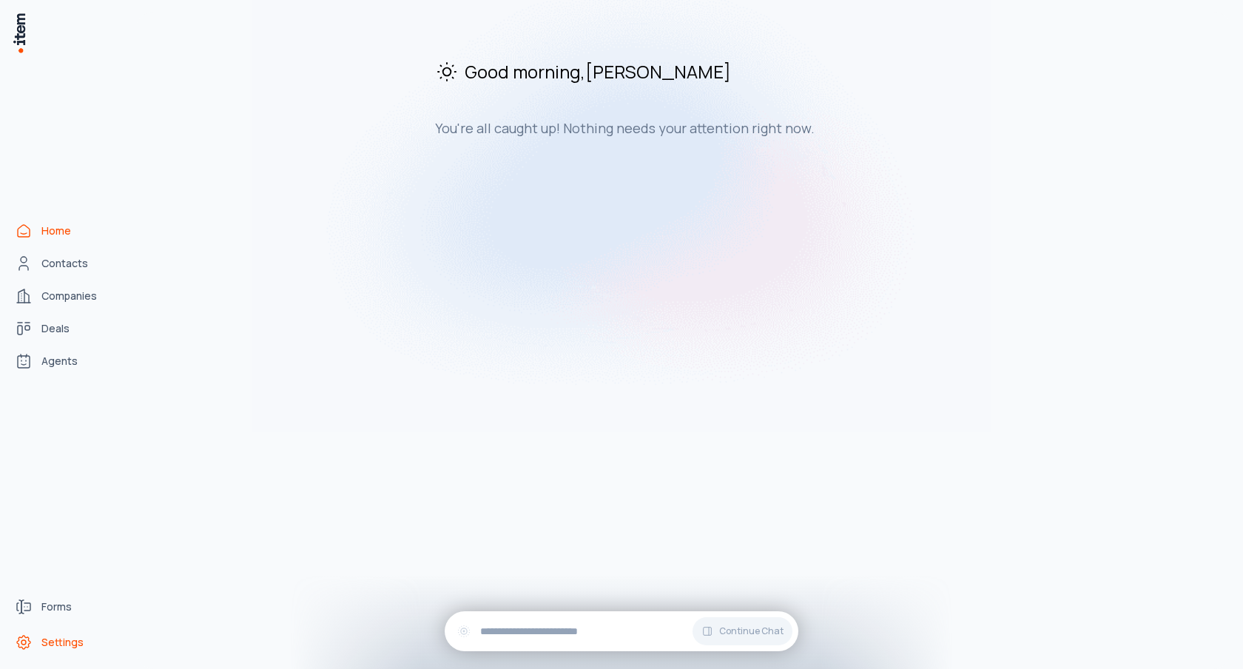
click at [56, 639] on span "Settings" at bounding box center [62, 642] width 42 height 15
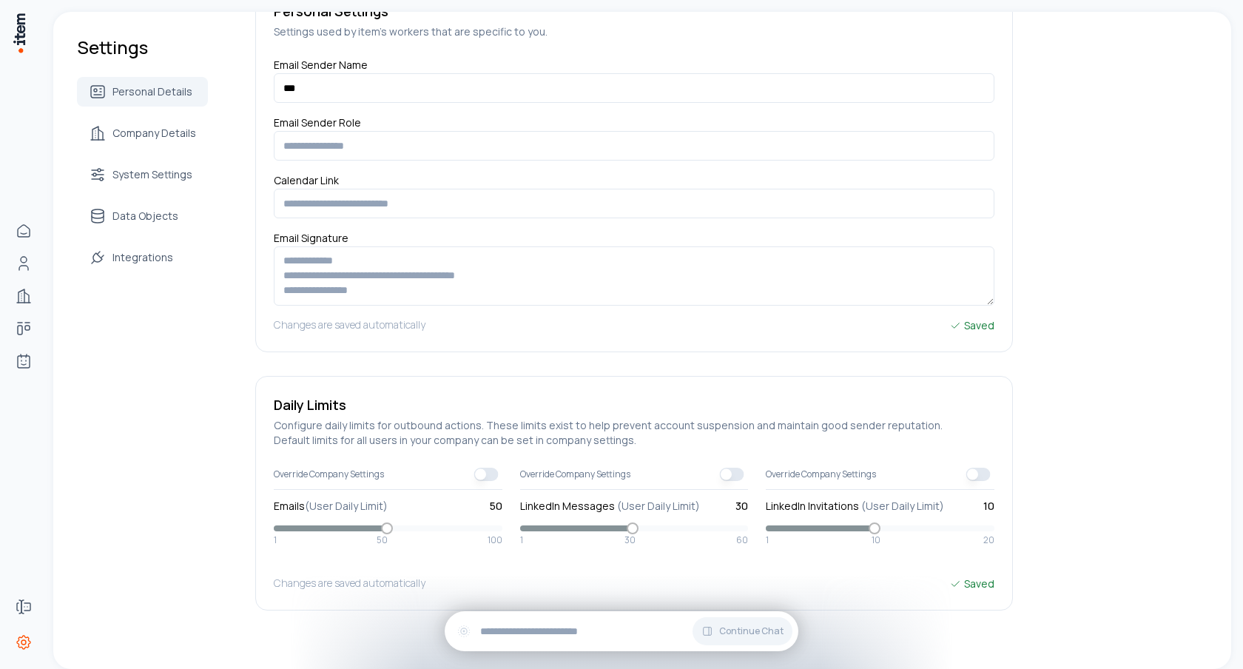
scroll to position [150, 0]
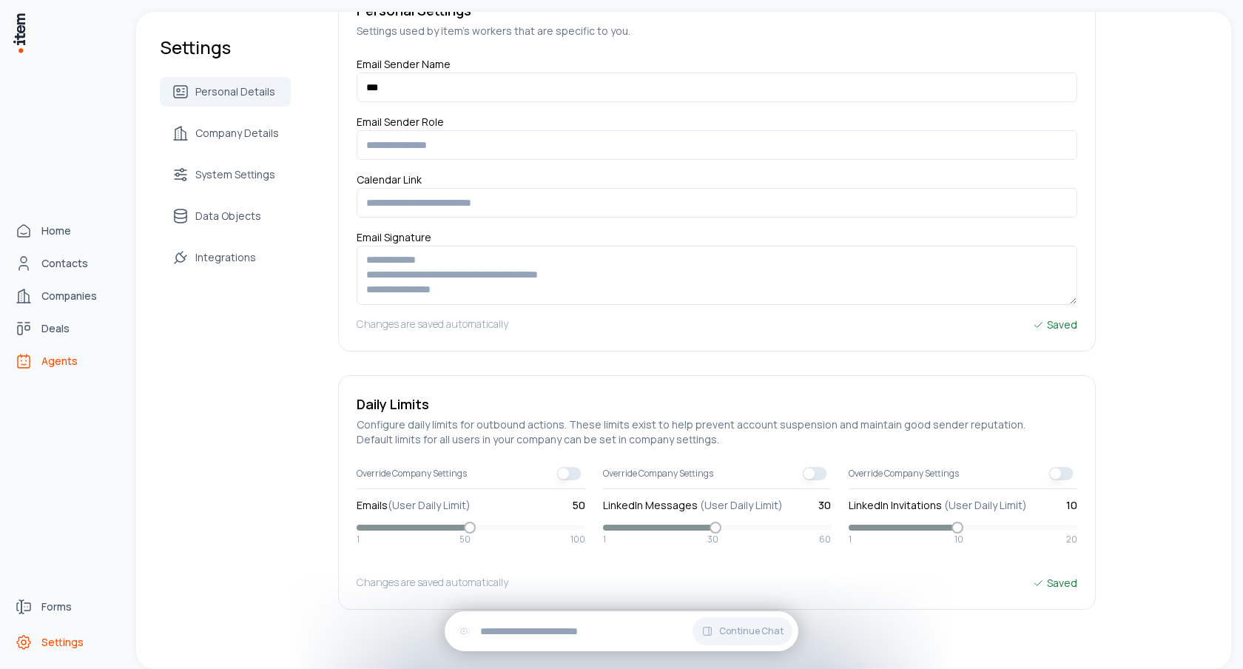
click at [24, 363] on icon "Agents" at bounding box center [24, 361] width 18 height 18
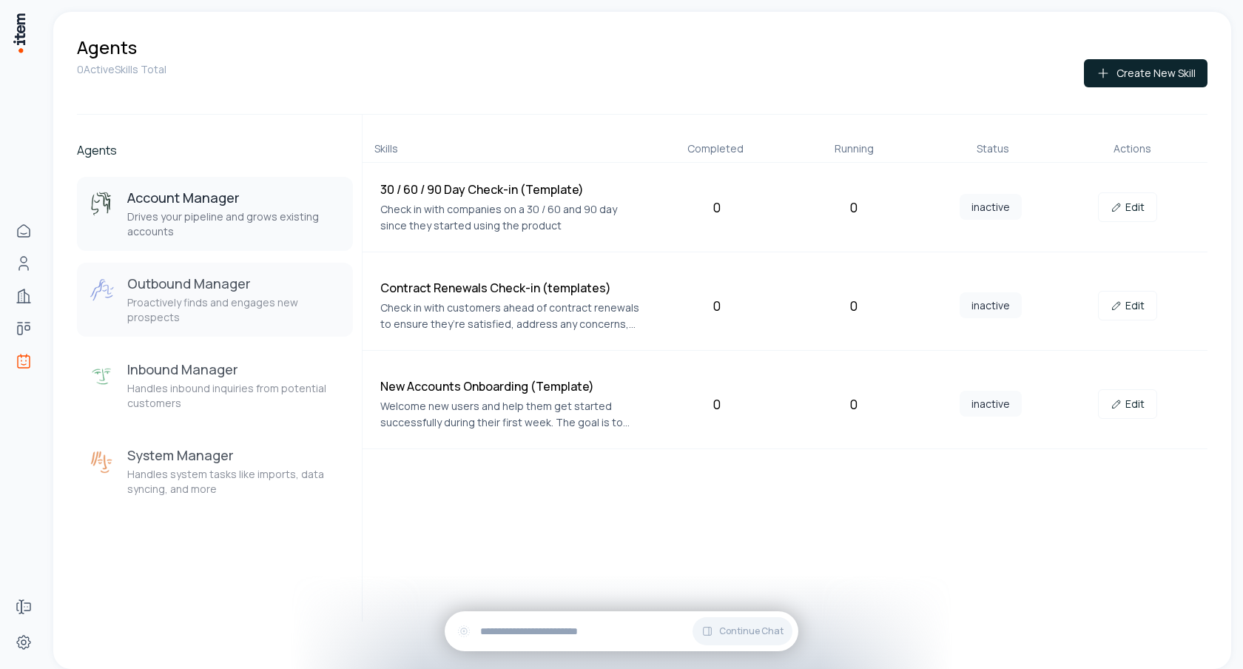
click at [294, 278] on h3 "Outbound Manager" at bounding box center [234, 283] width 214 height 18
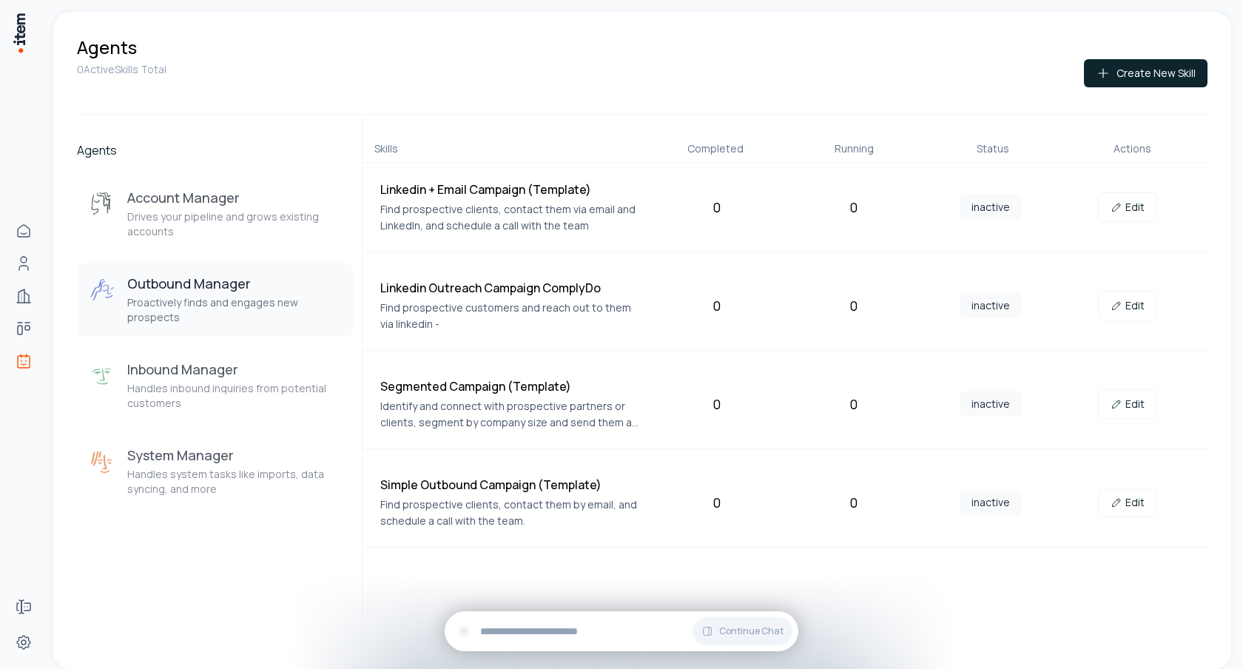
click at [556, 288] on h4 "Linkedin Outreach Campaign ComplyDo" at bounding box center [511, 288] width 262 height 18
click at [1146, 302] on link "Edit" at bounding box center [1127, 306] width 59 height 30
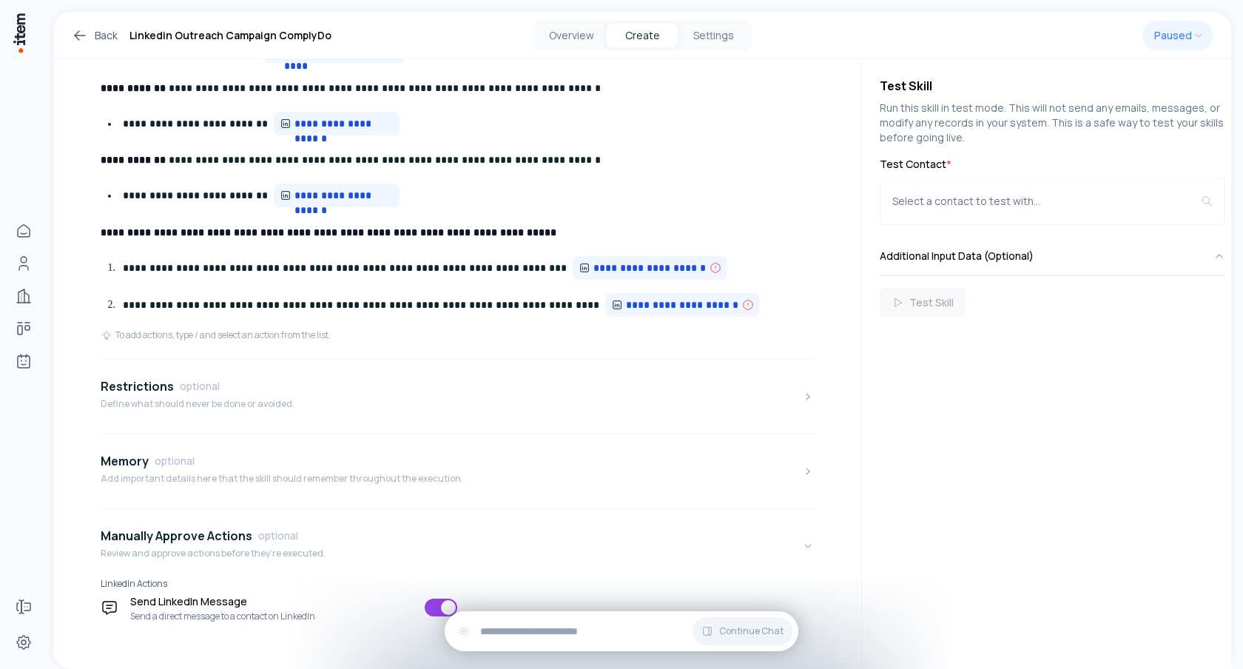
scroll to position [507, 0]
